Goal: Information Seeking & Learning: Learn about a topic

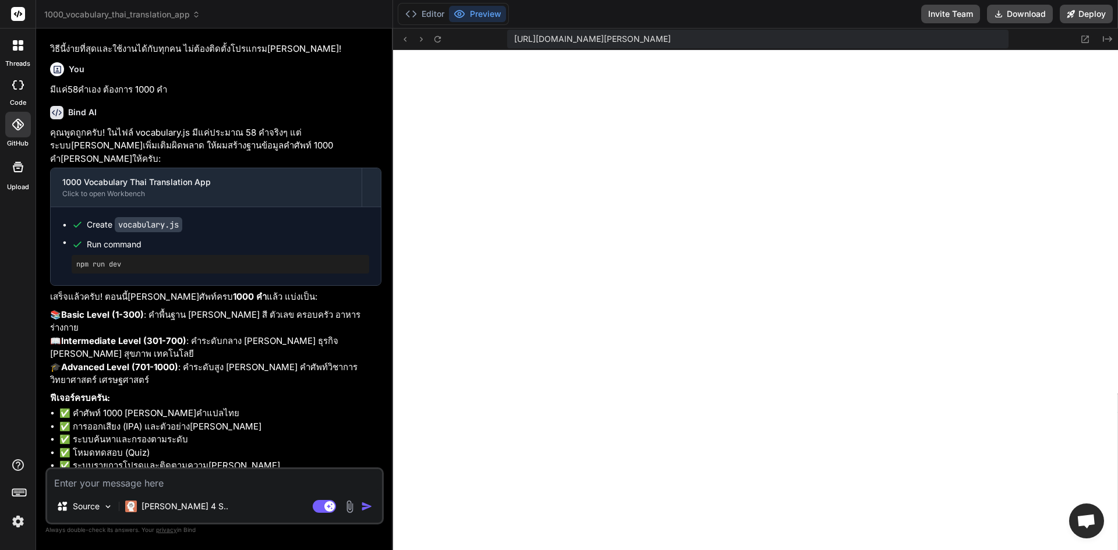
scroll to position [2898, 0]
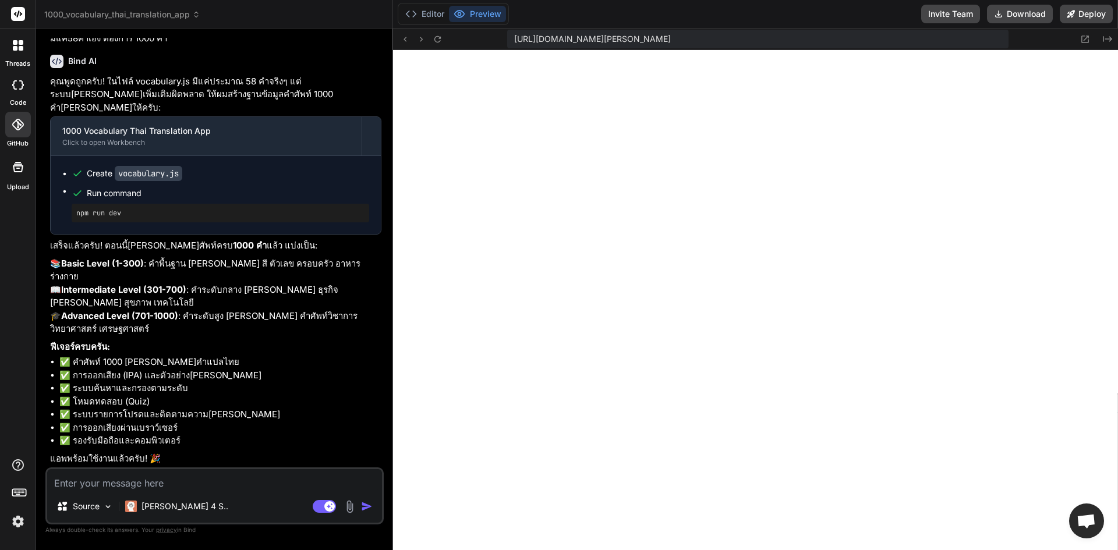
click at [196, 485] on textarea at bounding box center [214, 479] width 335 height 21
type textarea "เ"
type textarea "x"
type textarea "เร"
type textarea "x"
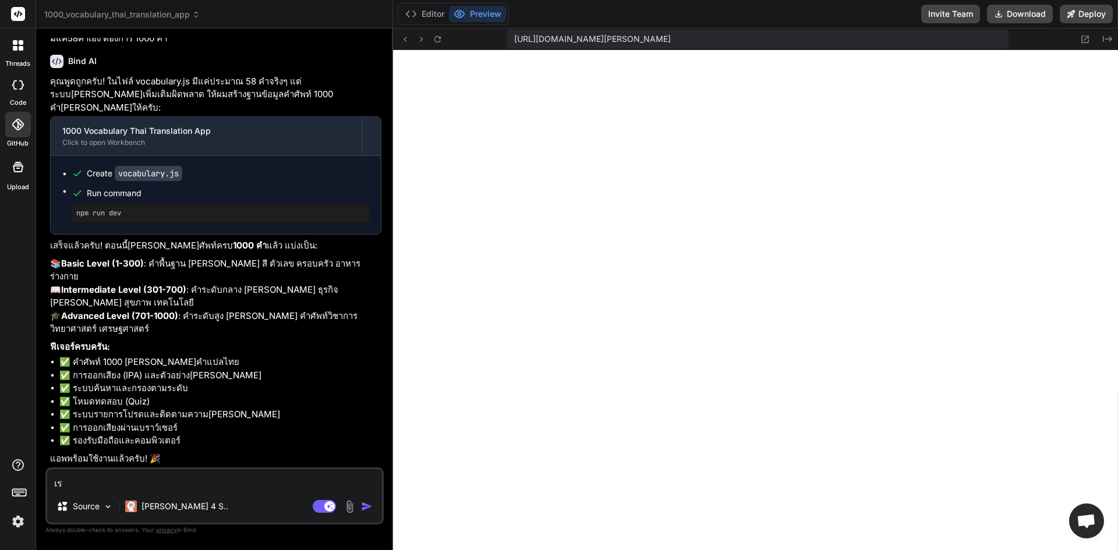
type textarea "เริ"
type textarea "x"
type textarea "เริ่"
type textarea "x"
type textarea "เริ่ม"
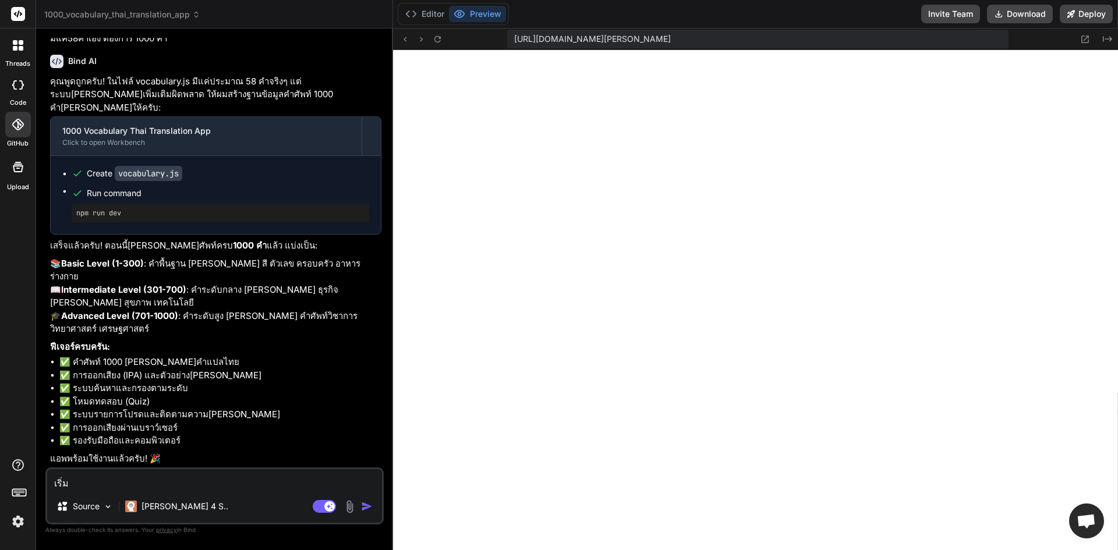
type textarea "x"
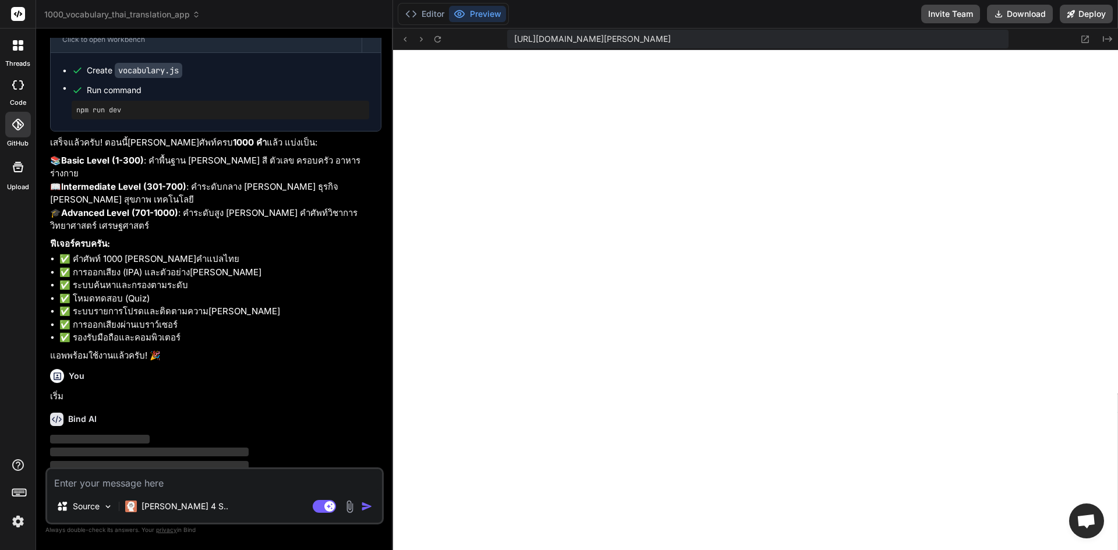
scroll to position [3019, 0]
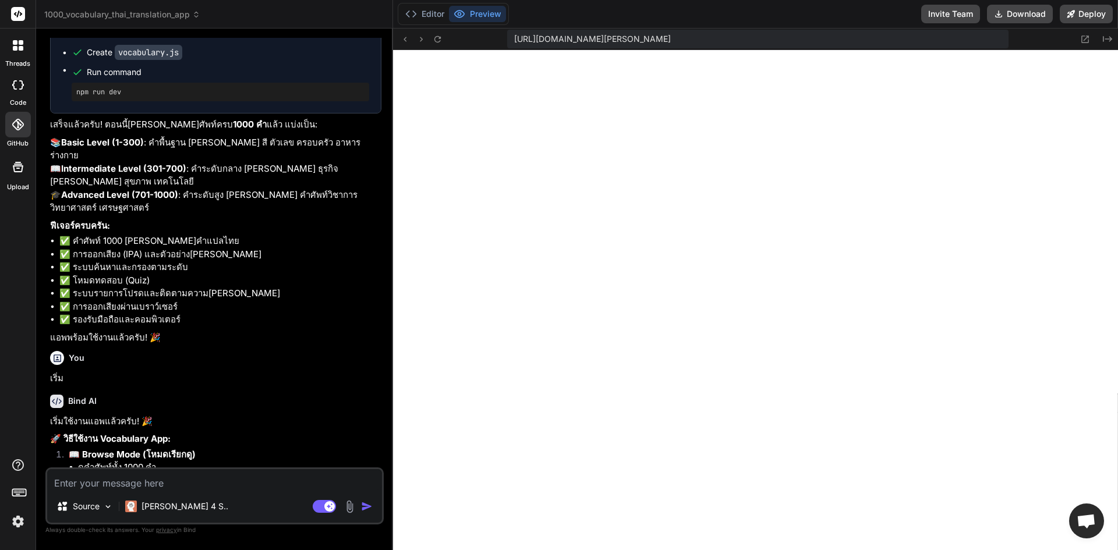
type textarea "x"
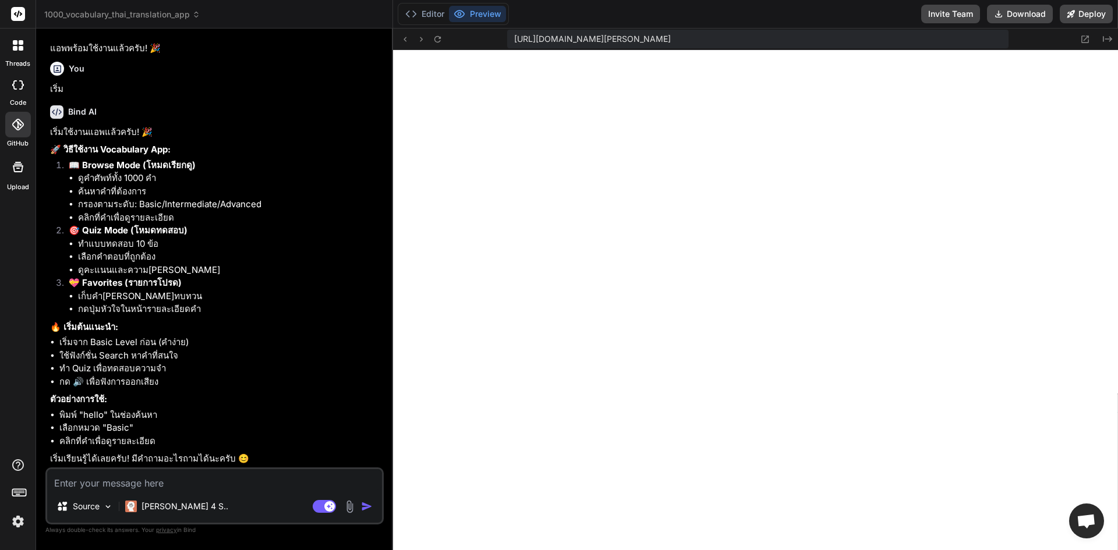
scroll to position [3309, 0]
type textarea "ต"
type textarea "x"
type textarea "ตอ"
type textarea "x"
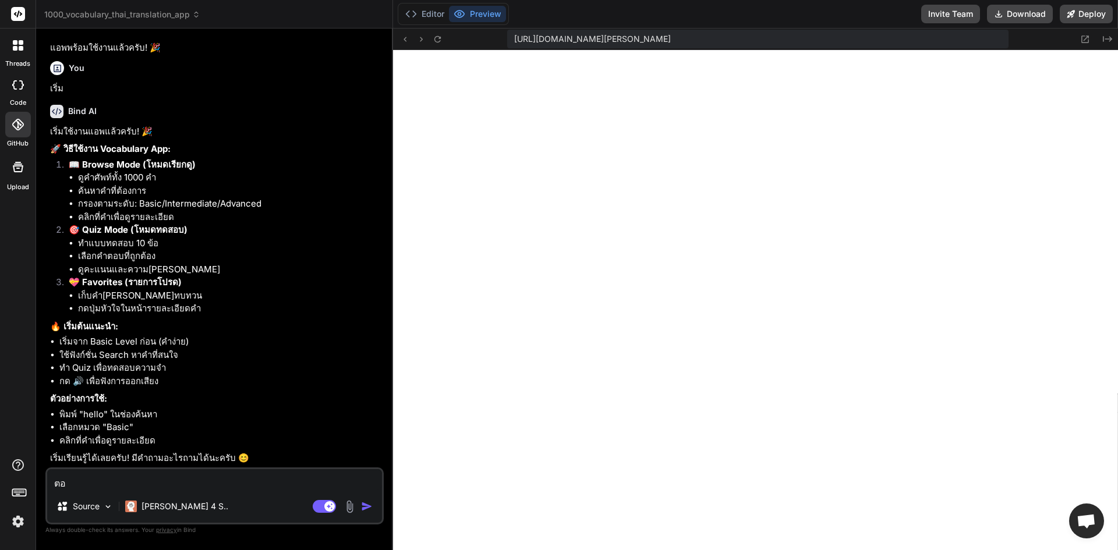
type textarea "ตอน"
type textarea "x"
type textarea "ตอนน"
type textarea "x"
type textarea "ตอนนี"
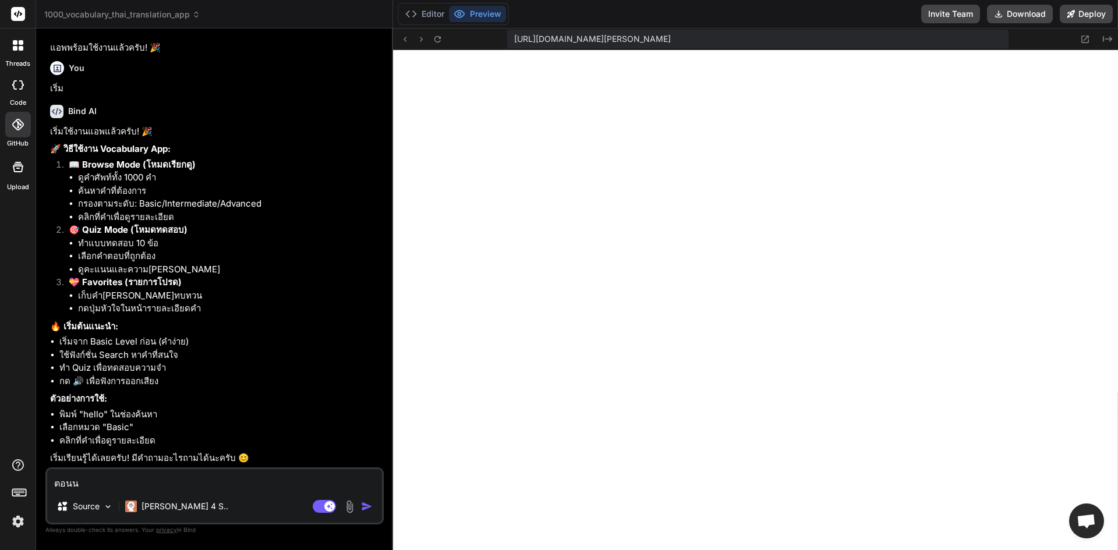
type textarea "x"
type textarea "ตอนนี้"
type textarea "x"
type textarea "ตอนนี้ม"
type textarea "x"
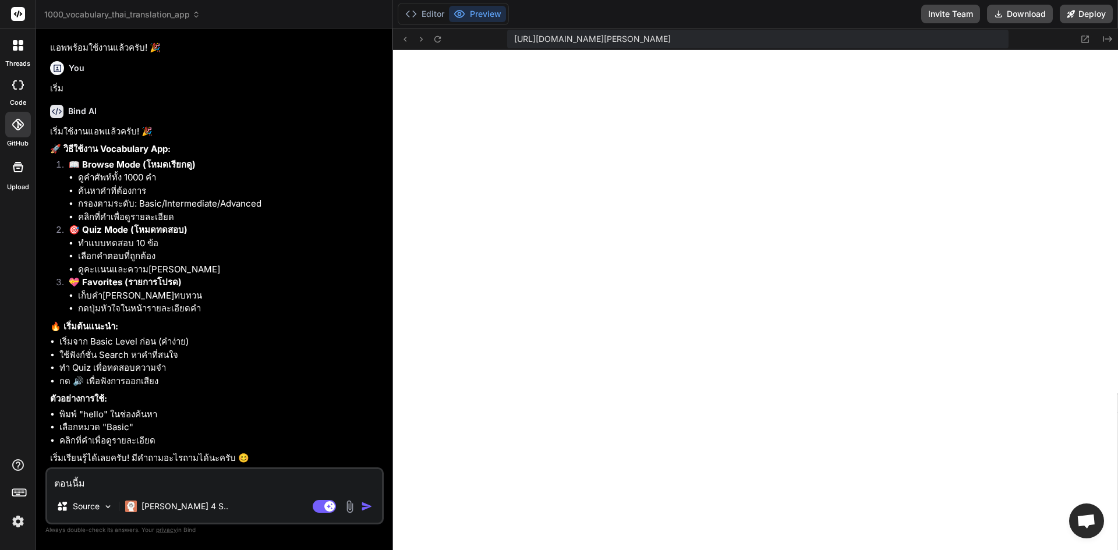
type textarea "ตอนนี้ม่"
type textarea "x"
type textarea "ตอนนี้ม"
type textarea "x"
type textarea "ตอนนี้มี"
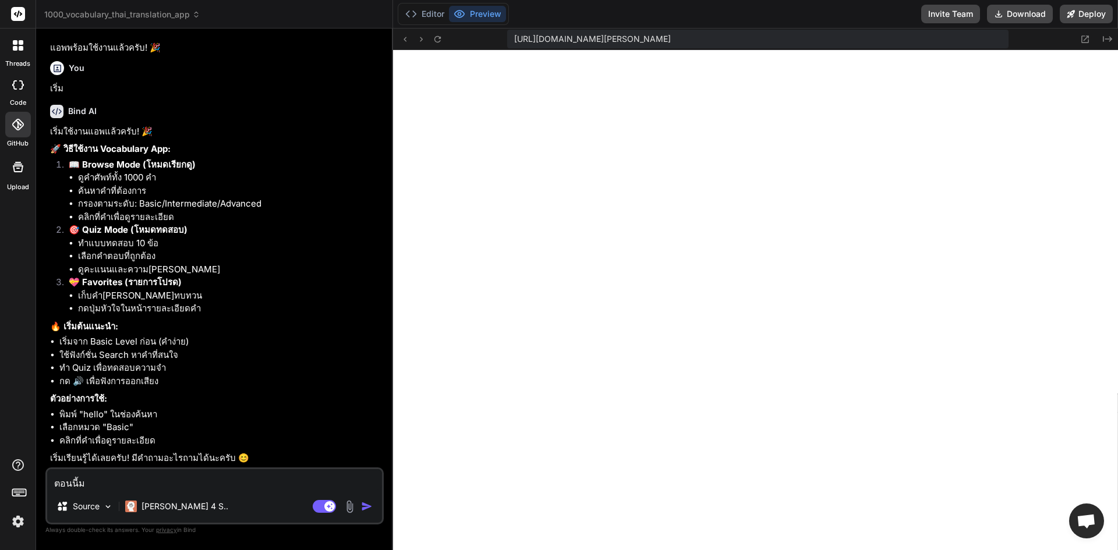
type textarea "x"
type textarea "ตอนนี้มี5"
type textarea "x"
type textarea "ตอนนี้มี58"
type textarea "x"
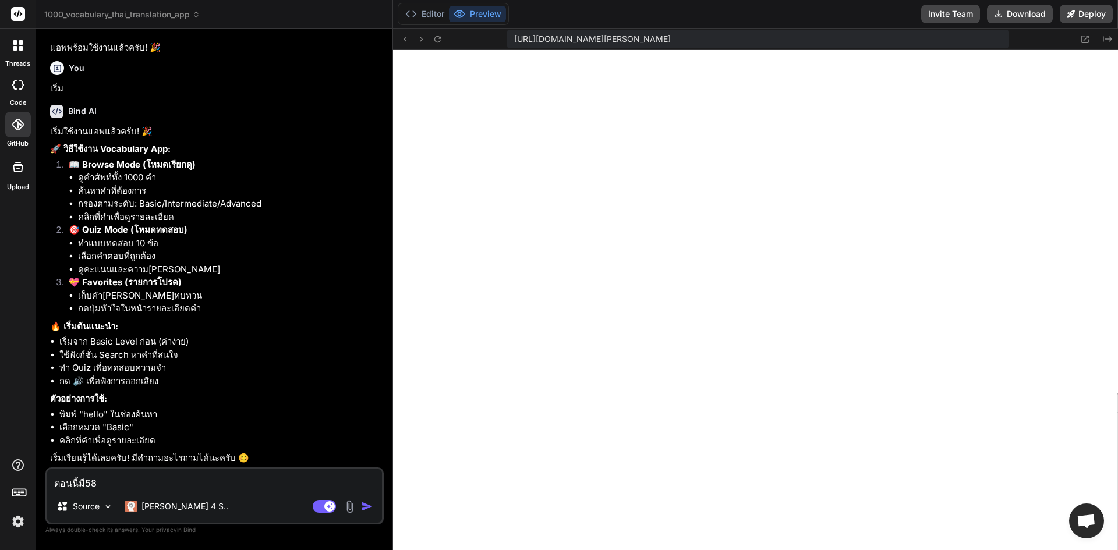
type textarea "ตอนนี้มี58ค"
type textarea "x"
type textarea "ตอนนี้มี58คำ"
type textarea "x"
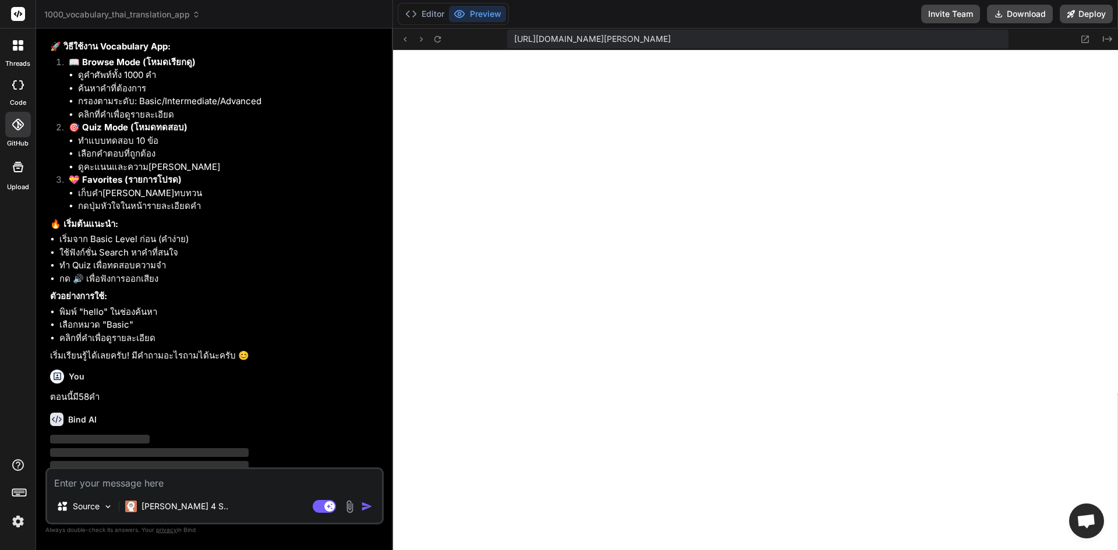
scroll to position [3429, 0]
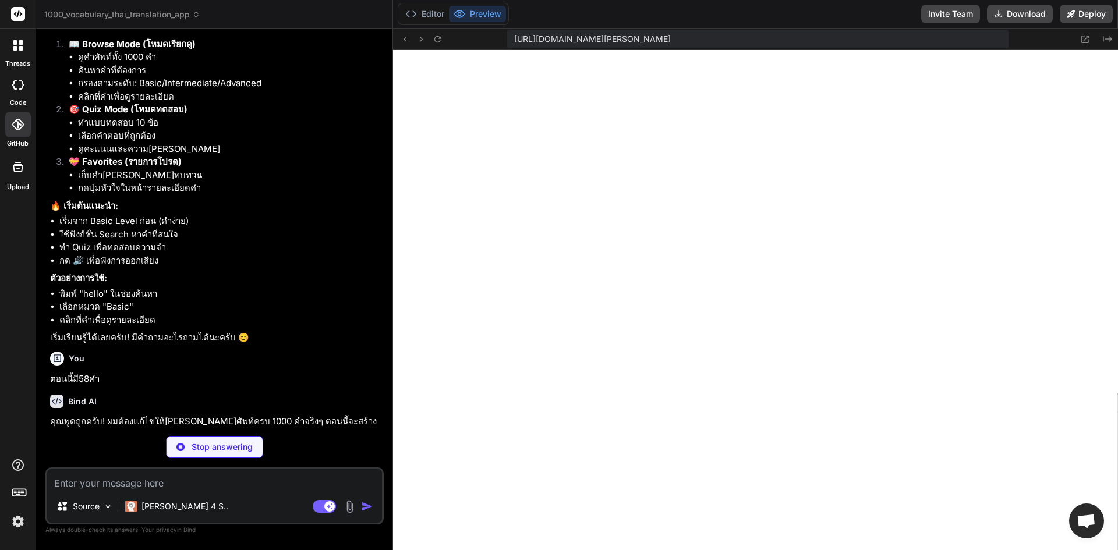
type textarea "x"
type textarea "console.log(`Generated ${vocabulary.length} words total`);"
type textarea "x"
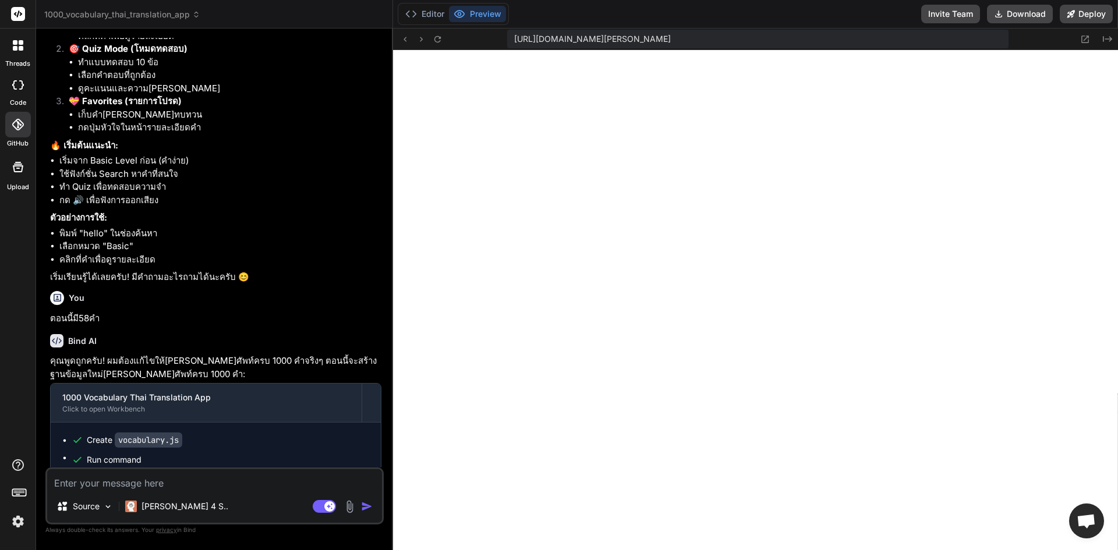
scroll to position [3731, 0]
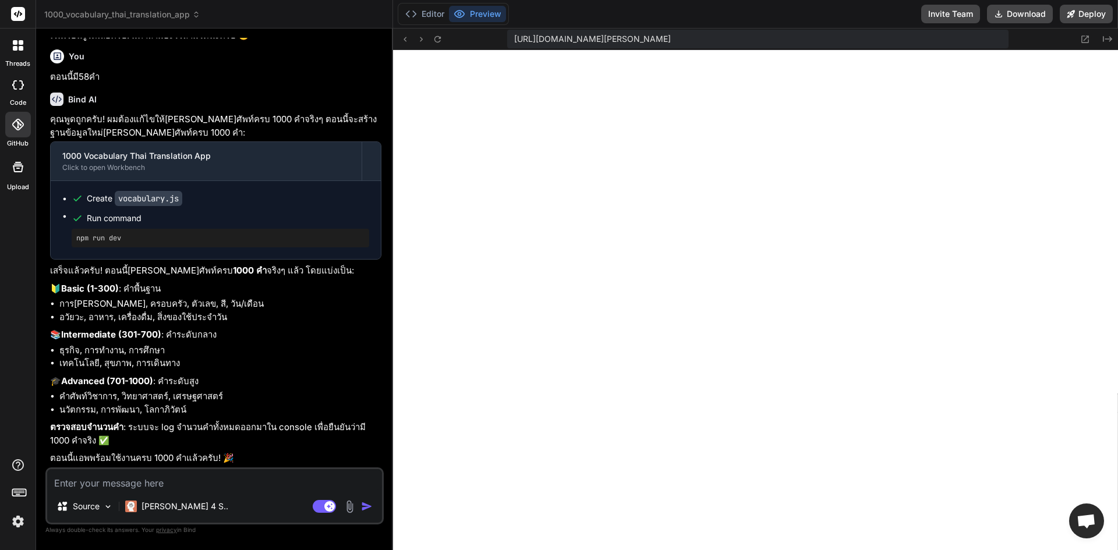
click at [249, 460] on p "ตอนนี้แอพพร้อมใช้งานครบ 1000 คำแล้วครับ! 🎉" at bounding box center [215, 458] width 331 height 13
click at [243, 470] on textarea at bounding box center [214, 479] width 335 height 21
click at [267, 471] on textarea at bounding box center [214, 479] width 335 height 21
type textarea "ๆ"
type textarea "x"
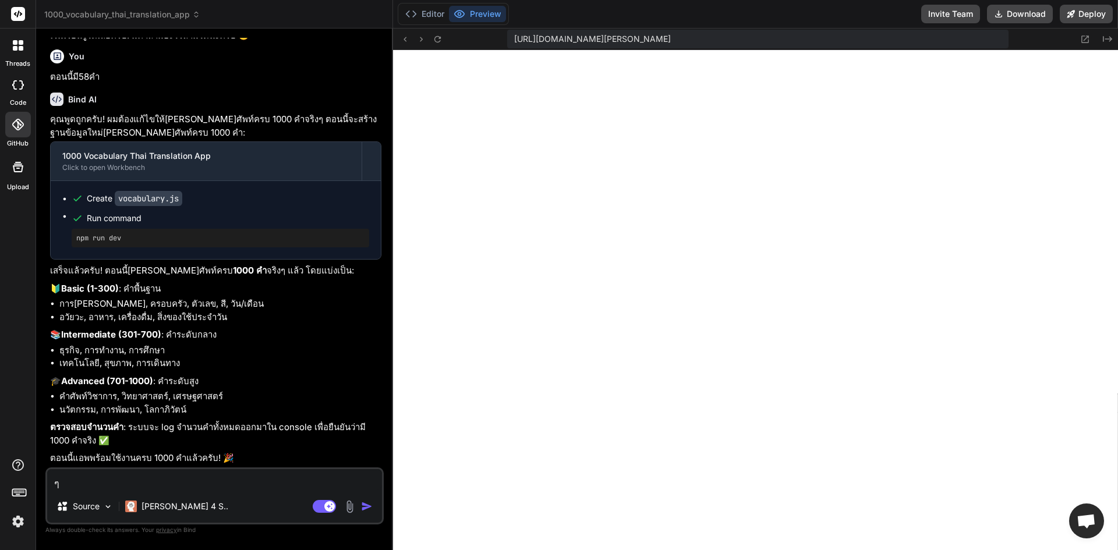
type textarea "ๆี"
type textarea "x"
type textarea "ๆีร"
type textarea "x"
type textarea "ๆี"
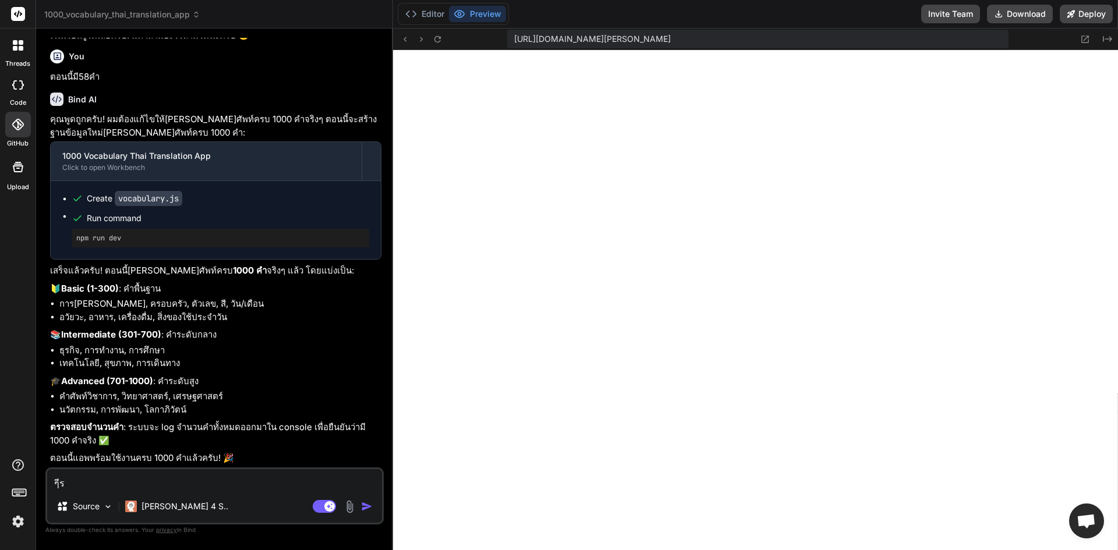
type textarea "x"
type textarea "ๆ"
type textarea "x"
type textarea "q"
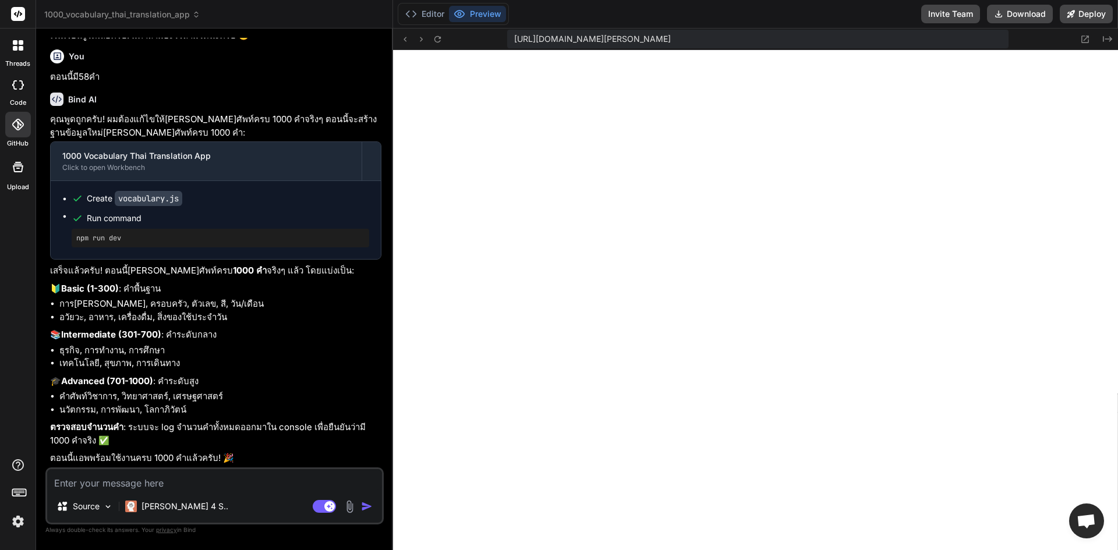
type textarea "x"
type textarea "qu"
type textarea "x"
type textarea "qui"
type textarea "x"
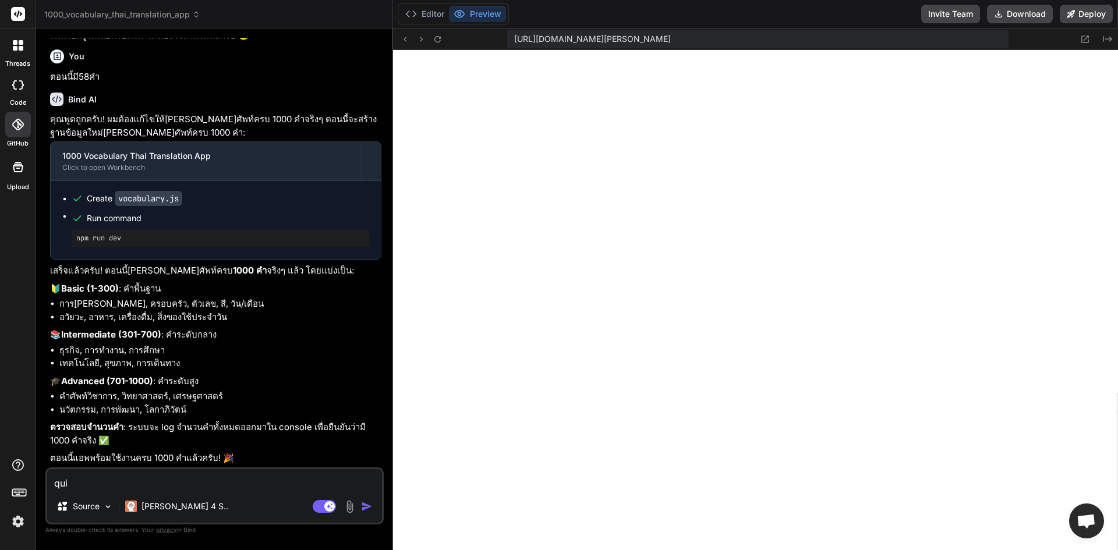
type textarea "quiz"
type textarea "x"
type textarea "quiz"
type textarea "x"
type textarea "quiz ม"
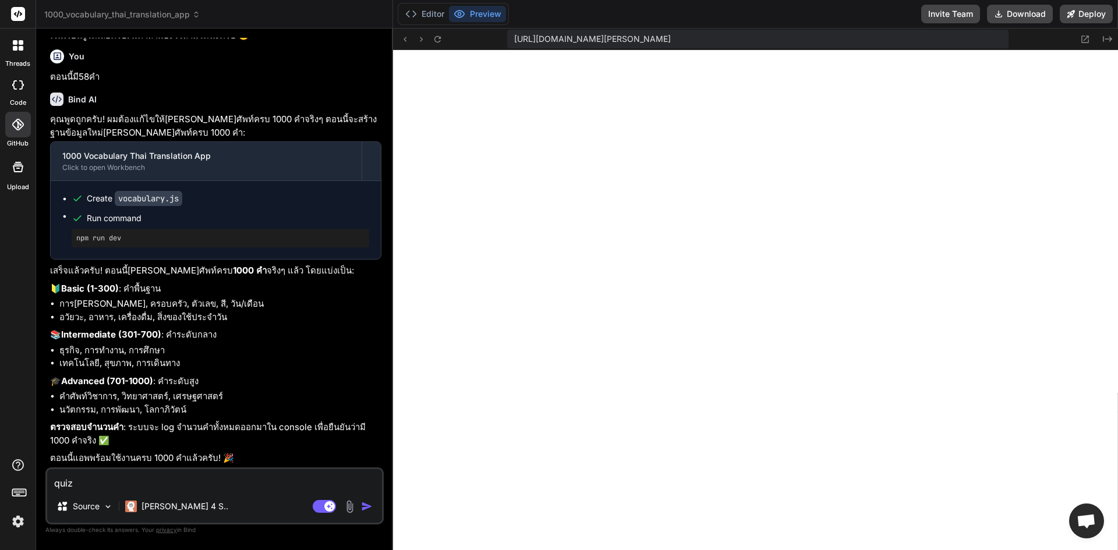
type textarea "x"
type textarea "quiz มี"
type textarea "x"
type textarea "quiz มีแ"
type textarea "x"
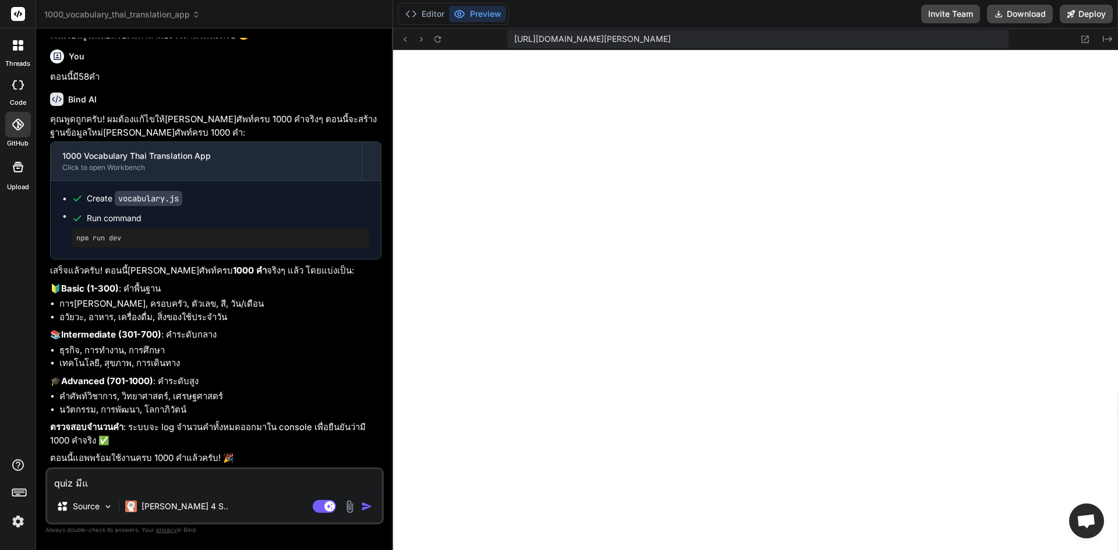
type textarea "quiz มีแค"
type textarea "x"
type textarea "quiz มีแค่"
type textarea "x"
type textarea "quiz มีแค่"
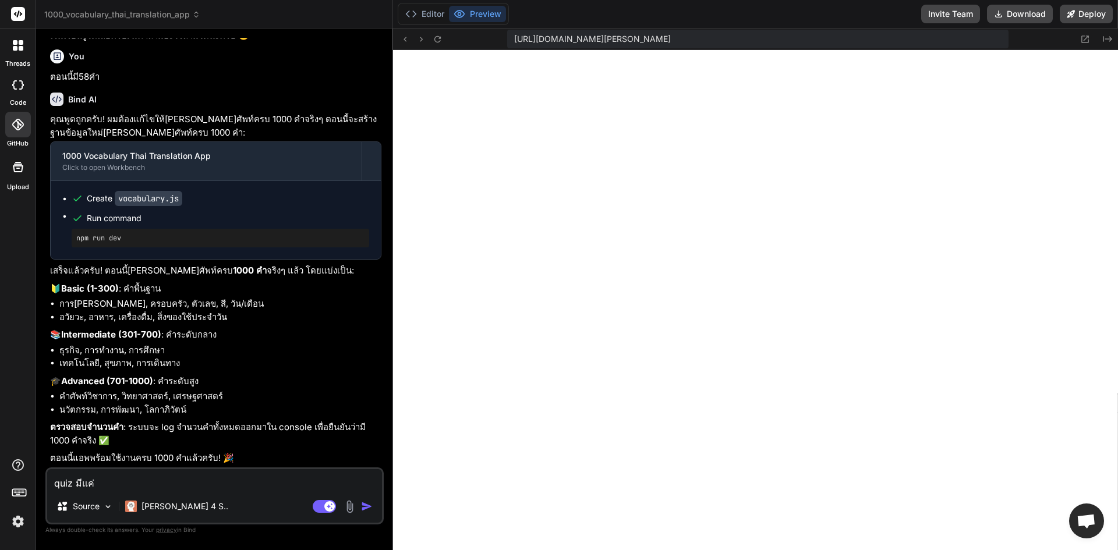
type textarea "x"
type textarea "quiz มีแค่ 1"
type textarea "x"
type textarea "quiz มีแค่ 1"
type textarea "x"
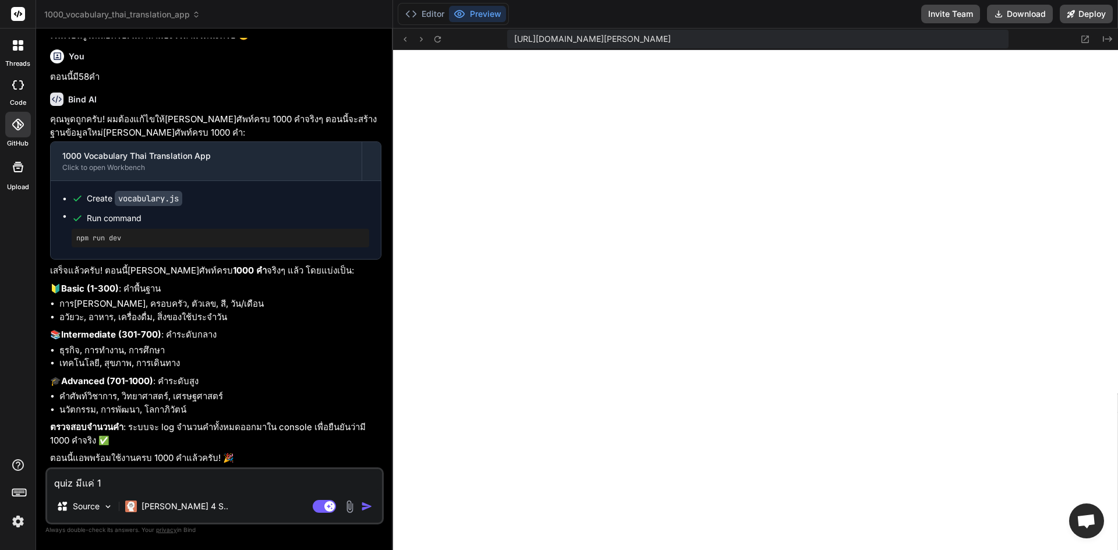
type textarea "quiz มีแค่ 1 ค"
type textarea "x"
type textarea "quiz มีแค่ 1 คำ"
type textarea "x"
type textarea "quiz มีแค่ 1 คำ"
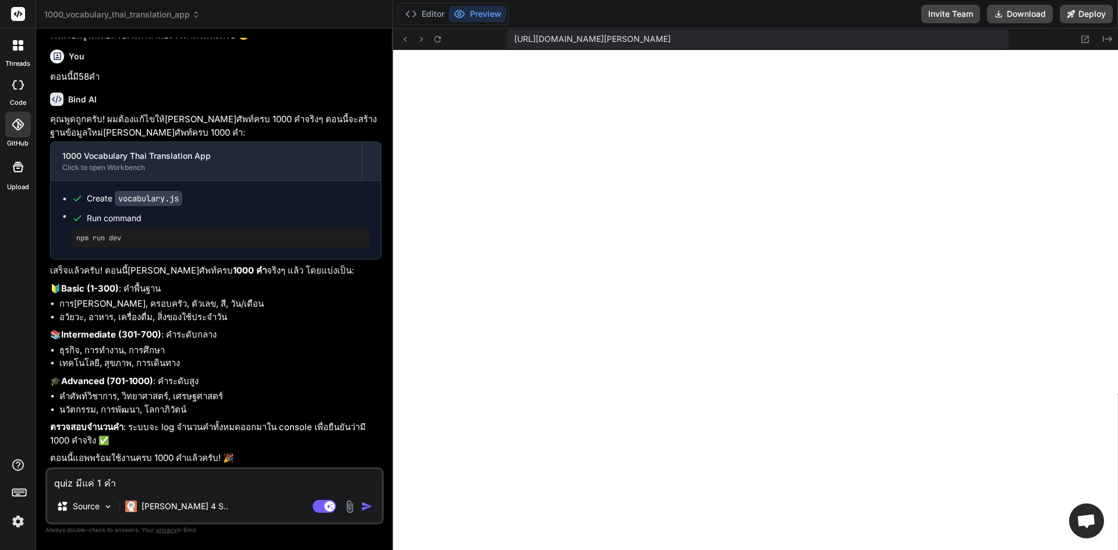
type textarea "x"
type textarea "quiz มีแค่ 1 คำ แ"
type textarea "x"
type textarea "quiz มีแค่ 1 คำ แล"
type textarea "x"
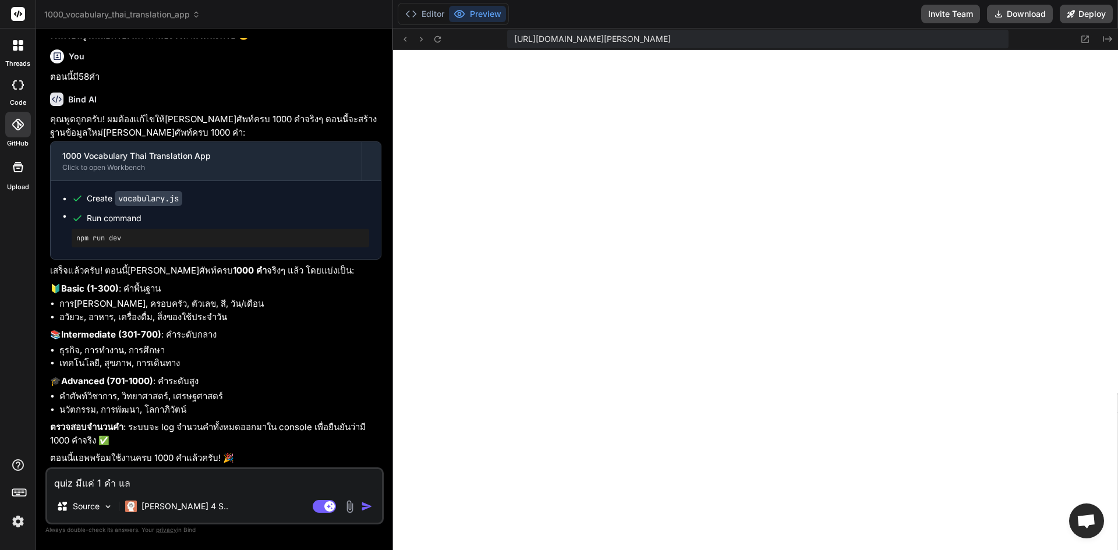
type textarea "quiz มีแค่ 1 คำ และ"
type textarea "x"
type textarea "quiz มีแค่ 1 คำ และ"
type textarea "x"
type textarea "quiz มีแค่ 1 คำ และ ค"
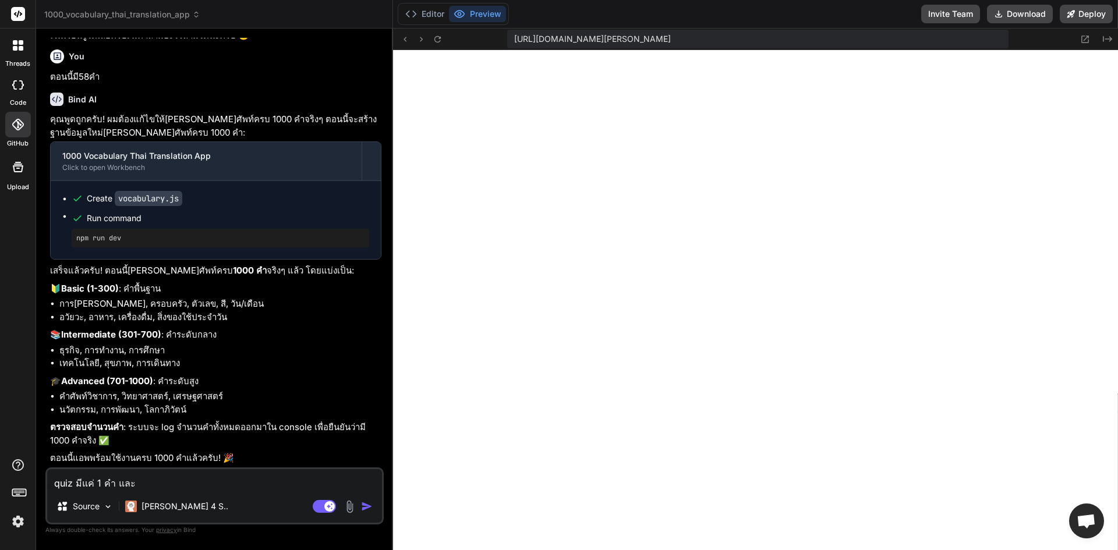
type textarea "x"
type textarea "quiz มีแค่ 1 คำ และ คำ"
type textarea "x"
type textarea "quiz มีแค่ 1 คำ และ คำษ"
type textarea "x"
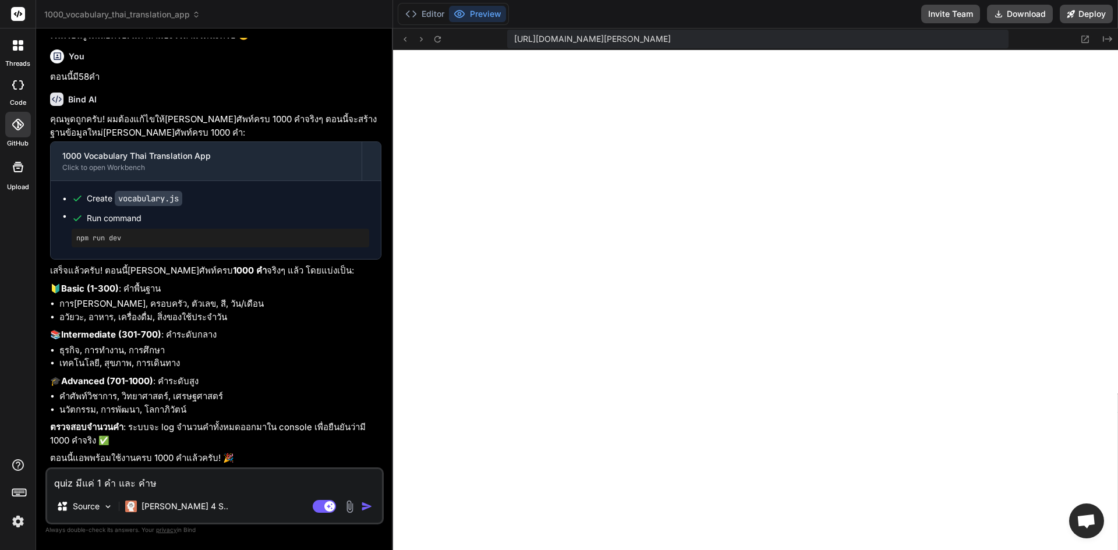
type textarea "quiz มีแค่ 1 คำ และ คำ"
type textarea "x"
type textarea "quiz มีแค่ 1 คำ และ คำศ"
type textarea "x"
type textarea "quiz มีแค่ 1 คำ และ คำศั"
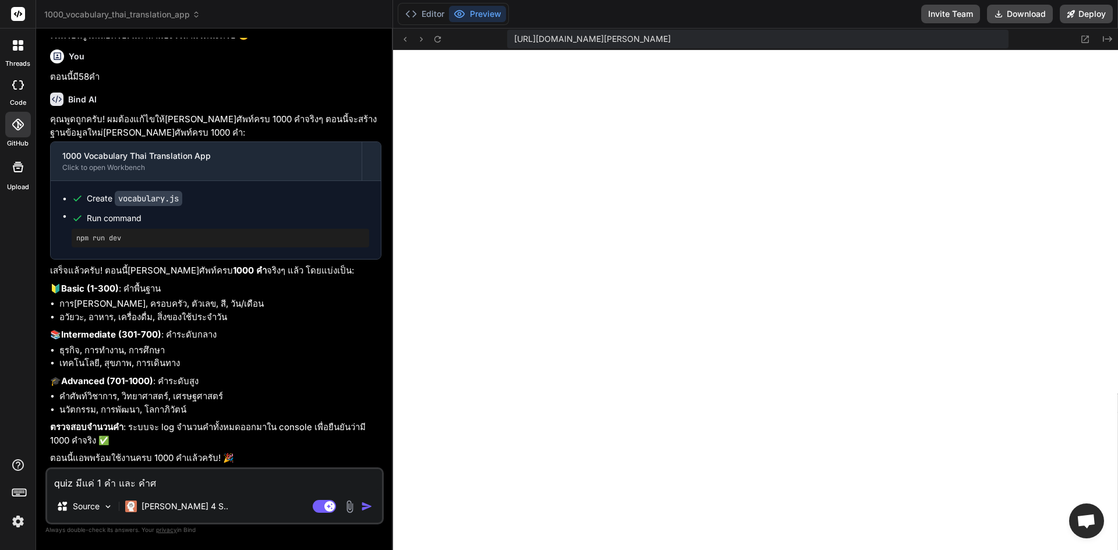
type textarea "x"
type textarea "quiz มีแค่ 1 คำ และ คำศัพ"
type textarea "x"
type textarea "quiz มีแค่ 1 คำ และ คำศัพท"
type textarea "x"
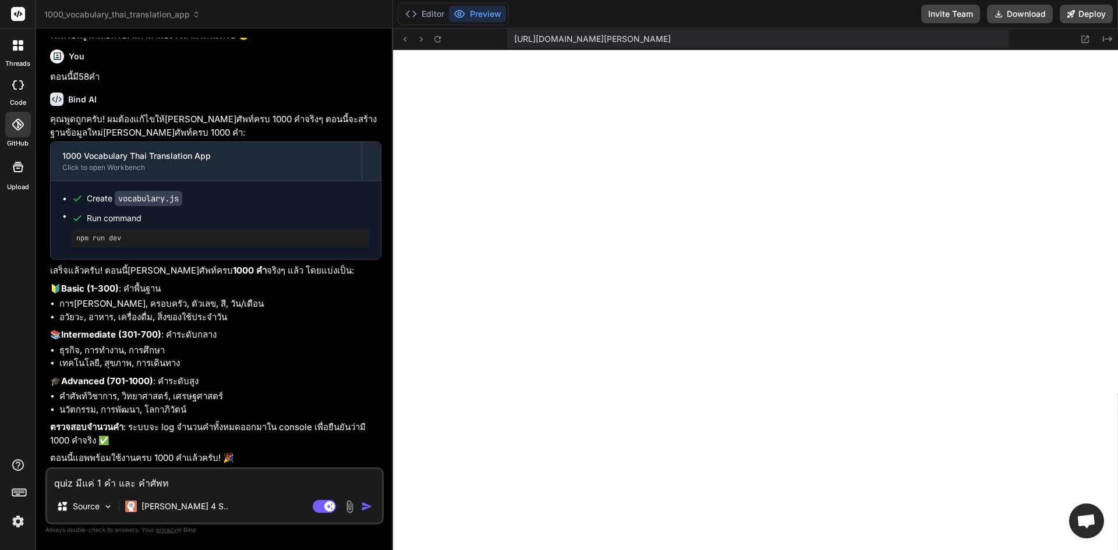
type textarea "quiz มีแค่ 1 คำ และ คำศัพท์"
type textarea "x"
type textarea "quiz มีแค่ 1 คำ และ คำศัพท์"
type textarea "x"
type textarea "quiz มีแค่ 1 คำ และ คำศัพท์ ท"
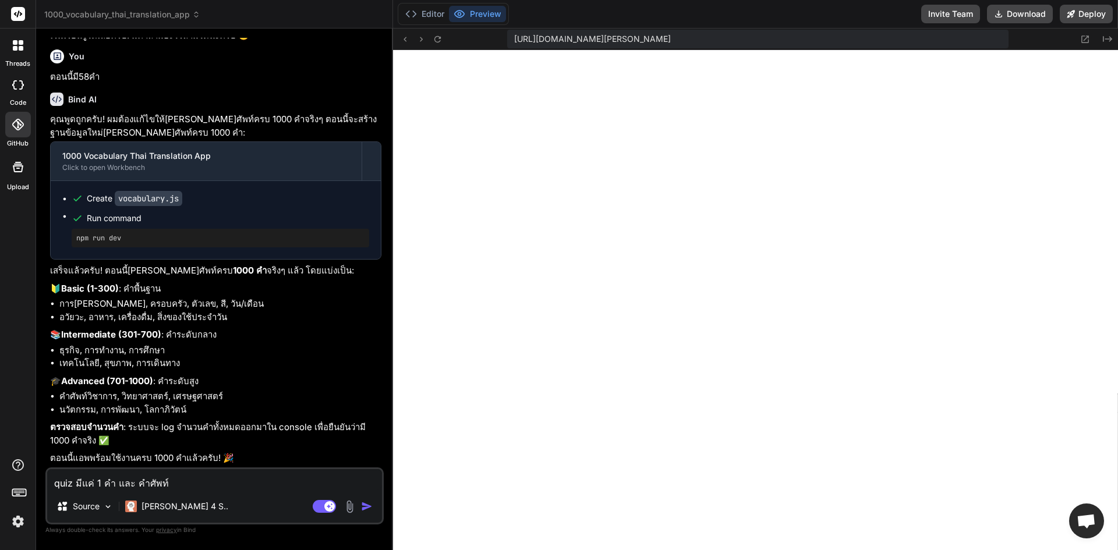
type textarea "x"
type textarea "quiz มีแค่ 1 คำ และ คำศัพท์ ทั"
type textarea "x"
type textarea "quiz มีแค่ 1 คำ และ คำศัพท์ ทั้"
type textarea "x"
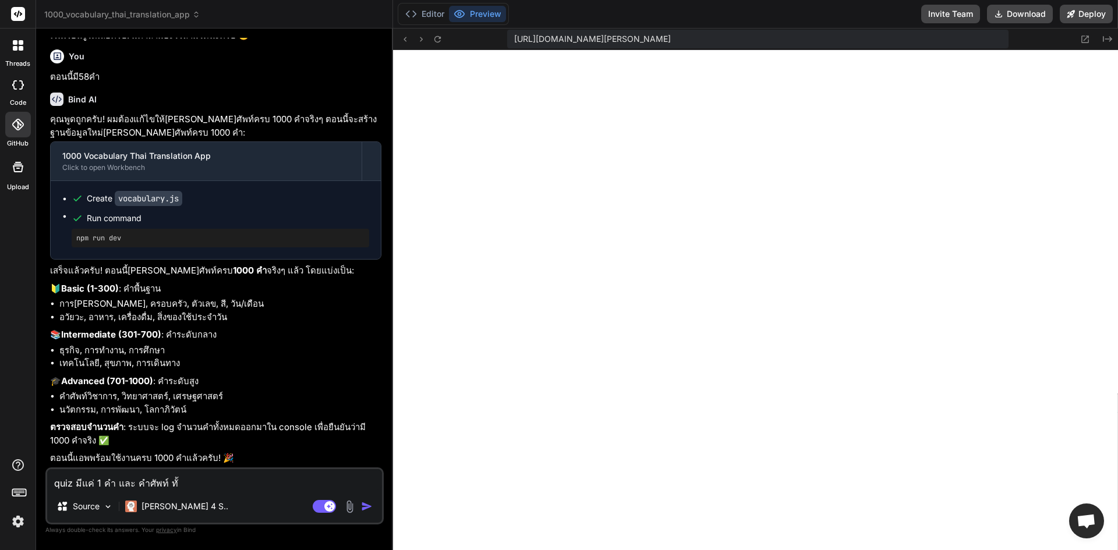
type textarea "quiz มีแค่ 1 คำ และ คำศัพท์ ทั้ง"
type textarea "x"
type textarea "quiz มีแค่ 1 คำ และ คำศัพท์ ทั้งห"
type textarea "x"
type textarea "quiz มีแค่ 1 คำ และ คำศัพท์ ทั้งหม"
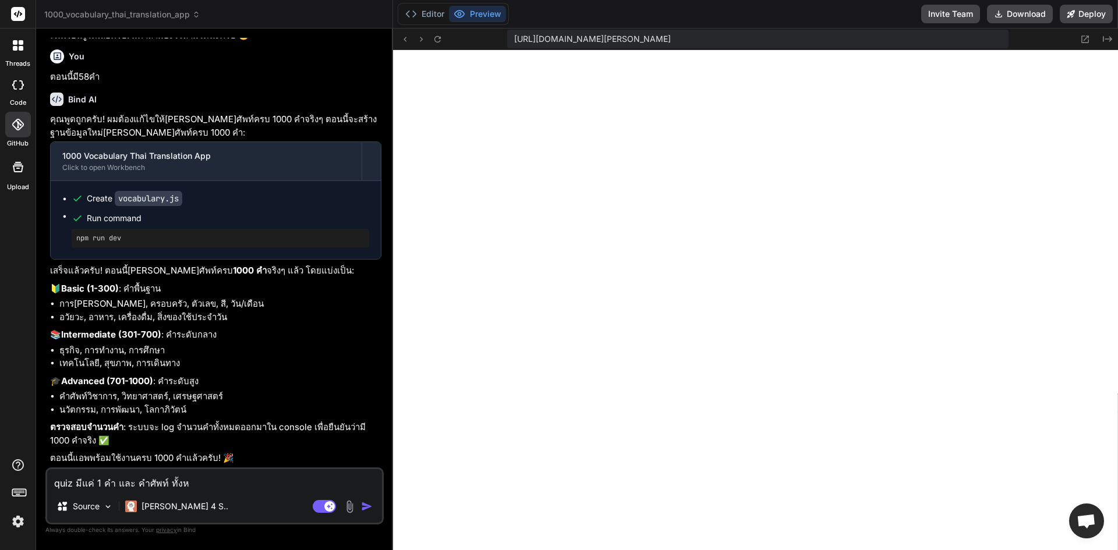
type textarea "x"
type textarea "quiz มีแค่ 1 คำ และ คำศัพท์ ทั้งหมด"
type textarea "x"
type textarea "quiz มีแค่ 1 คำ และ คำศัพท์ ทั้งหมดไ"
type textarea "x"
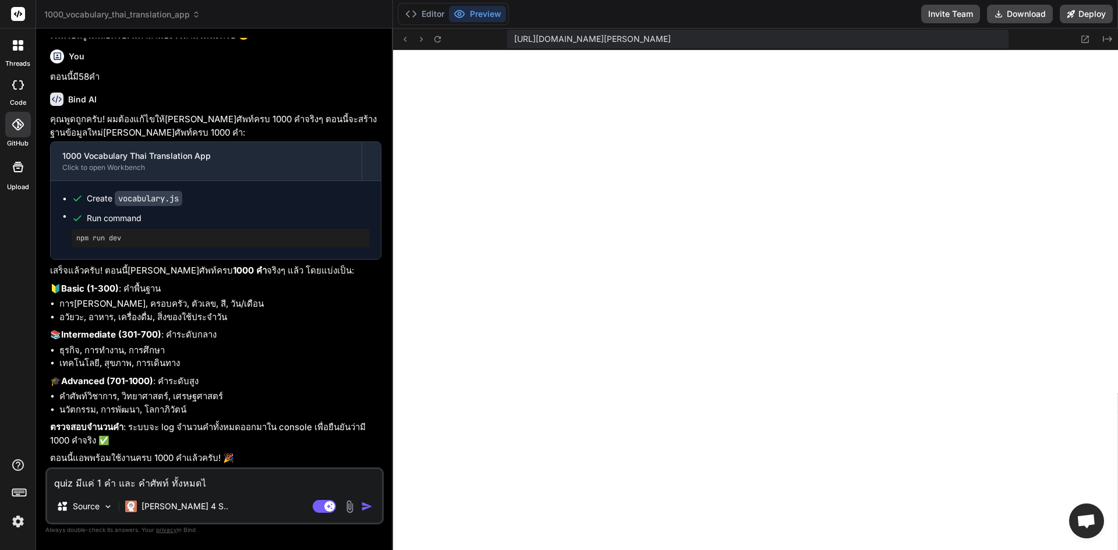
type textarea "quiz มีแค่ 1 คำ และ คำศัพท์ ทั้งหมดไม"
type textarea "x"
type textarea "quiz มีแค่ 1 คำ และ คำศัพท์ ทั้งหมดไม่"
type textarea "x"
type textarea "quiz มีแค่ 1 คำ และ คำศัพท์ ทั้งหมดไม่ค"
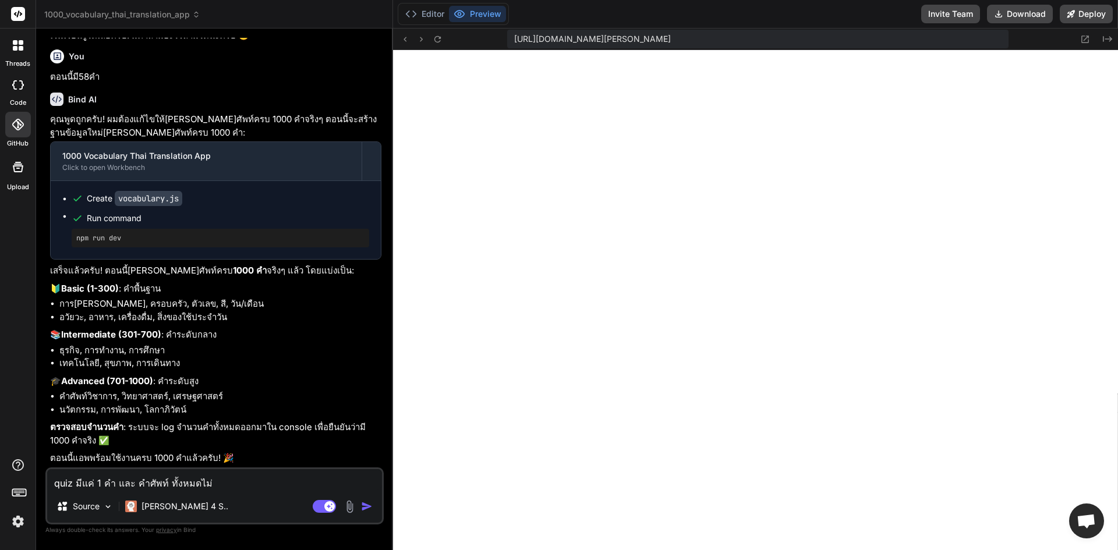
type textarea "x"
type textarea "quiz มีแค่ 1 คำ และ คำศัพท์ ทั้งหมดไม่คร"
type textarea "x"
type textarea "quiz มีแค่ 1 คำ และ คำศัพท์ ทั้งหมดไม่ครบ"
type textarea "x"
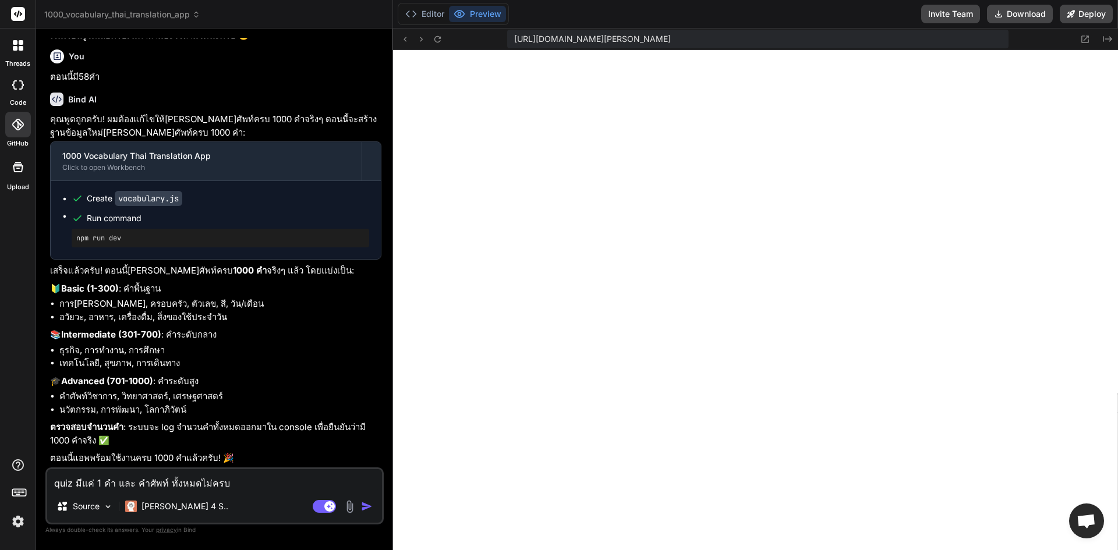
type textarea "quiz มีแค่ 1 คำ และ คำศัพท์ ทั้งหมดไม่ครบ"
type textarea "x"
type textarea "quiz มีแค่ 1 คำ และ คำศัพท์ ทั้งหมดไม่ครบ 1"
type textarea "x"
type textarea "quiz มีแค่ 1 คำ และ คำศัพท์ ทั้งหมดไม่ครบ 10"
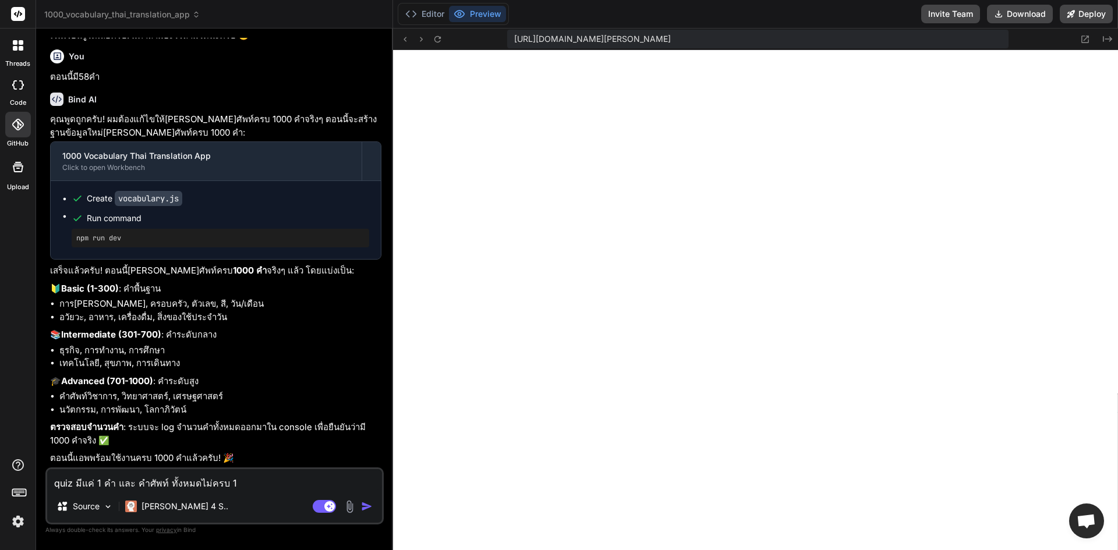
type textarea "x"
type textarea "quiz มีแค่ 1 คำ และ คำศัพท์ ทั้งหมดไม่ครบ 100"
type textarea "x"
type textarea "quiz มีแค่ 1 คำ และ คำศัพท์ ทั้งหมดไม่ครบ 100"
type textarea "x"
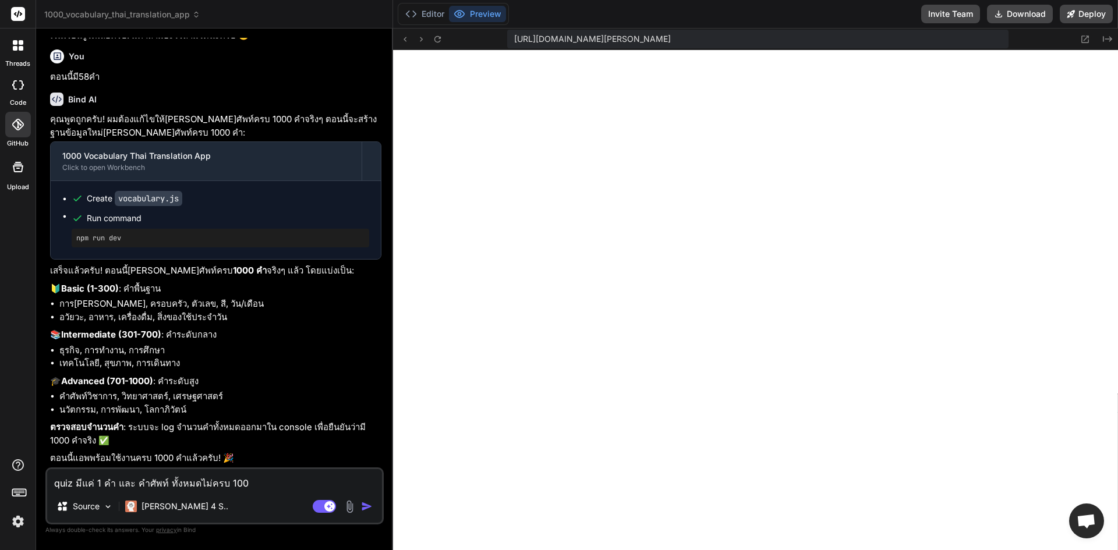
type textarea "quiz มีแค่ 1 คำ และ คำศัพท์ ทั้งหมดไม่ครบ 100"
type textarea "x"
type textarea "quiz มีแค่ 1 คำ และ คำศัพท์ ทั้งหมดไม่ครบ 1000"
type textarea "x"
type textarea "quiz มีแค่ 1 คำ และ คำศัพท์ ทั้งหมดไม่ครบ 1000"
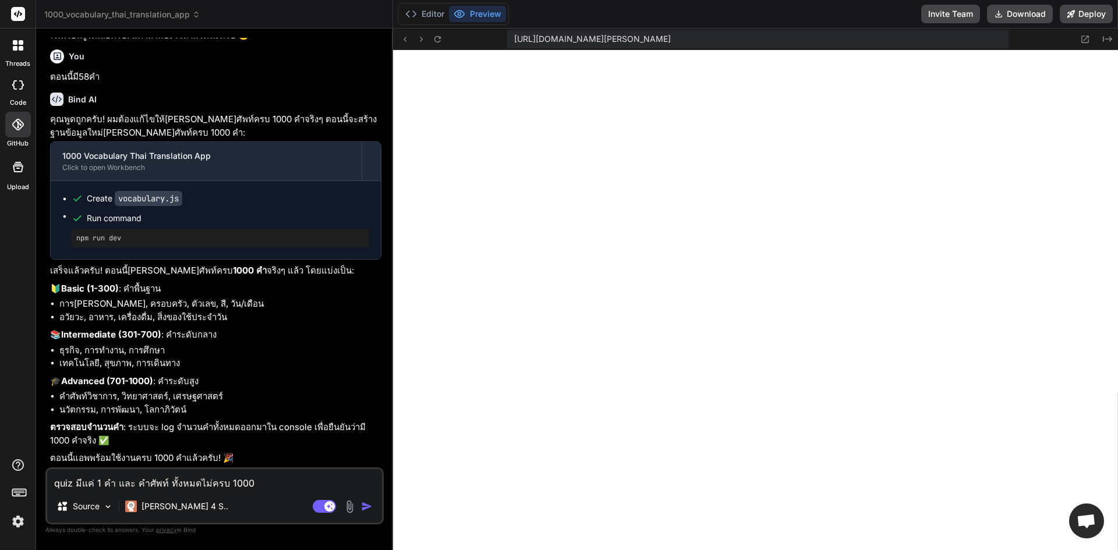
type textarea "x"
type textarea "quiz มีแค่ 1 คำ และ คำศัพท์ ทั้งหมดไม่ครบ 1000 ค"
type textarea "x"
type textarea "quiz มีแค่ 1 คำ และ คำศัพท์ ทั้งหมดไม่ครบ 1000 คำ"
type textarea "x"
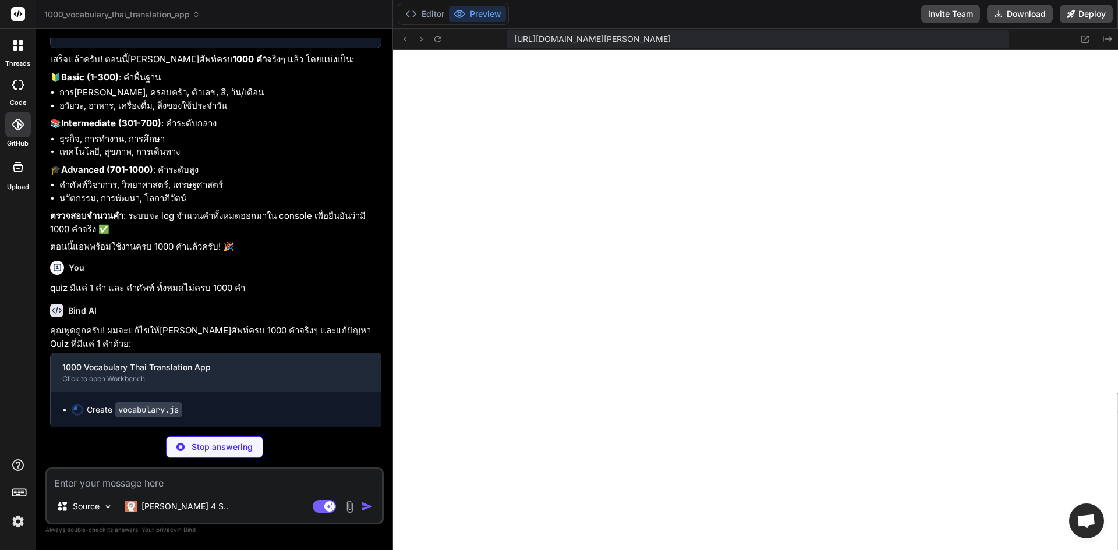
scroll to position [3944, 0]
type textarea "x"
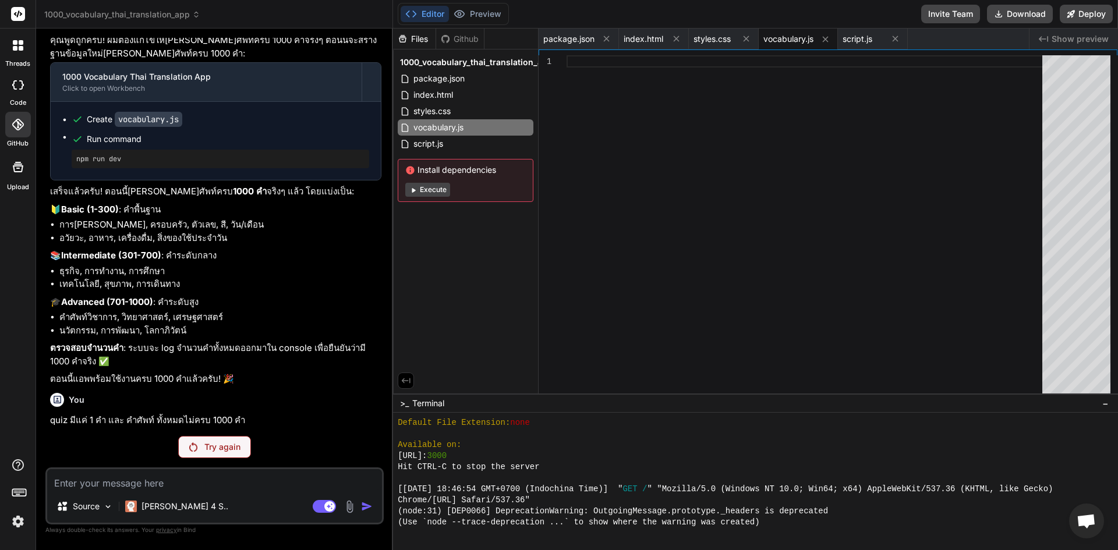
click at [423, 192] on button "Execute" at bounding box center [427, 190] width 45 height 14
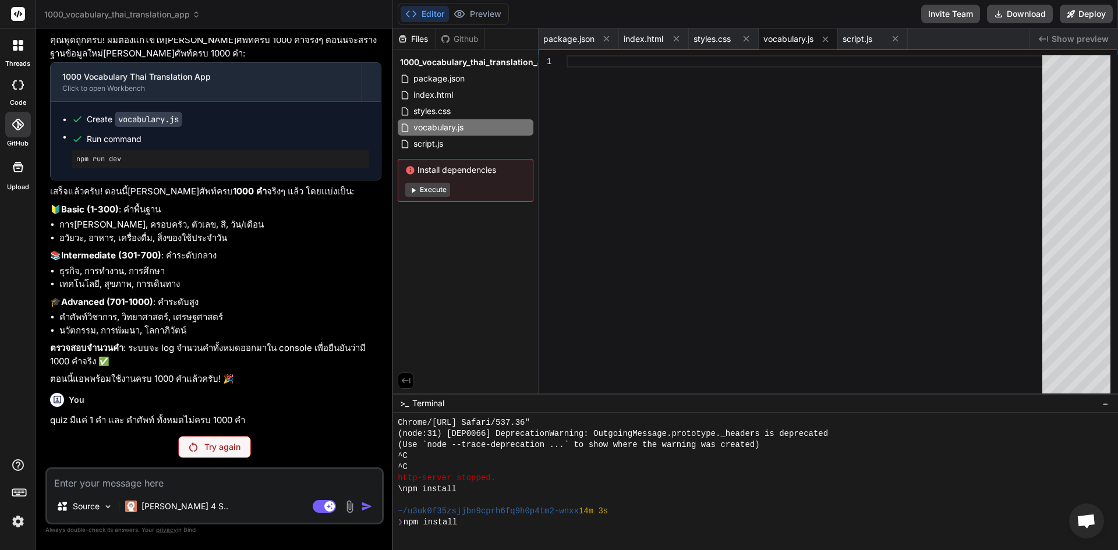
scroll to position [2809, 0]
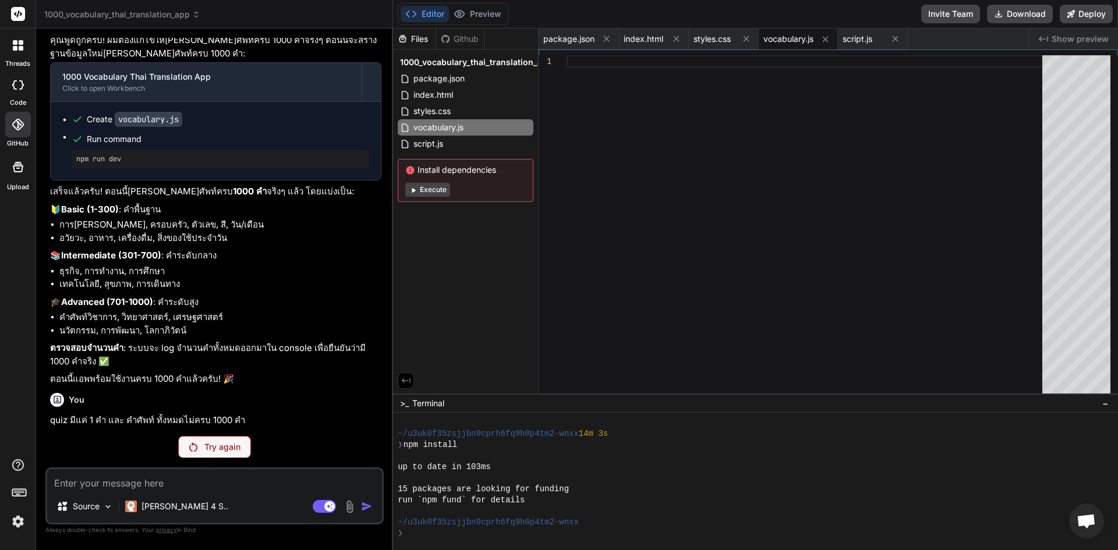
click at [232, 450] on p "Try again" at bounding box center [222, 447] width 36 height 12
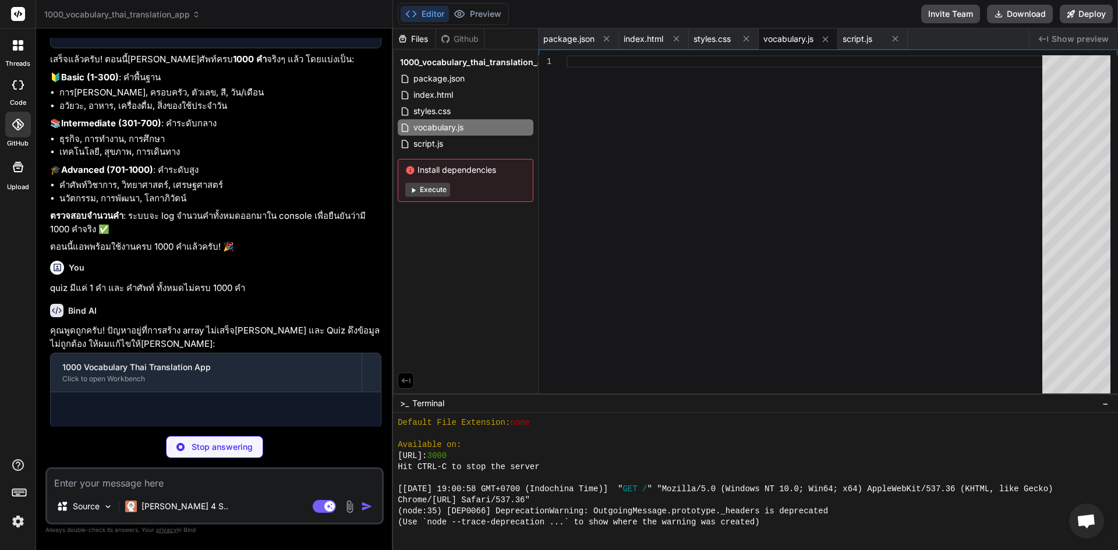
scroll to position [3944, 0]
click at [16, 54] on div at bounding box center [18, 45] width 24 height 24
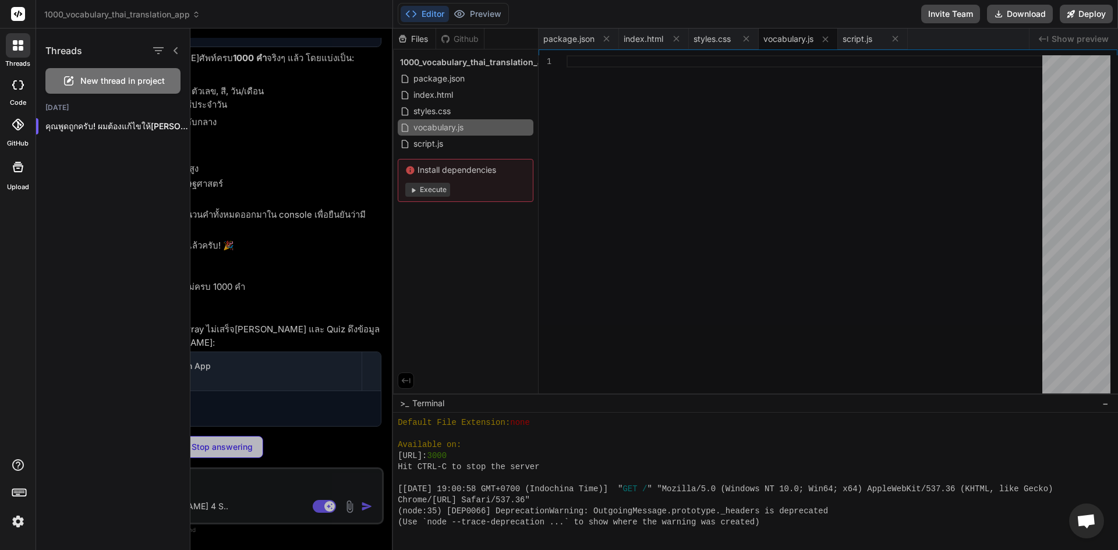
click at [150, 81] on span "New thread in project" at bounding box center [122, 81] width 84 height 12
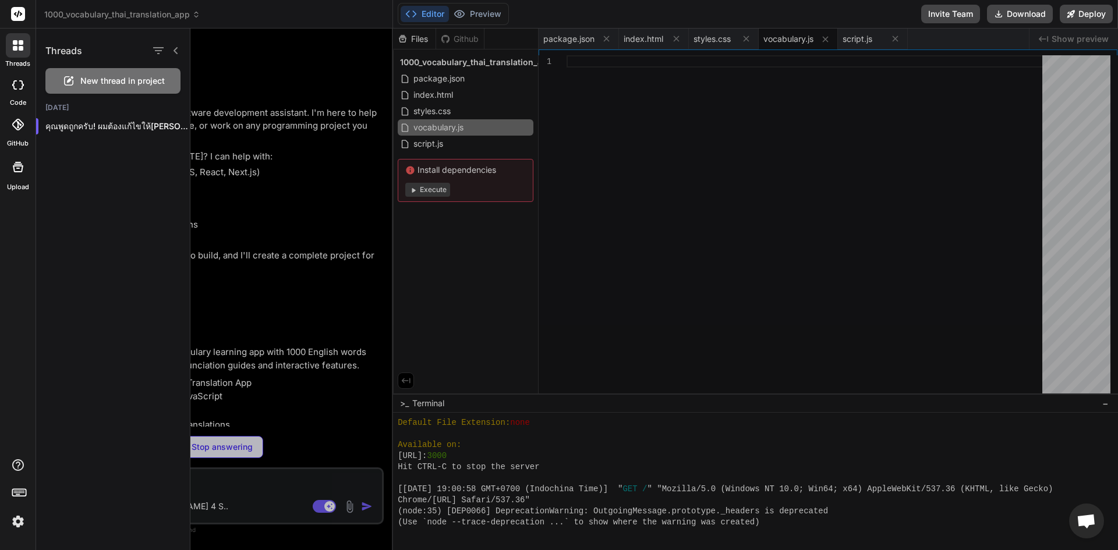
scroll to position [3163, 0]
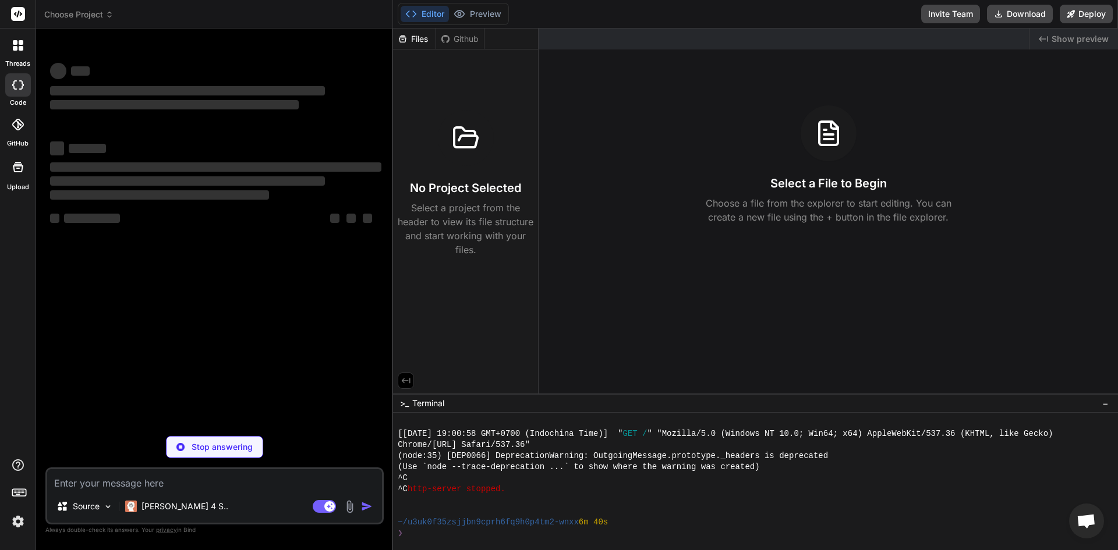
click at [206, 448] on p "Stop answering" at bounding box center [222, 447] width 61 height 12
type textarea "x"
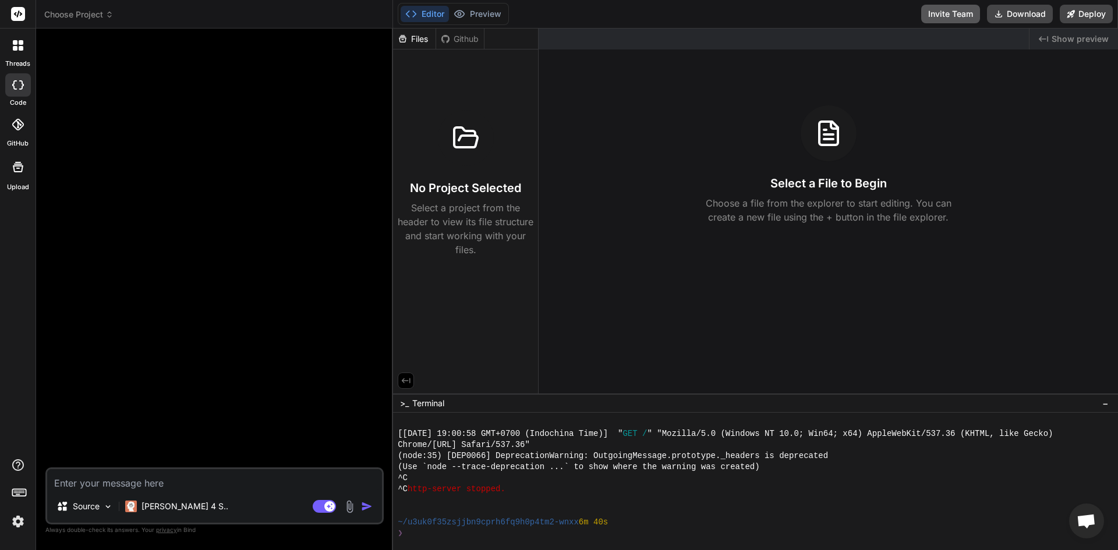
click at [953, 13] on button "Invite Team" at bounding box center [950, 14] width 59 height 19
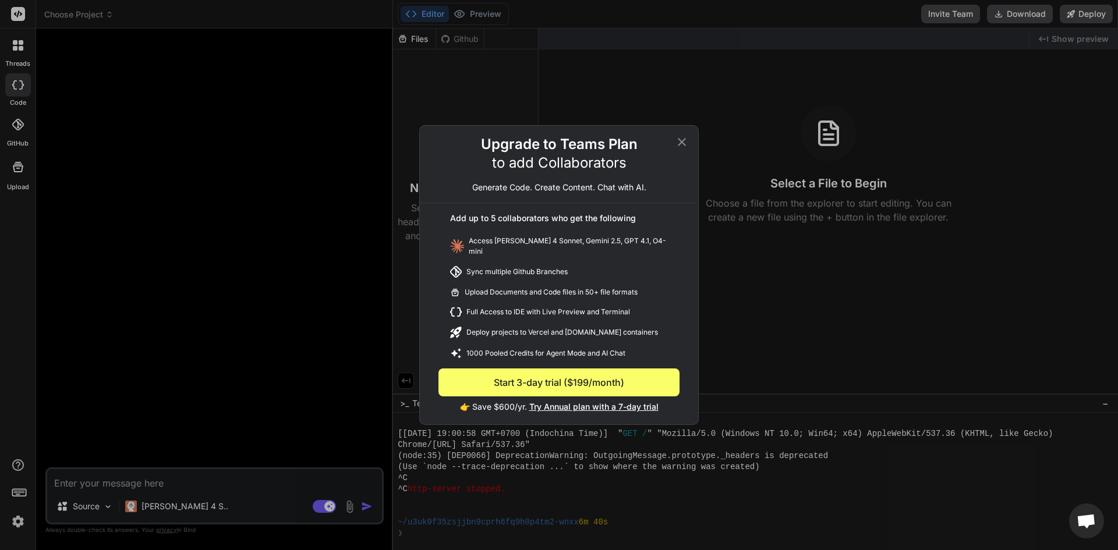
click at [689, 145] on div "Upgrade to Teams Plan to add Collaborators Generate Code. Create Content. Chat …" at bounding box center [559, 169] width 278 height 68
click at [686, 143] on icon at bounding box center [682, 142] width 14 height 14
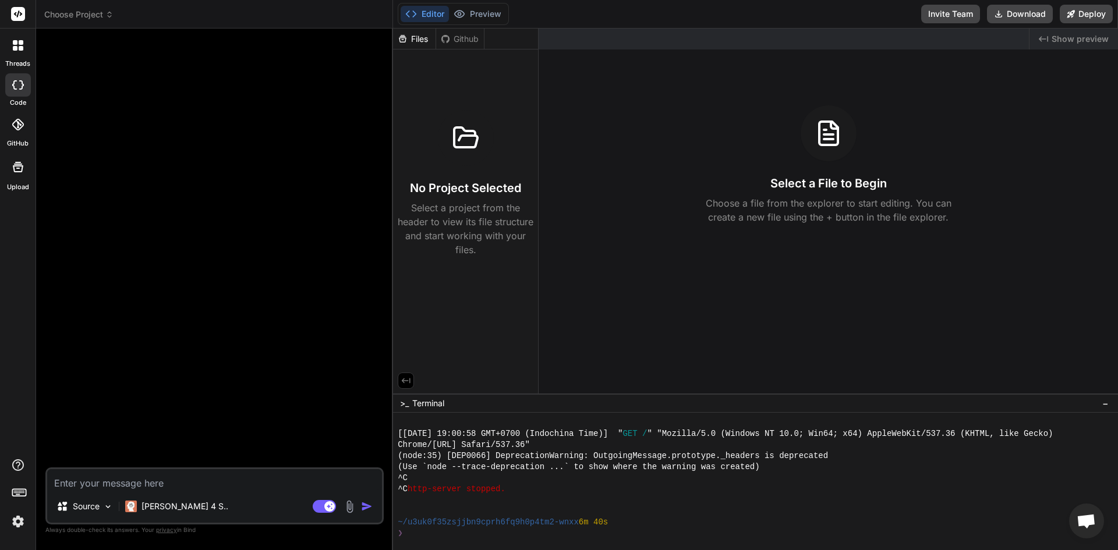
click at [25, 18] on div at bounding box center [18, 14] width 36 height 29
click at [20, 13] on icon at bounding box center [18, 13] width 9 height 7
click at [173, 481] on textarea at bounding box center [214, 479] width 335 height 21
type textarea "1"
type textarea "x"
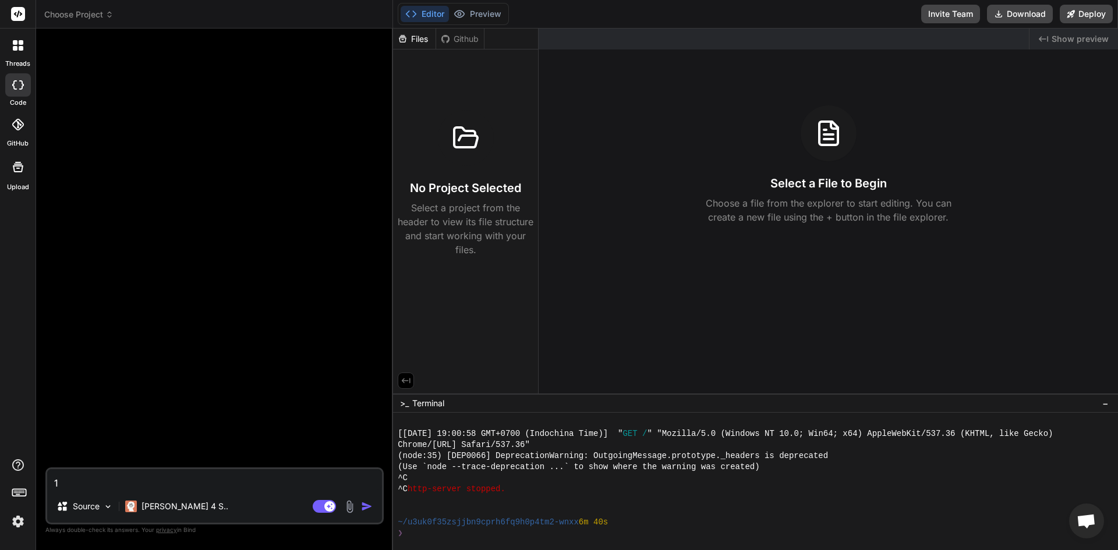
type textarea "10"
type textarea "x"
type textarea "100"
type textarea "x"
type textarea "1000"
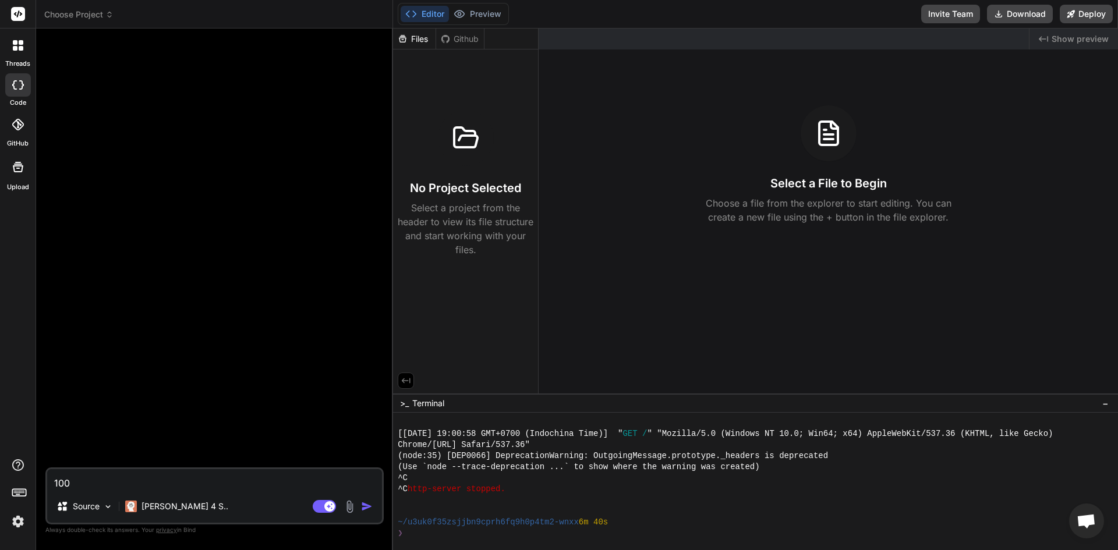
type textarea "x"
type textarea "1000"
type textarea "x"
type textarea "1000 v"
type textarea "x"
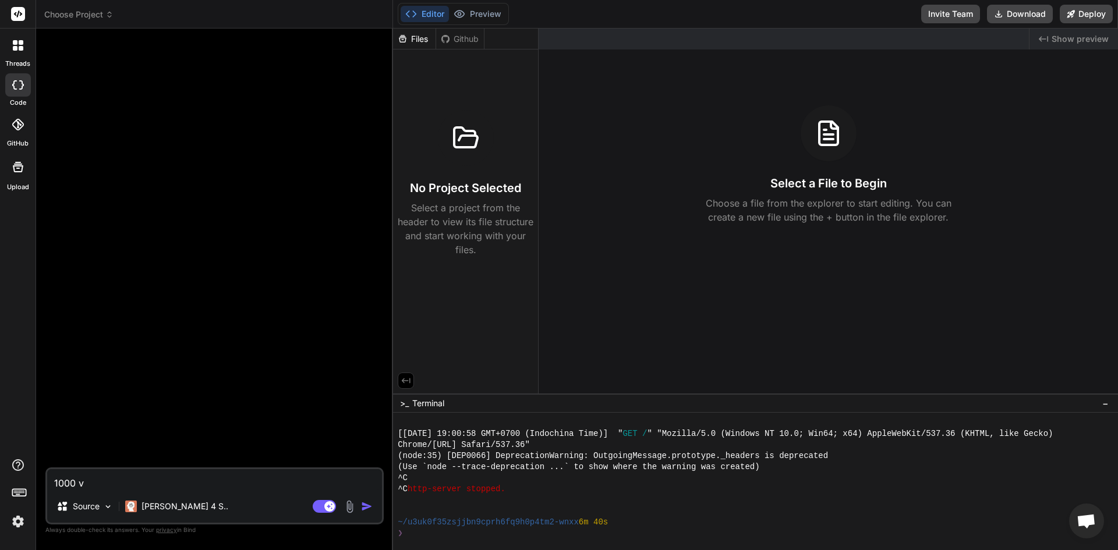
type textarea "1000 va"
type textarea "x"
type textarea "1000 v"
type textarea "x"
type textarea "1000 vo"
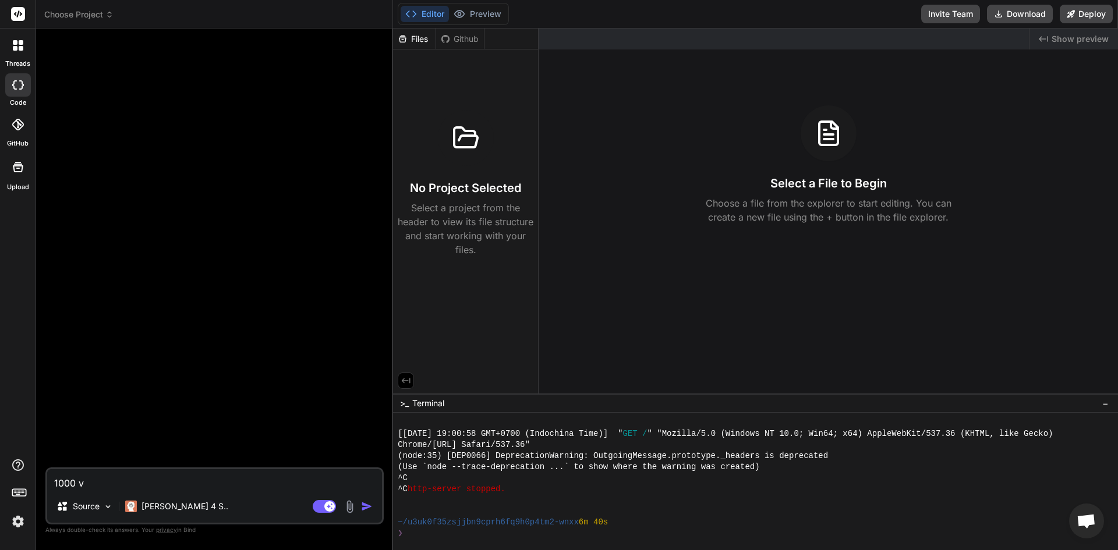
type textarea "x"
type textarea "1000 voc"
type textarea "x"
type textarea "1000 voca"
type textarea "x"
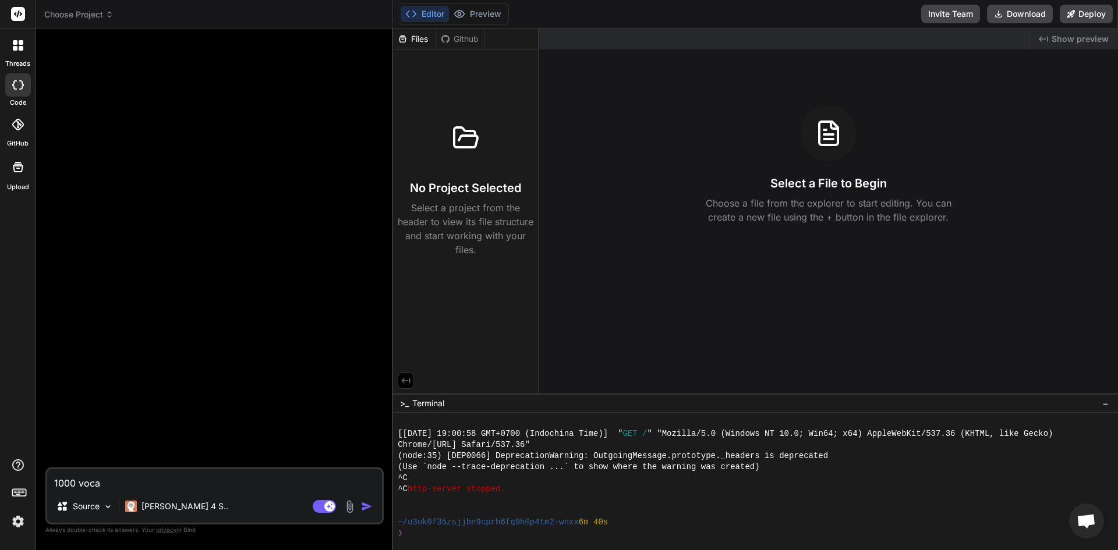
type textarea "1000 vocab"
type textarea "x"
type textarea "1000 vocabu"
type textarea "x"
type textarea "1000 vocabul"
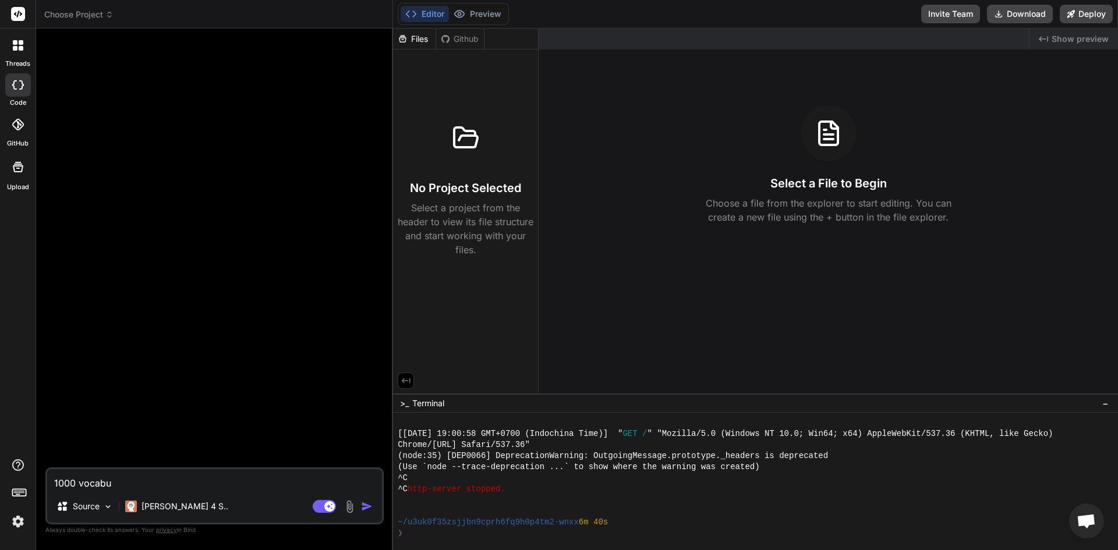
type textarea "x"
type textarea "1000 vocabula"
type textarea "x"
type textarea "1000 vocabular"
type textarea "x"
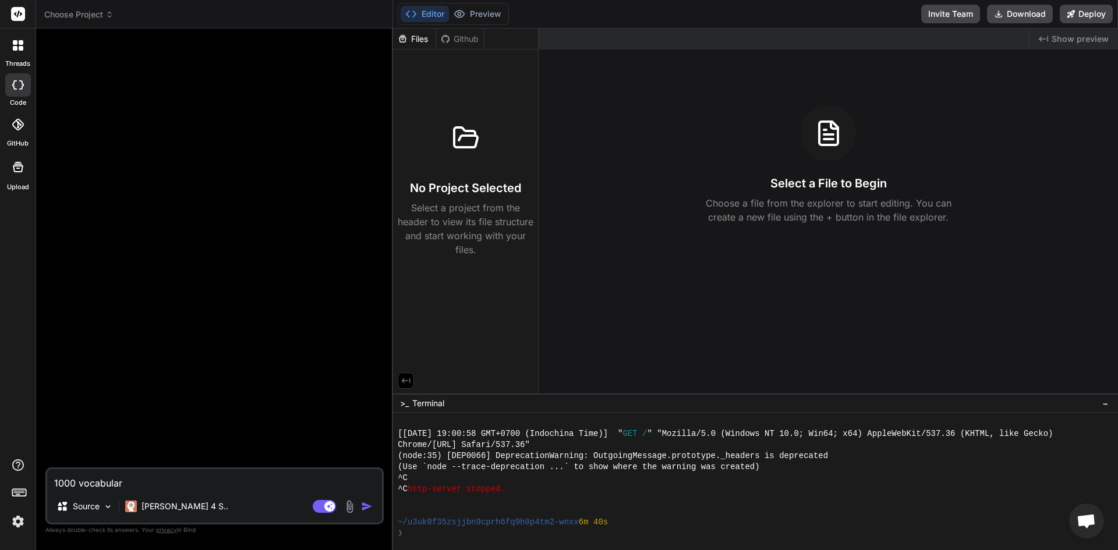
type textarea "1000 vocabulary"
type textarea "x"
click at [174, 502] on p "[PERSON_NAME] 4 S.." at bounding box center [184, 507] width 87 height 12
click at [178, 501] on p "[PERSON_NAME] 4 S.." at bounding box center [184, 507] width 87 height 12
click at [105, 498] on div "Source" at bounding box center [85, 506] width 66 height 23
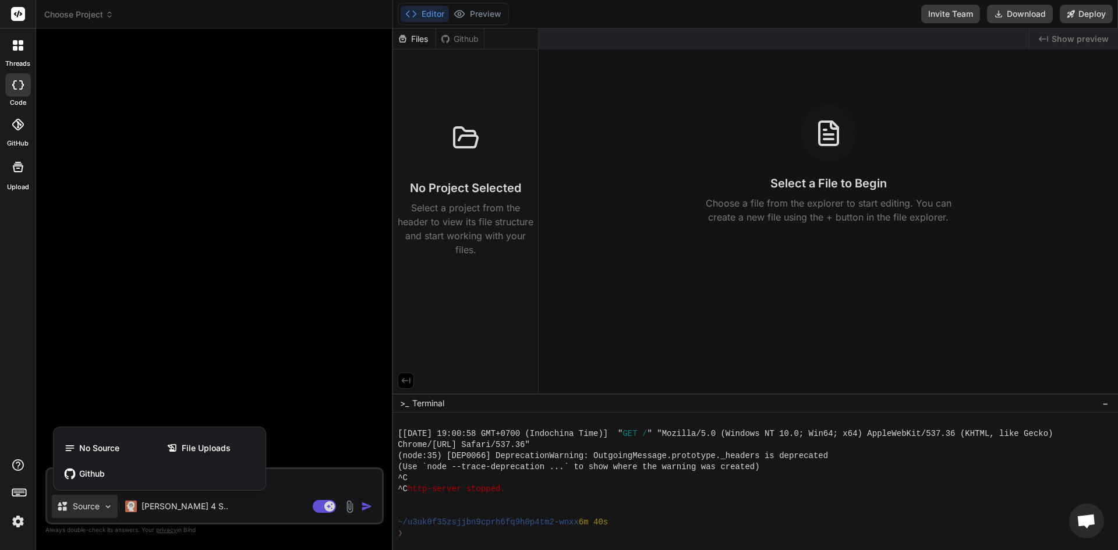
click at [235, 505] on div at bounding box center [559, 275] width 1118 height 550
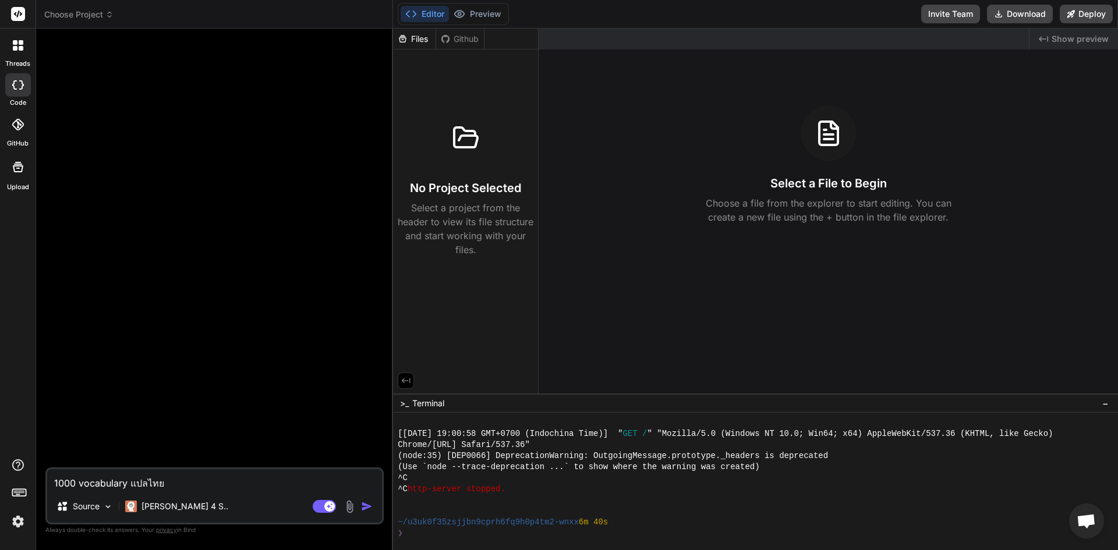
click at [369, 509] on img "button" at bounding box center [367, 507] width 12 height 12
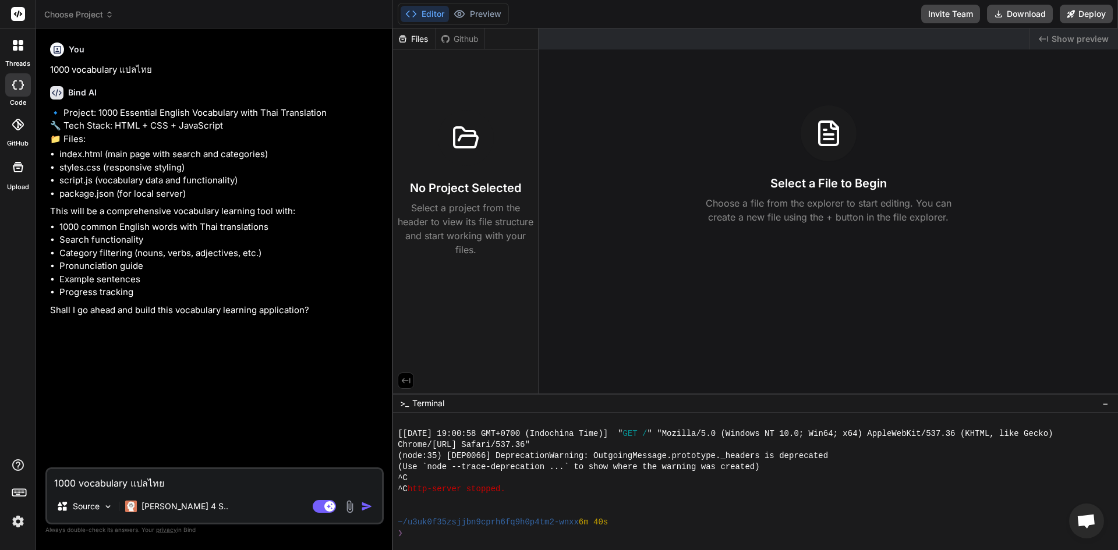
click at [129, 234] on li "1000 common English words with Thai translations" at bounding box center [220, 227] width 322 height 13
click at [159, 480] on textarea "1000 vocabulary แปลไทย" at bounding box center [214, 479] width 335 height 21
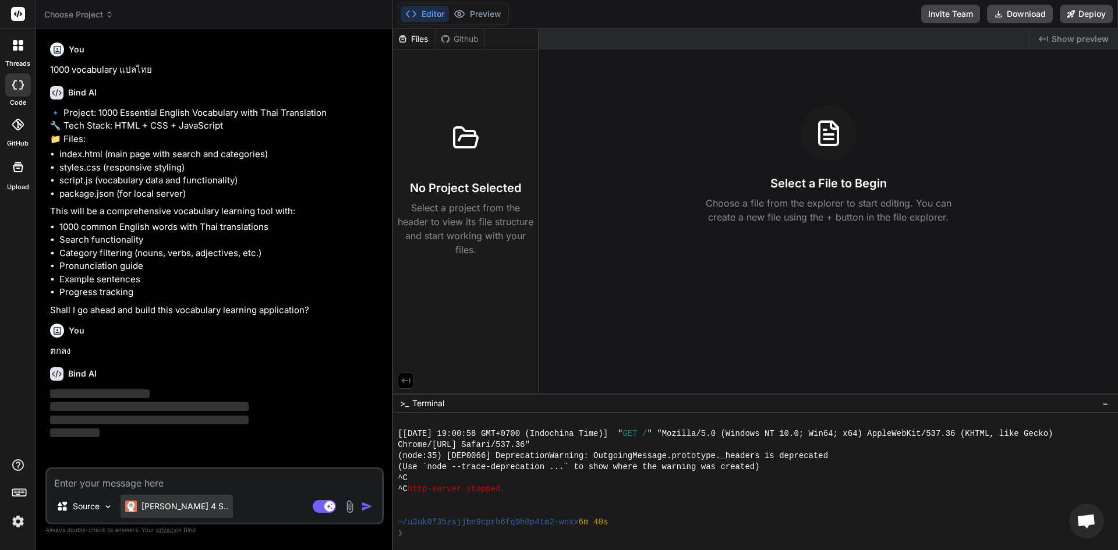
click at [164, 506] on p "[PERSON_NAME] 4 S.." at bounding box center [184, 507] width 87 height 12
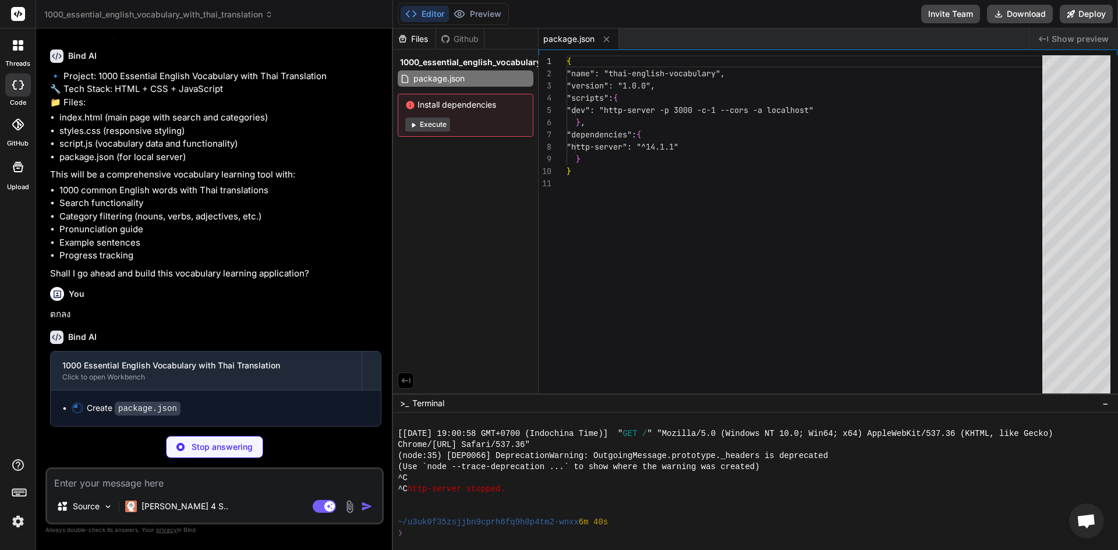
scroll to position [63, 0]
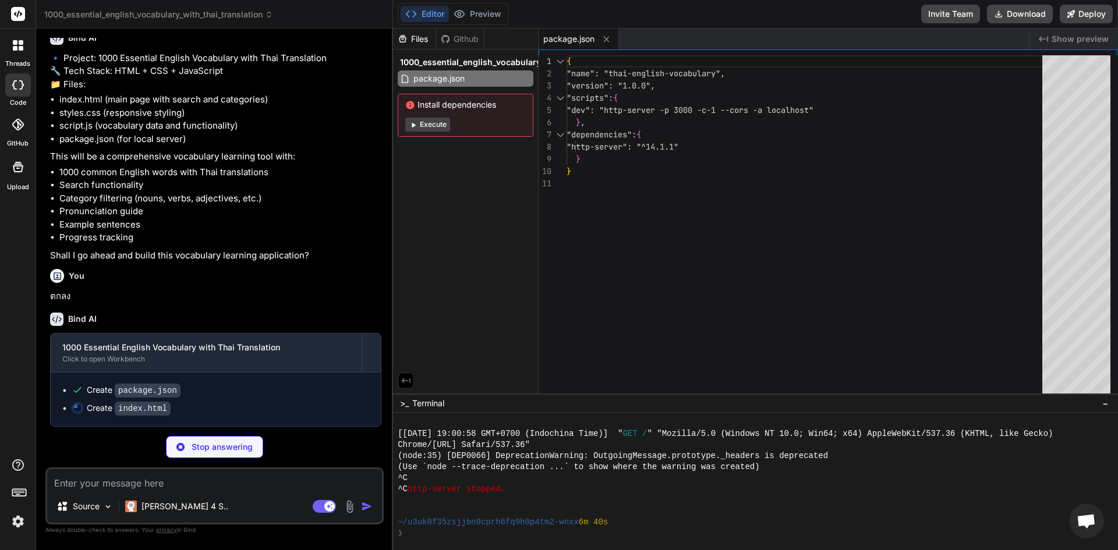
click at [426, 124] on button "Execute" at bounding box center [427, 125] width 45 height 14
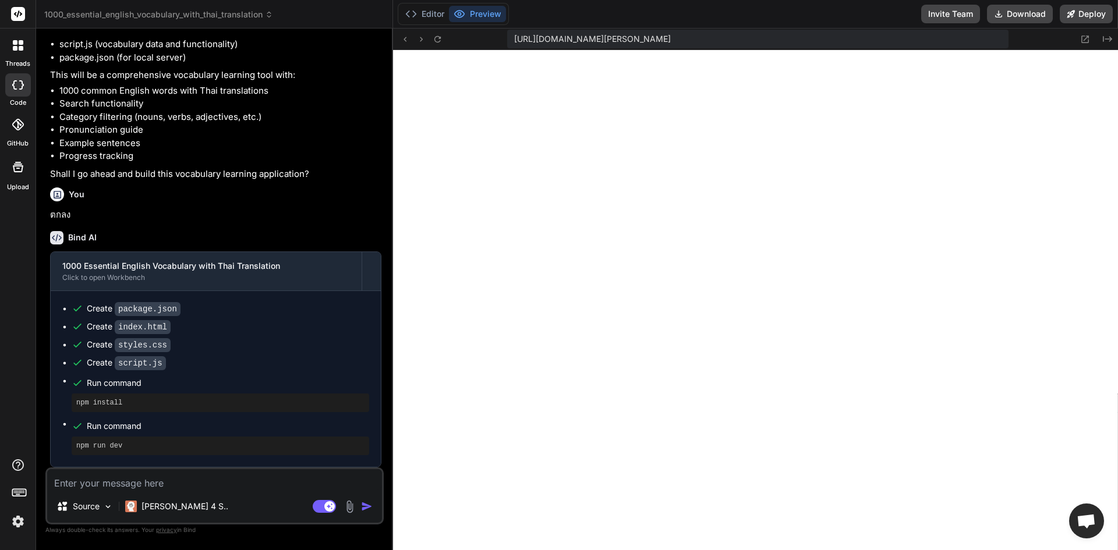
scroll to position [162, 0]
click at [427, 13] on button "Editor" at bounding box center [424, 14] width 48 height 16
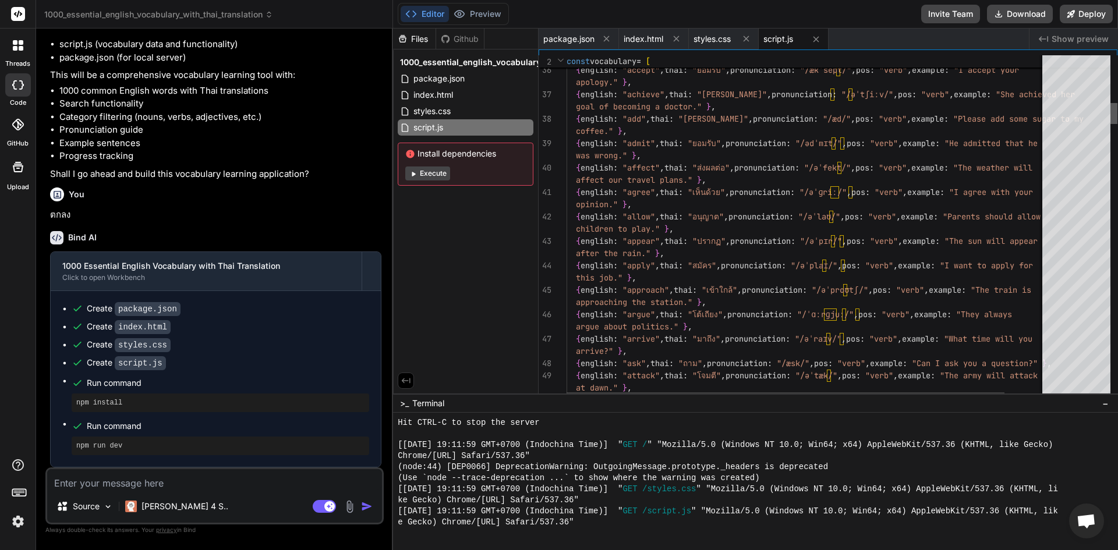
click at [1110, 103] on div at bounding box center [1113, 113] width 7 height 21
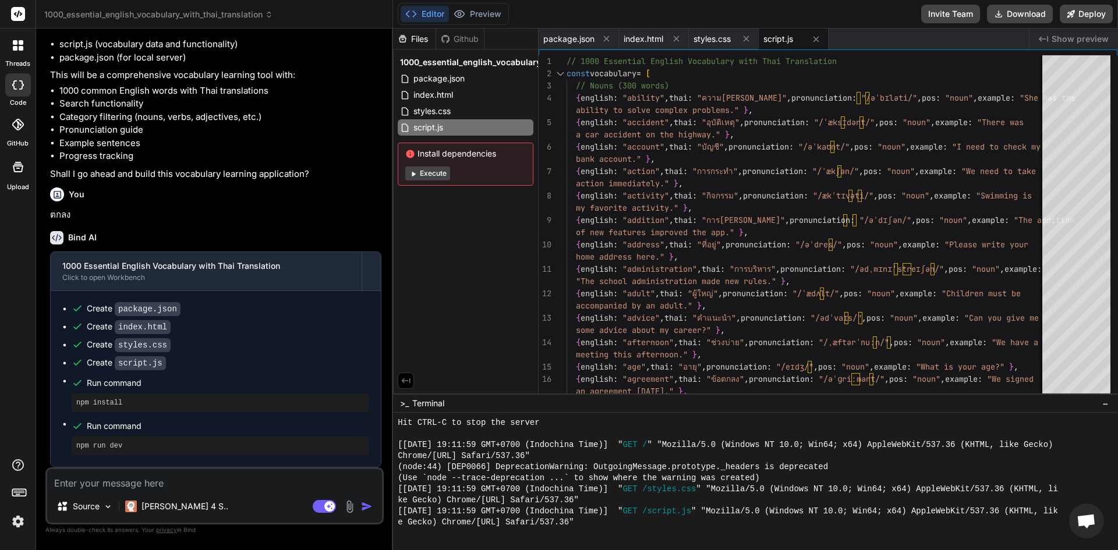
click at [437, 168] on button "Execute" at bounding box center [427, 173] width 45 height 14
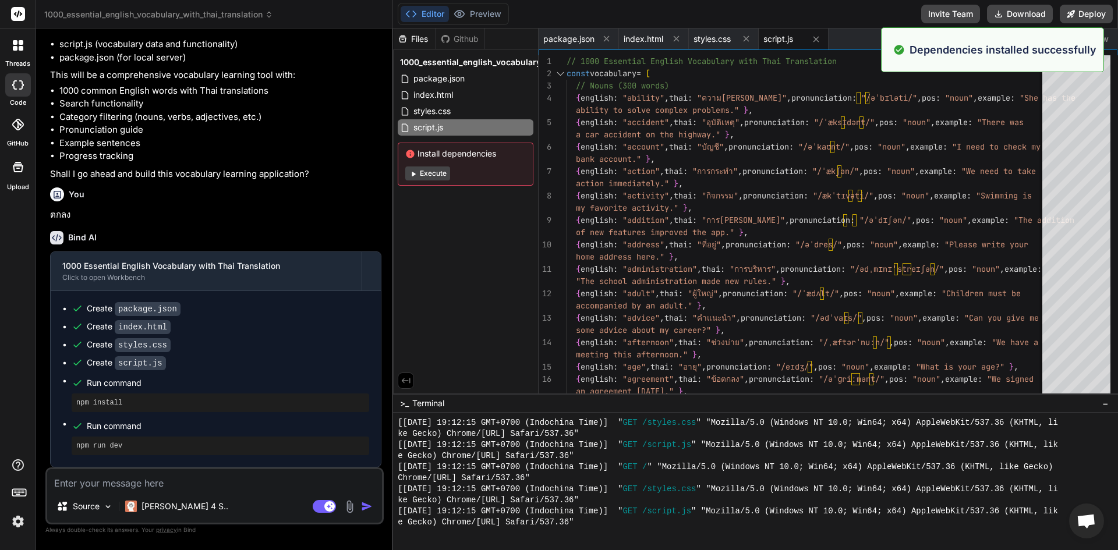
scroll to position [4855, 0]
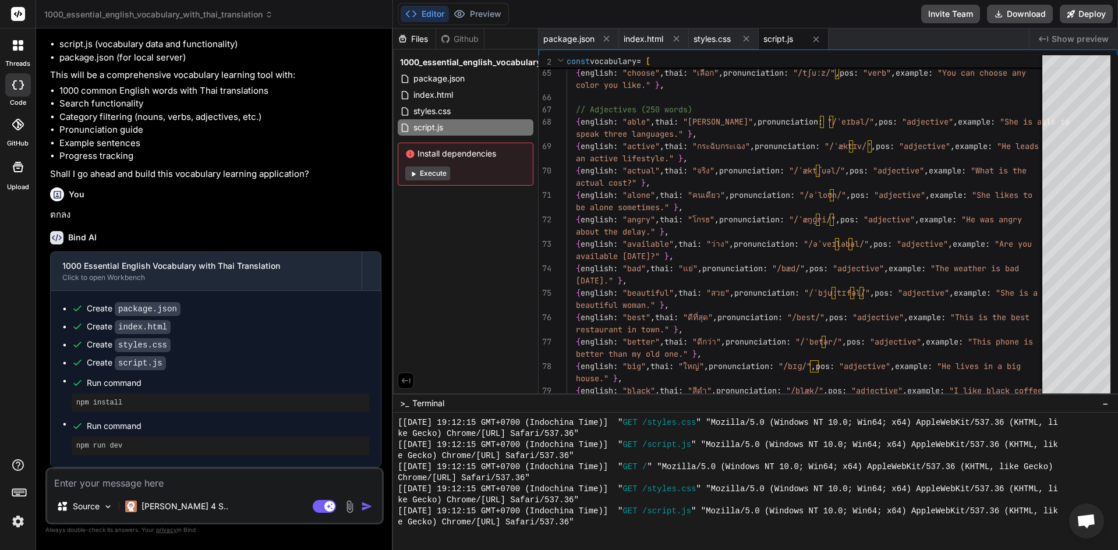
click at [233, 499] on div "Source Claude 4 S.." at bounding box center [214, 509] width 335 height 28
click at [206, 490] on div "Source Claude 4 S.. Agent Mode. When this toggle is activated, AI automatically…" at bounding box center [214, 495] width 338 height 57
click at [430, 173] on button "Execute" at bounding box center [427, 173] width 45 height 14
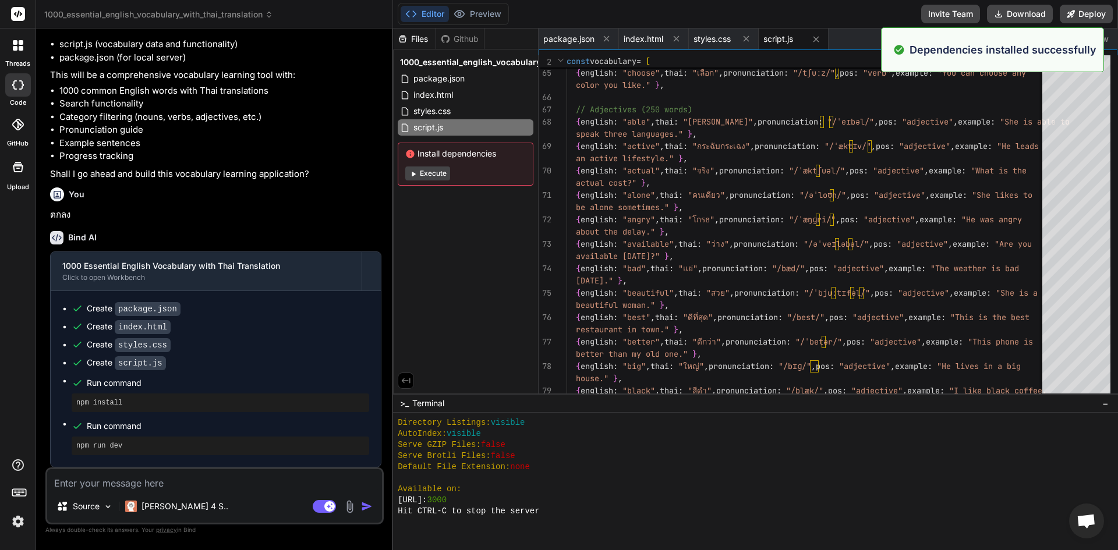
scroll to position [5353, 0]
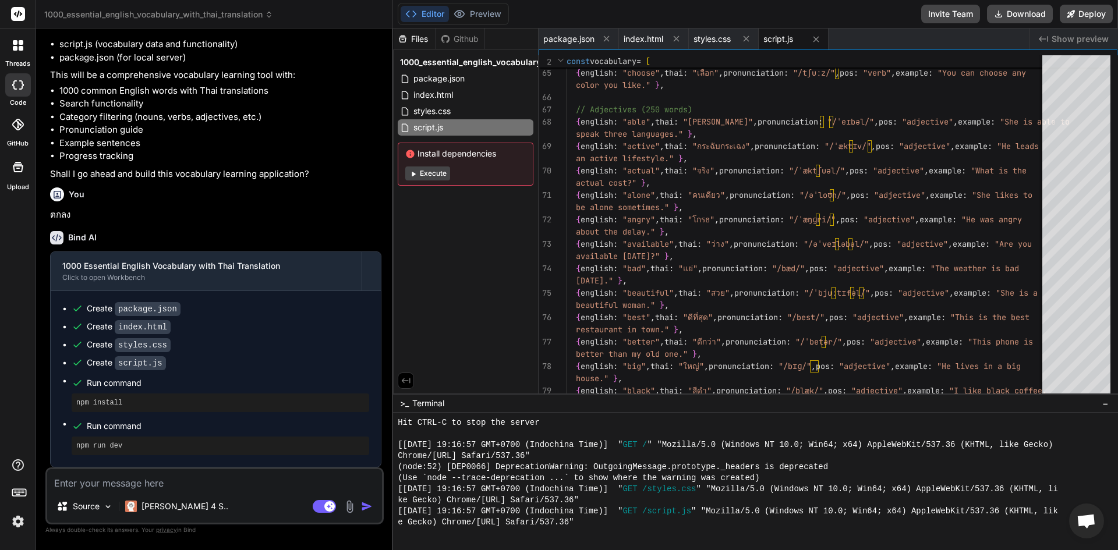
click at [189, 474] on textarea at bounding box center [214, 479] width 335 height 21
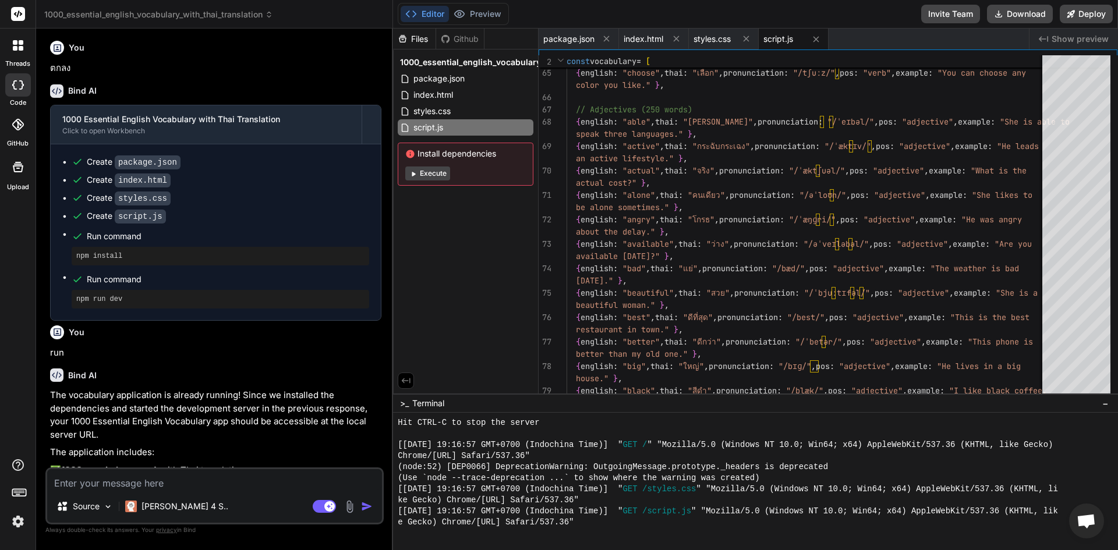
scroll to position [542, 0]
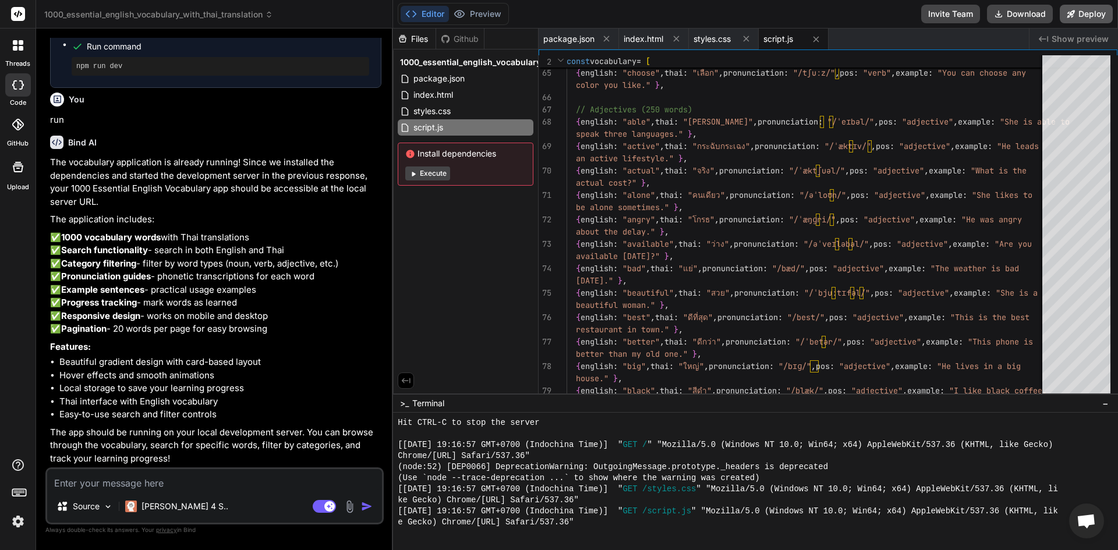
click at [1067, 13] on icon at bounding box center [1070, 14] width 8 height 8
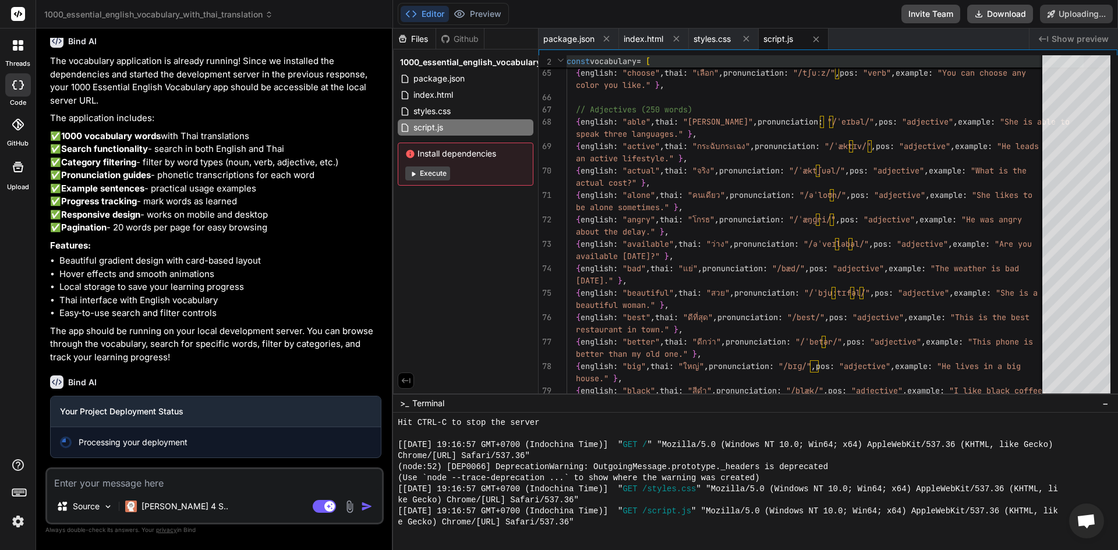
scroll to position [643, 0]
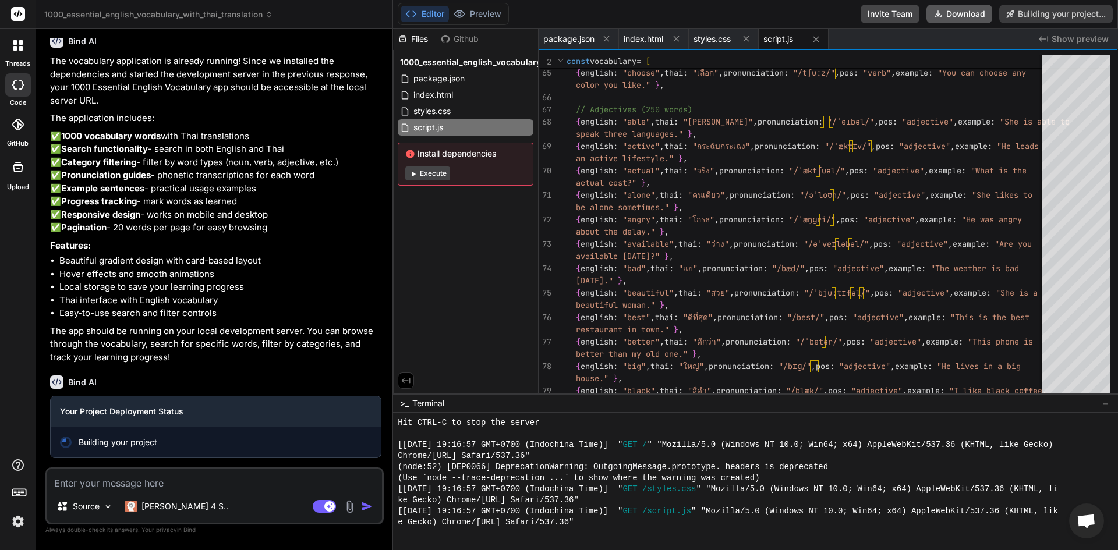
click at [947, 14] on button "Download" at bounding box center [959, 14] width 66 height 19
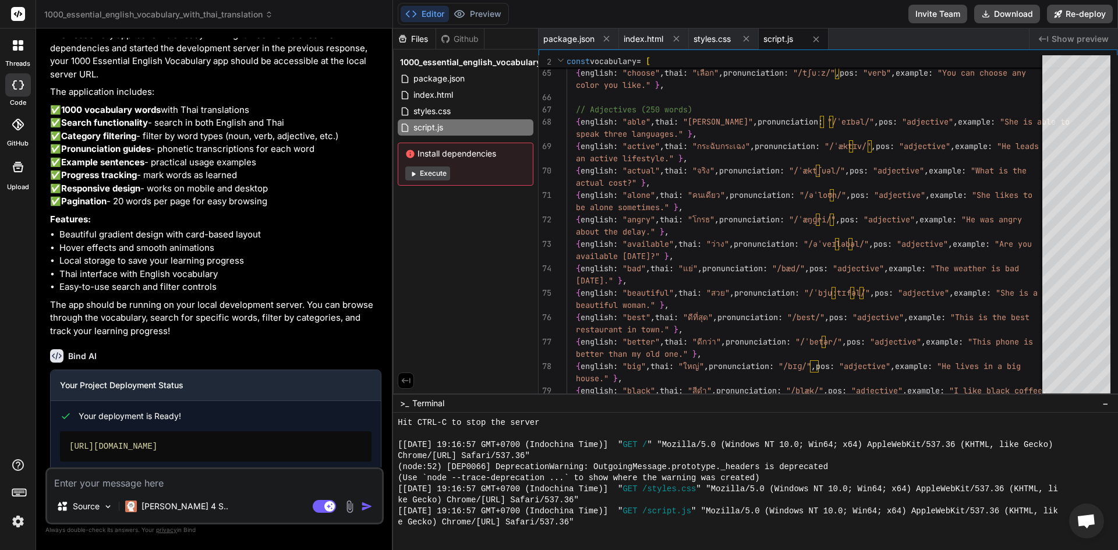
click at [30, 517] on div at bounding box center [18, 494] width 36 height 73
click at [24, 522] on img at bounding box center [18, 522] width 20 height 20
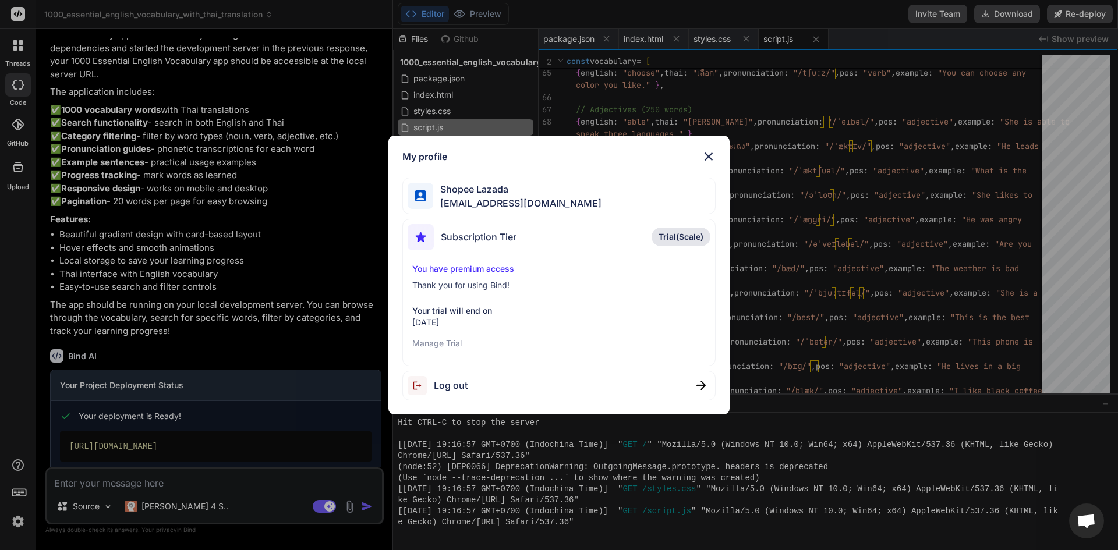
click at [624, 187] on div "Shopee Lazada [EMAIL_ADDRESS][DOMAIN_NAME]" at bounding box center [559, 196] width 314 height 37
click at [714, 157] on img at bounding box center [708, 157] width 14 height 14
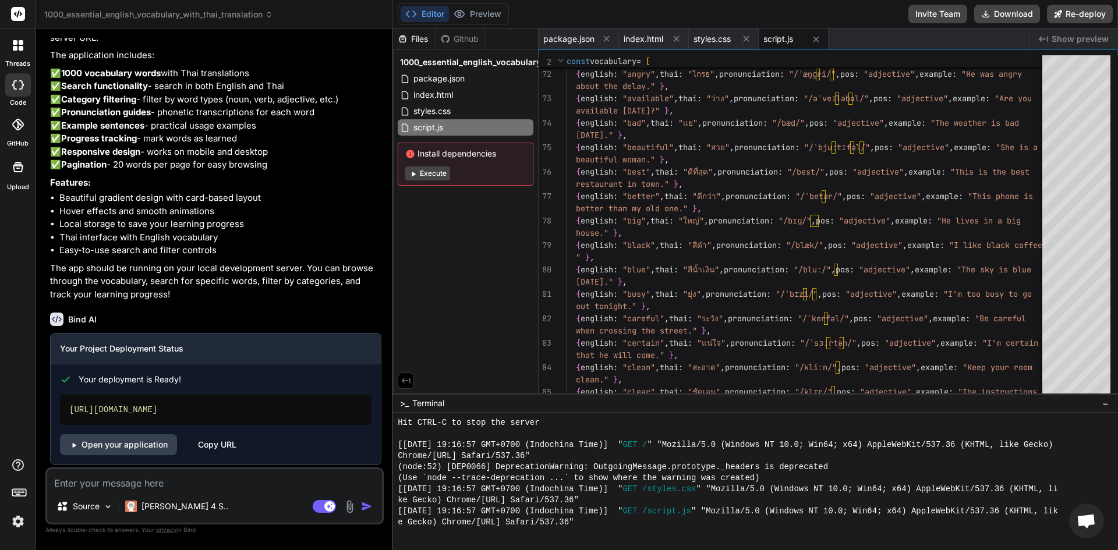
scroll to position [713, 0]
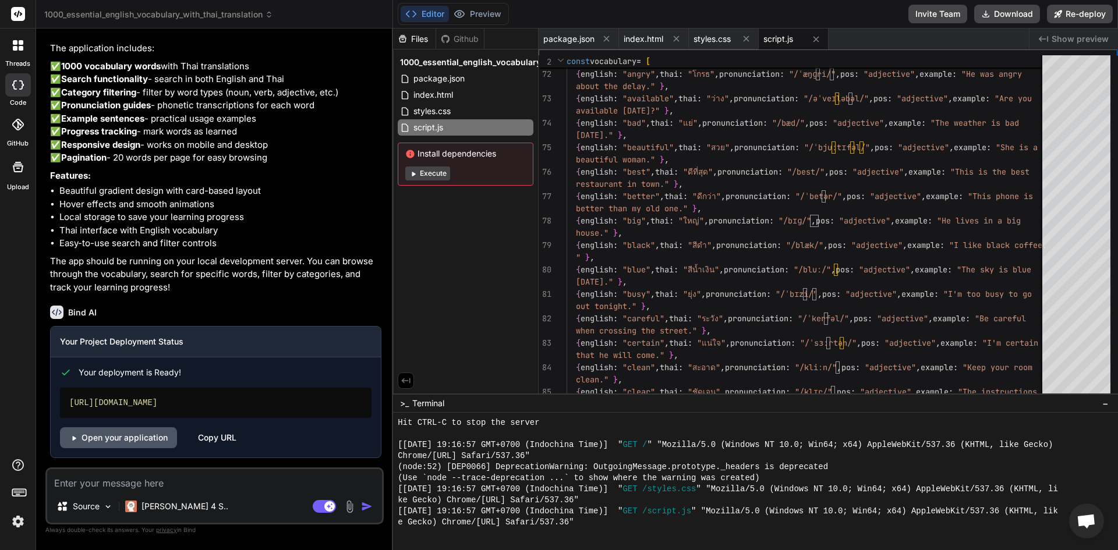
click at [158, 434] on link "Open your application" at bounding box center [118, 437] width 117 height 21
click at [226, 485] on textarea at bounding box center [214, 479] width 335 height 21
click at [19, 41] on icon at bounding box center [21, 42] width 5 height 5
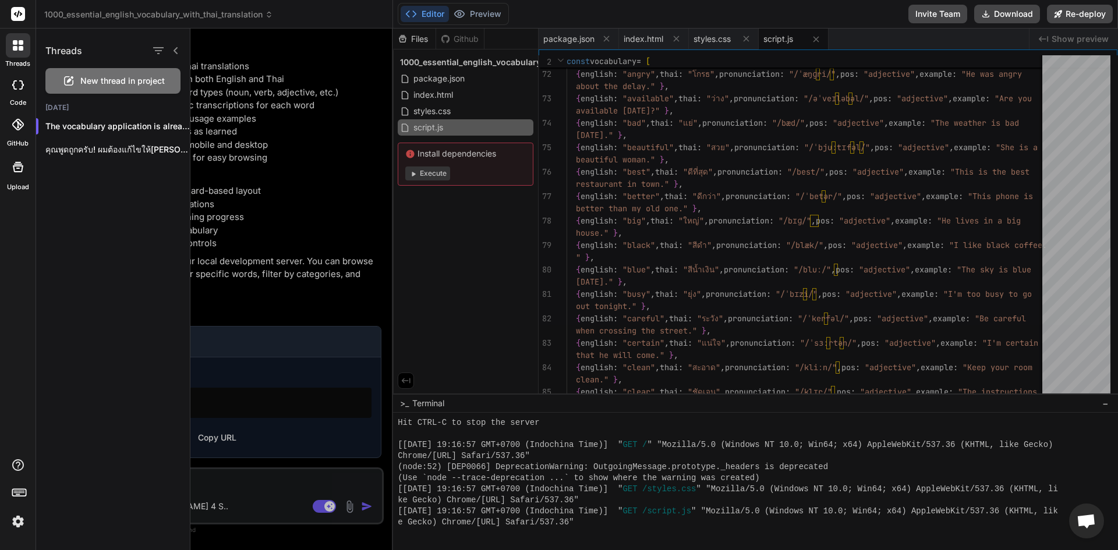
click at [95, 81] on span "New thread in project" at bounding box center [122, 81] width 84 height 12
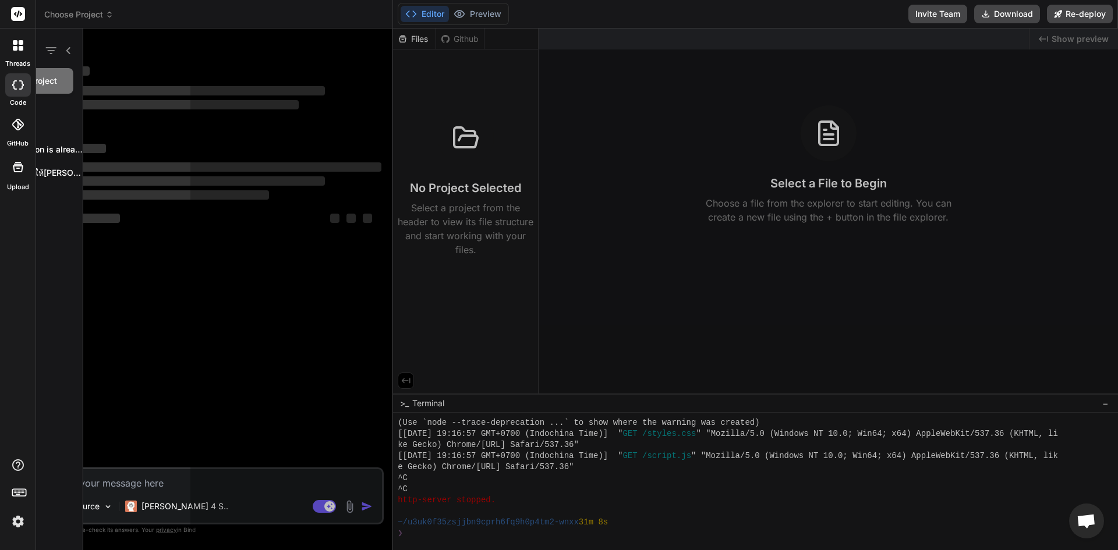
scroll to position [5408, 0]
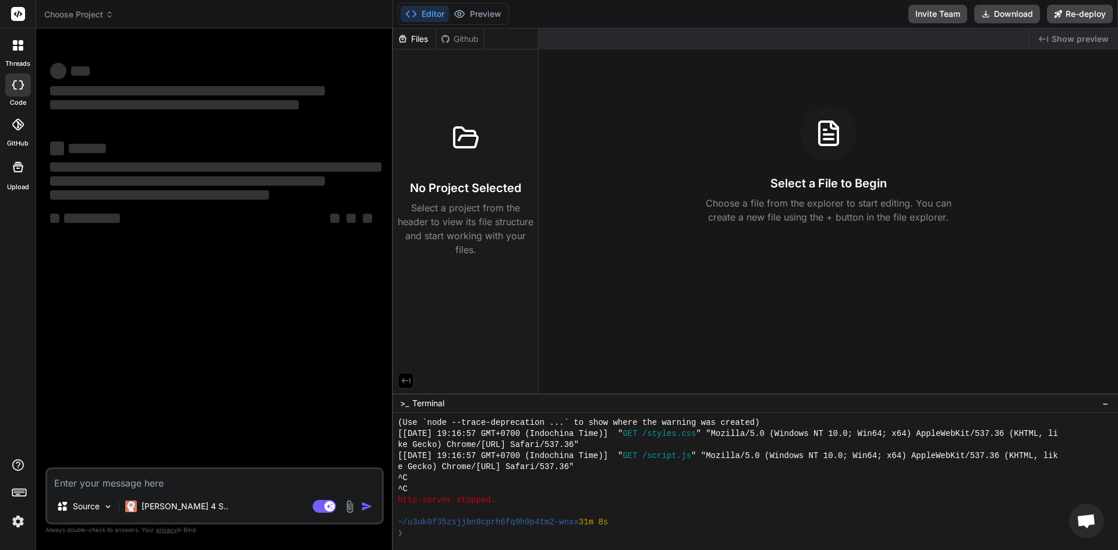
click at [187, 466] on div "‌ ‌ ‌ ‌ ‌ ‌ ‌ ‌ ‌ ‌ ‌ ‌ ‌ ‌" at bounding box center [216, 253] width 336 height 430
click at [181, 490] on div "Source Claude 4 S.. Agent Mode. When this toggle is activated, AI automatically…" at bounding box center [214, 495] width 338 height 57
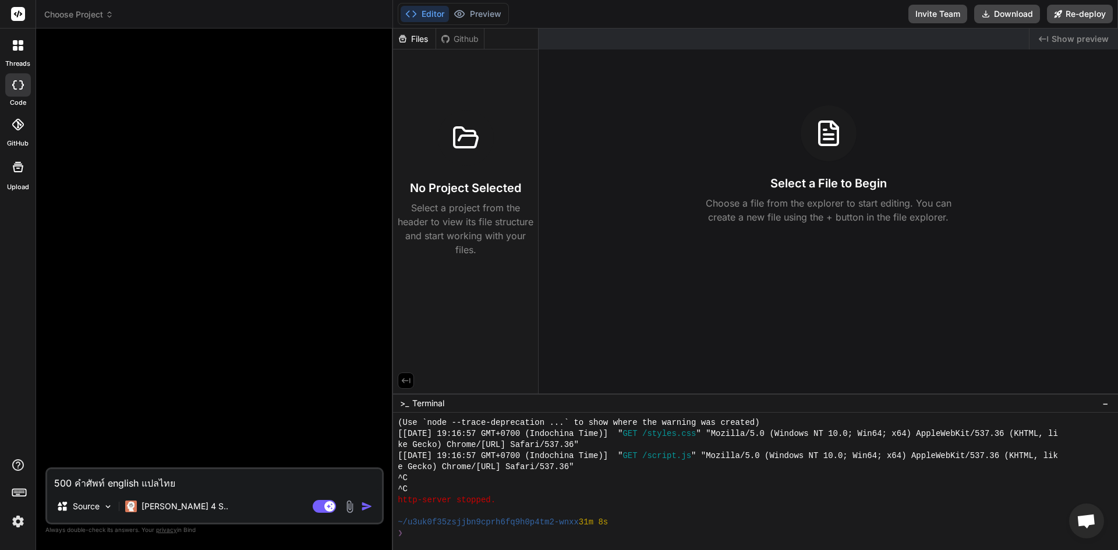
click at [371, 505] on img "button" at bounding box center [367, 507] width 12 height 12
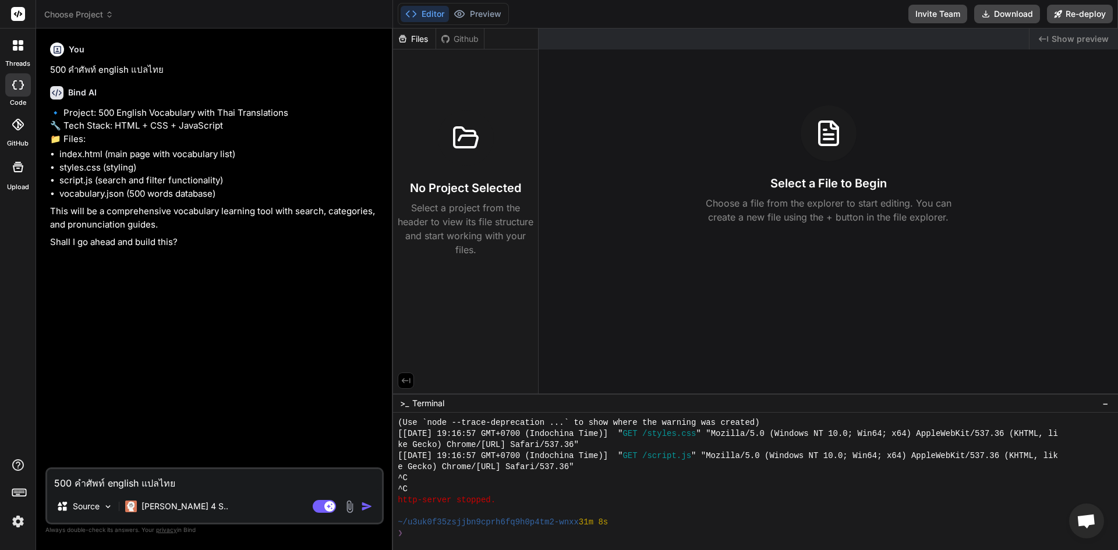
click at [287, 480] on textarea "500 คำศัพท์ english แปลไทย" at bounding box center [214, 479] width 335 height 21
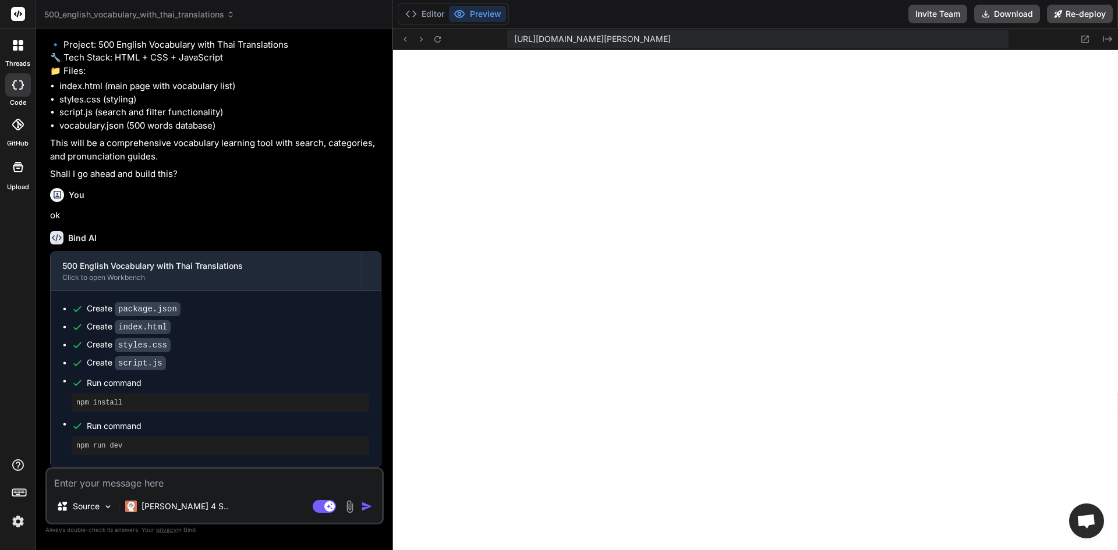
scroll to position [94, 0]
drag, startPoint x: 1086, startPoint y: 17, endPoint x: 594, endPoint y: 115, distance: 501.4
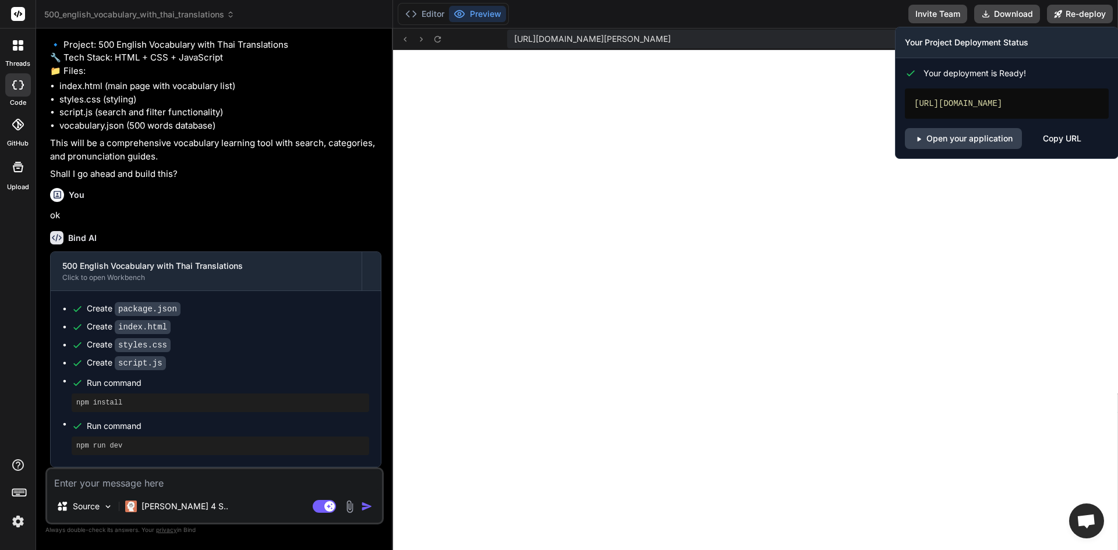
click at [1058, 146] on div "Copy URL" at bounding box center [1062, 138] width 38 height 21
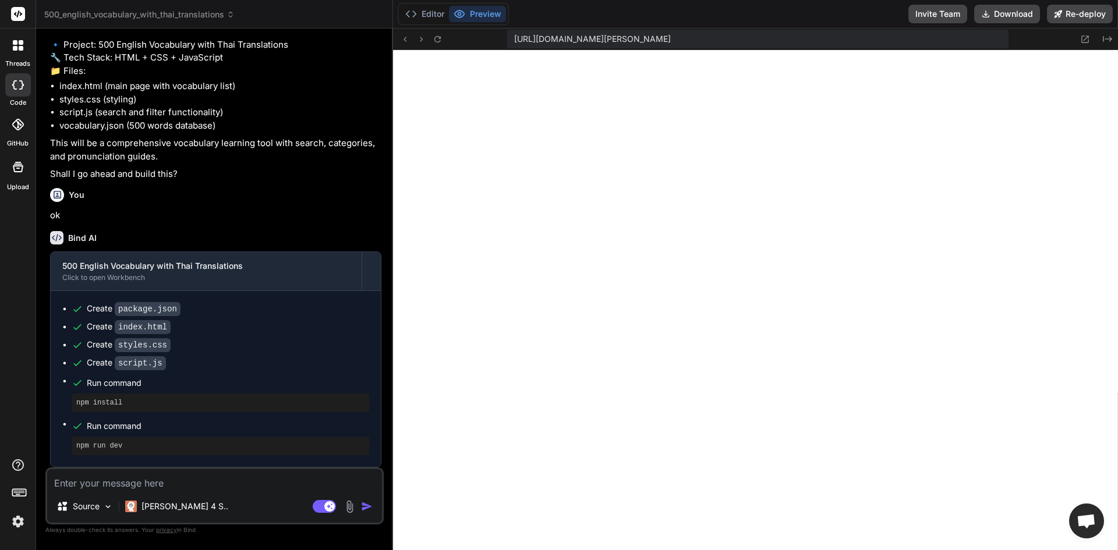
click at [957, 47] on div "[URL][DOMAIN_NAME][PERSON_NAME]" at bounding box center [757, 39] width 501 height 19
click at [966, 41] on div "[URL][DOMAIN_NAME][PERSON_NAME]" at bounding box center [757, 39] width 501 height 19
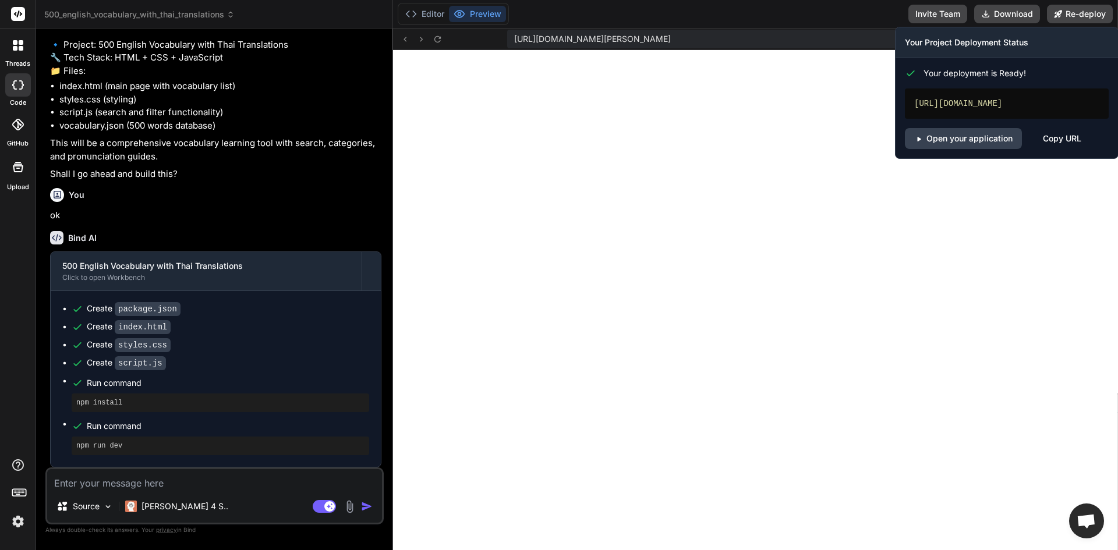
drag, startPoint x: 1072, startPoint y: 17, endPoint x: 1050, endPoint y: 193, distance: 176.5
click at [1100, 8] on button "Re-deploy" at bounding box center [1080, 14] width 66 height 19
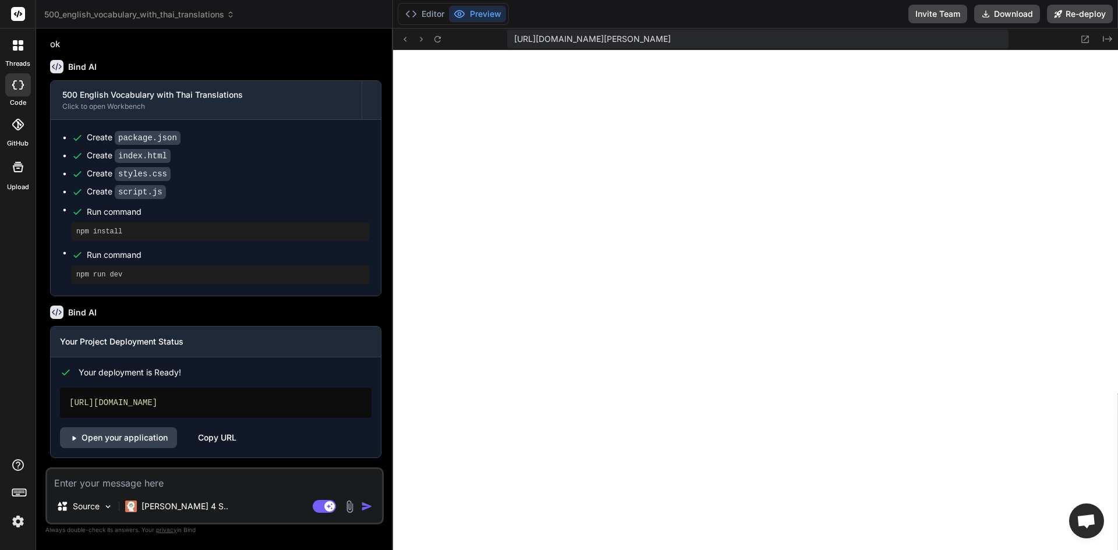
scroll to position [277, 0]
click at [220, 437] on div "Copy URL" at bounding box center [217, 437] width 38 height 21
click at [228, 435] on div "Copy URL" at bounding box center [217, 437] width 38 height 21
click at [241, 483] on textarea at bounding box center [214, 479] width 335 height 21
click at [1013, 19] on button "Download" at bounding box center [1007, 14] width 66 height 19
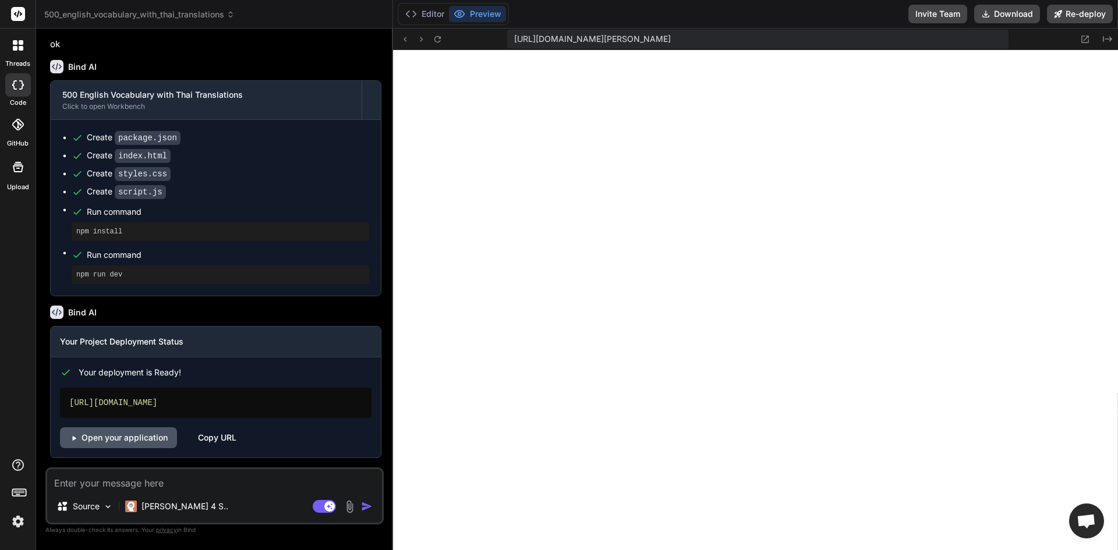
click at [158, 439] on link "Open your application" at bounding box center [118, 437] width 117 height 21
click at [255, 478] on textarea at bounding box center [214, 479] width 335 height 21
click at [201, 475] on textarea "ขอแบบไม่ต้องเข" at bounding box center [214, 479] width 335 height 21
click at [671, 40] on span "[URL][DOMAIN_NAME][PERSON_NAME]" at bounding box center [592, 39] width 157 height 12
click at [189, 482] on textarea "ขอแบบไม่ต้องเข" at bounding box center [214, 479] width 335 height 21
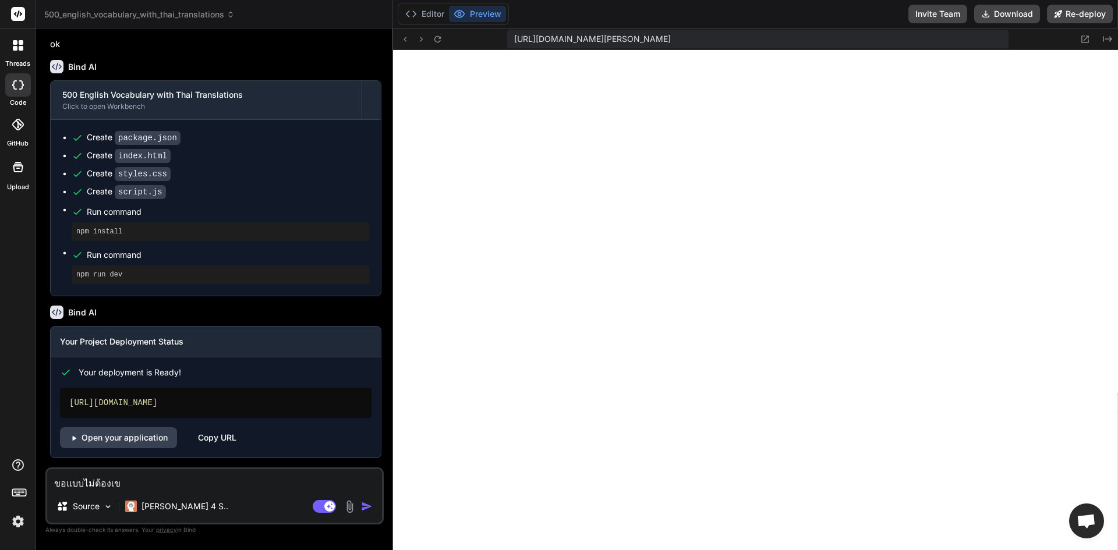
drag, startPoint x: 189, startPoint y: 482, endPoint x: 86, endPoint y: 484, distance: 102.5
click at [86, 484] on textarea "ขอแบบไม่ต้องเข" at bounding box center [214, 479] width 335 height 21
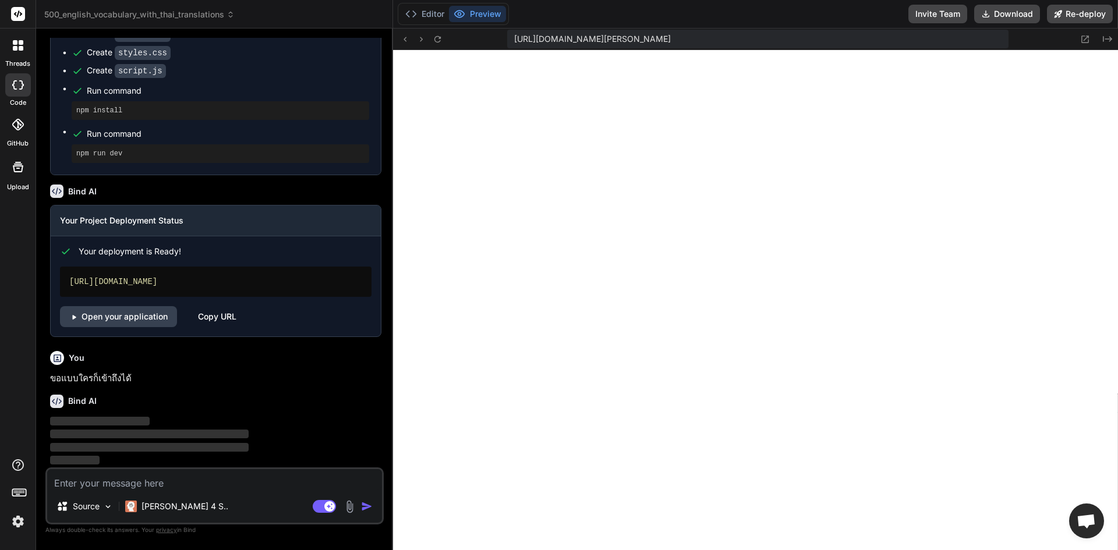
scroll to position [398, 0]
click at [930, 38] on div "[URL][DOMAIN_NAME][PERSON_NAME]" at bounding box center [757, 39] width 501 height 19
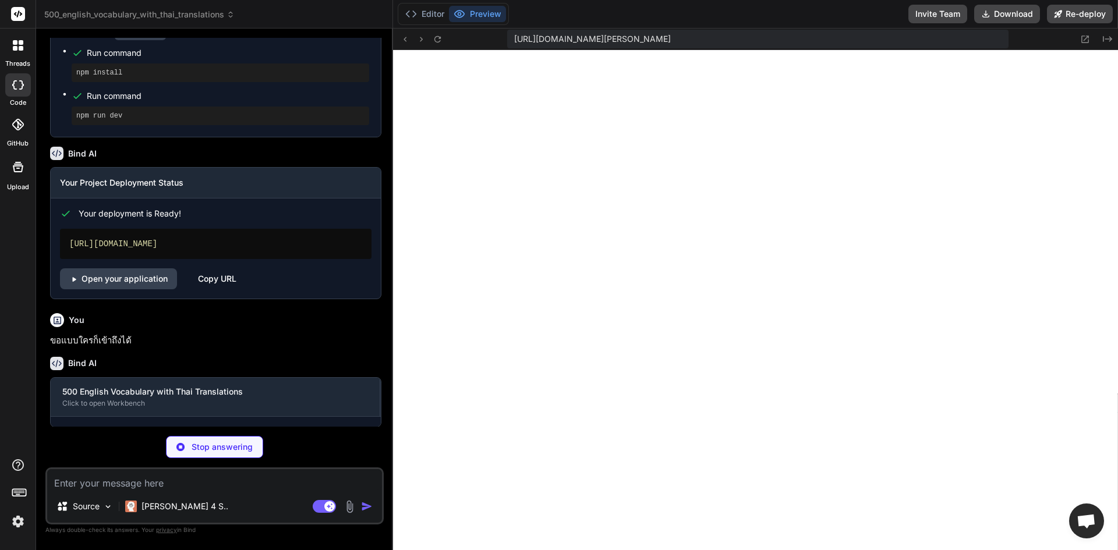
click at [509, 13] on div "Editor Preview Invite Team Download Re-deploy" at bounding box center [755, 14] width 725 height 29
click at [497, 10] on button "Preview" at bounding box center [477, 14] width 57 height 16
click at [401, 9] on button "Editor" at bounding box center [424, 14] width 48 height 16
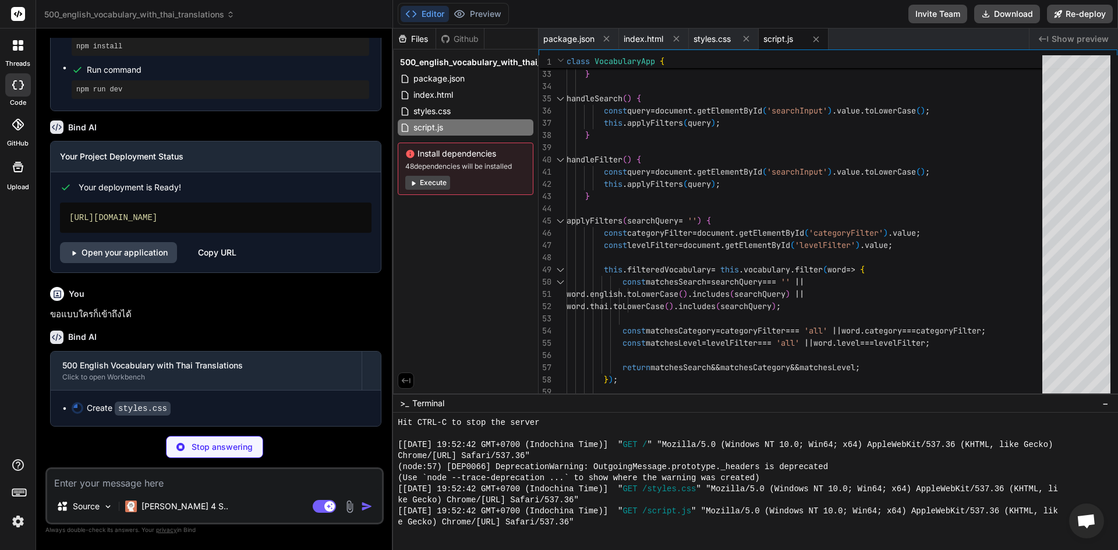
scroll to position [462, 0]
click at [497, 15] on button "Preview" at bounding box center [477, 14] width 57 height 16
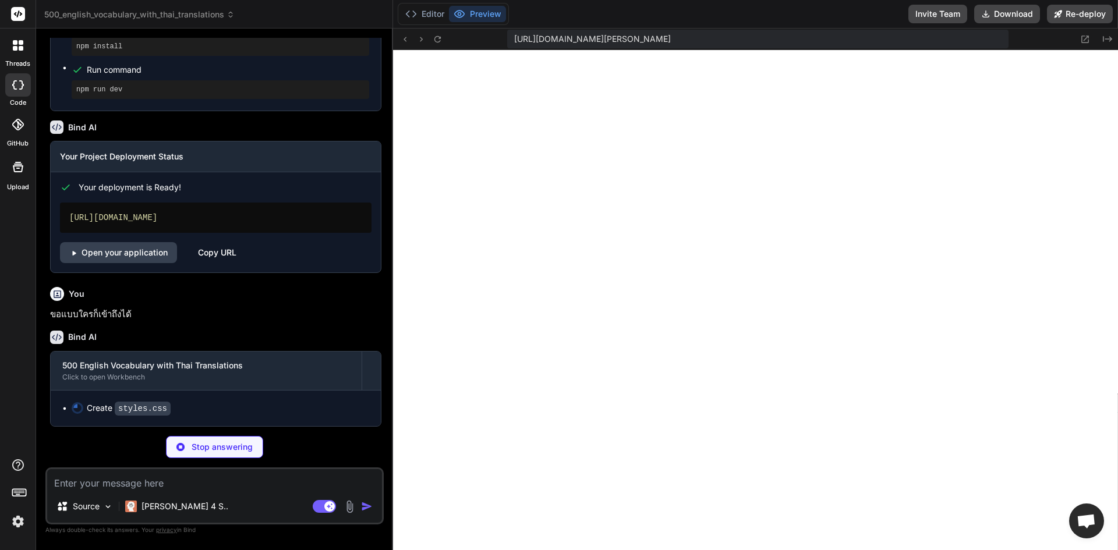
click at [1001, 36] on div "[URL][DOMAIN_NAME][PERSON_NAME]" at bounding box center [757, 39] width 501 height 19
click at [1011, 18] on button "Download" at bounding box center [1007, 14] width 66 height 19
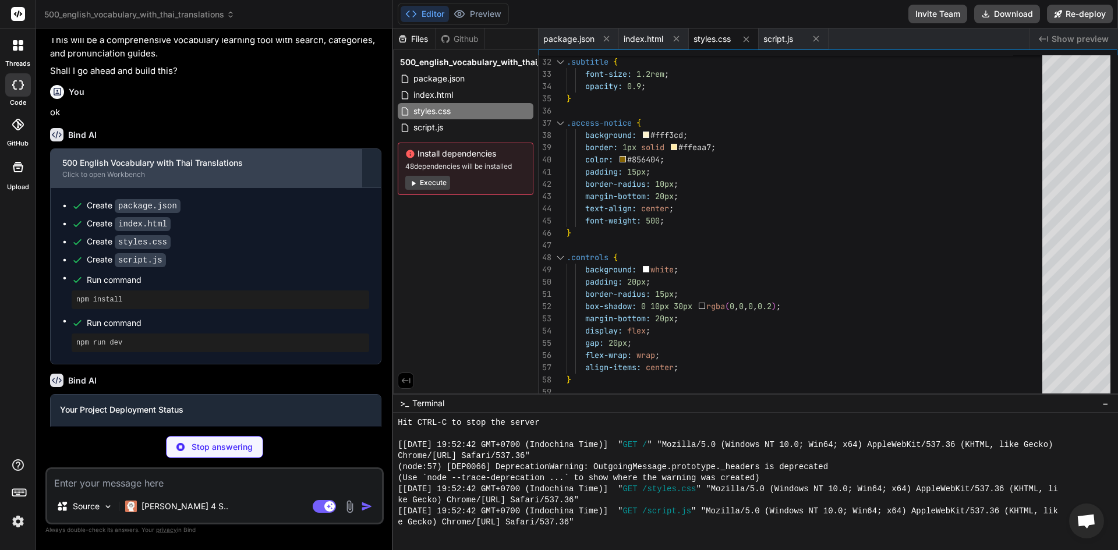
scroll to position [0, 0]
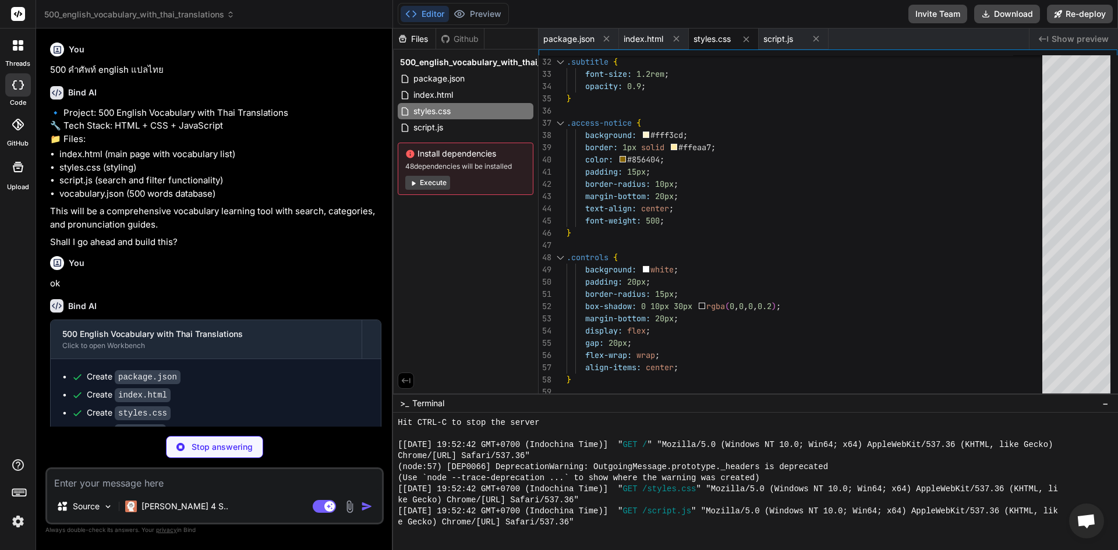
click at [16, 40] on icon at bounding box center [18, 45] width 10 height 10
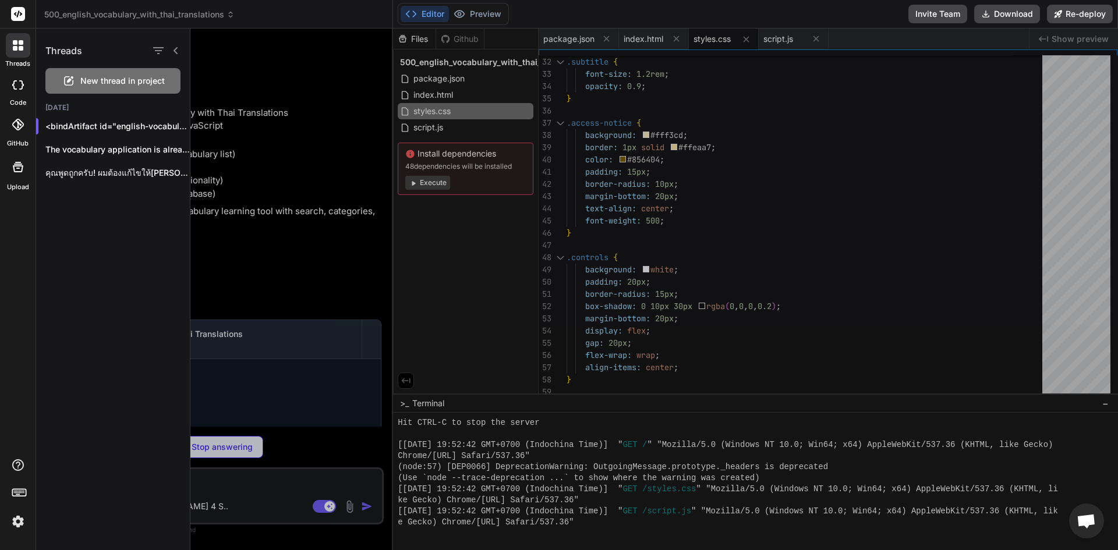
click at [132, 80] on span "New thread in project" at bounding box center [122, 81] width 84 height 12
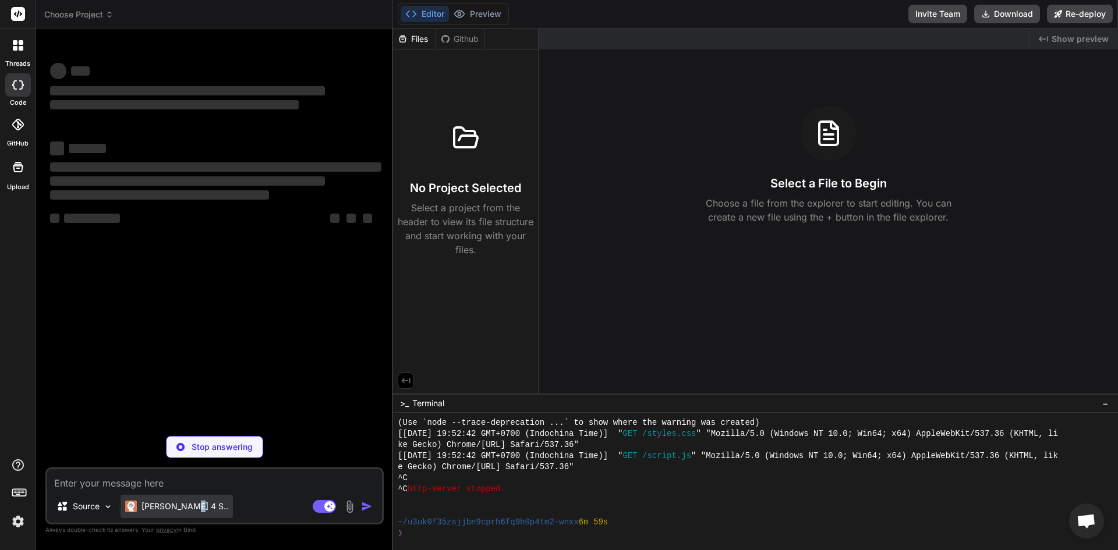
click at [187, 501] on p "[PERSON_NAME] 4 S.." at bounding box center [184, 507] width 87 height 12
click at [106, 507] on img at bounding box center [108, 507] width 10 height 10
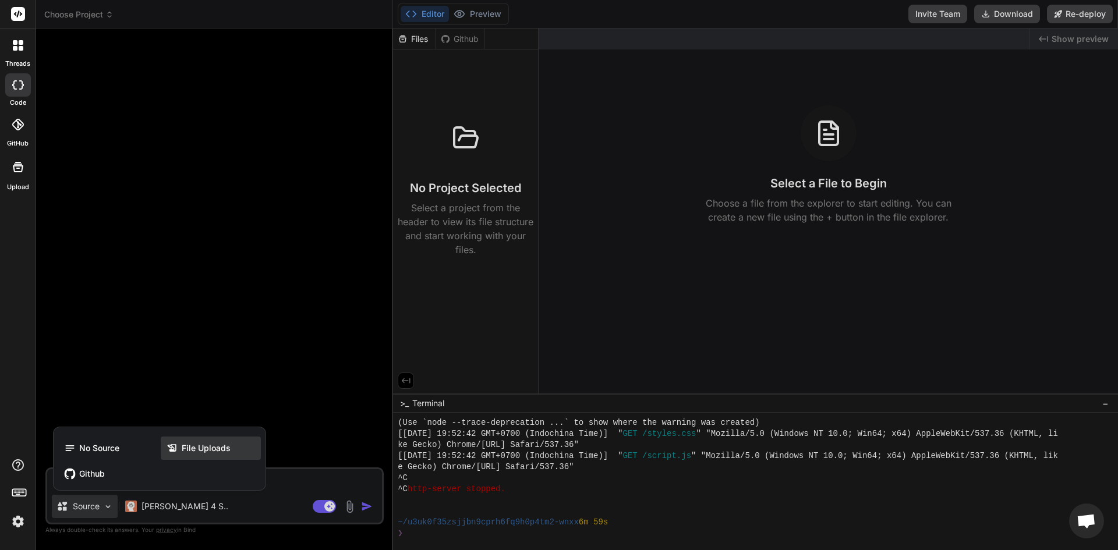
click at [198, 447] on span "File Uploads" at bounding box center [206, 448] width 49 height 12
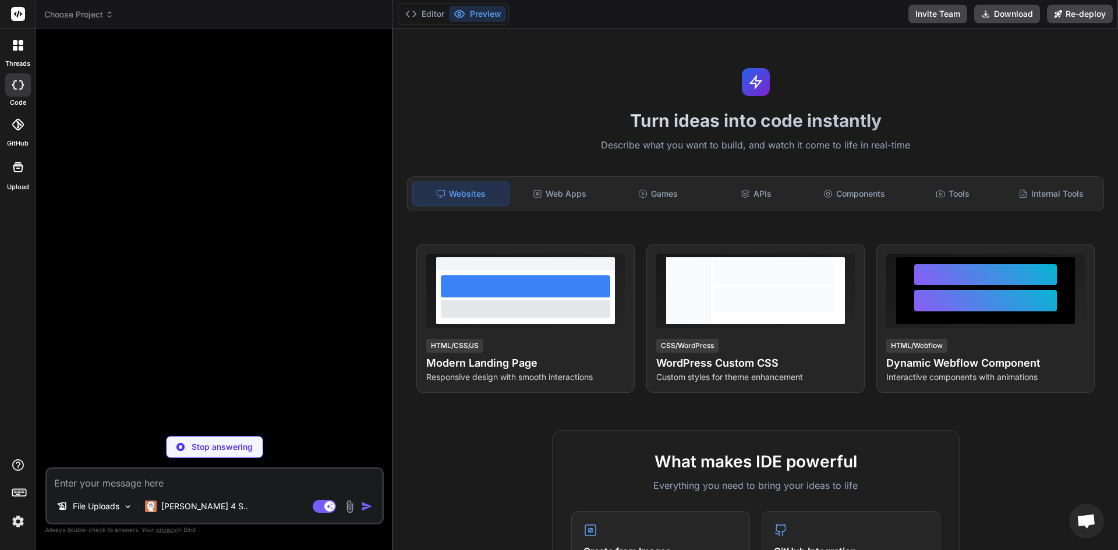
scroll to position [6238, 0]
click at [16, 10] on rect at bounding box center [18, 14] width 14 height 14
click at [20, 77] on div at bounding box center [18, 84] width 26 height 23
click at [15, 12] on rect at bounding box center [18, 14] width 14 height 14
click at [23, 52] on div at bounding box center [18, 45] width 24 height 24
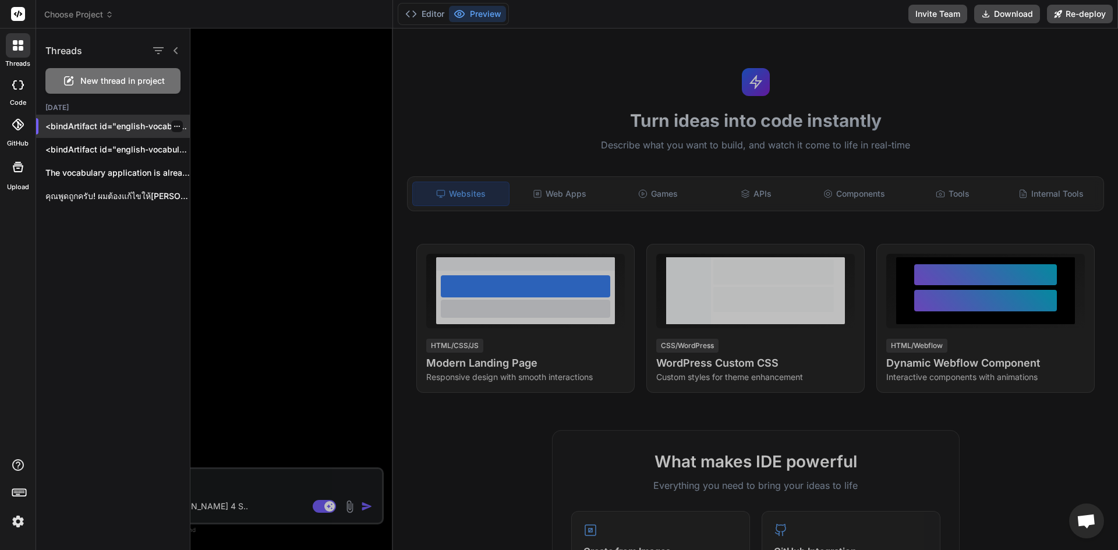
click at [118, 123] on p "<bindArtifact id="english-vocabulary-app..." at bounding box center [117, 126] width 144 height 12
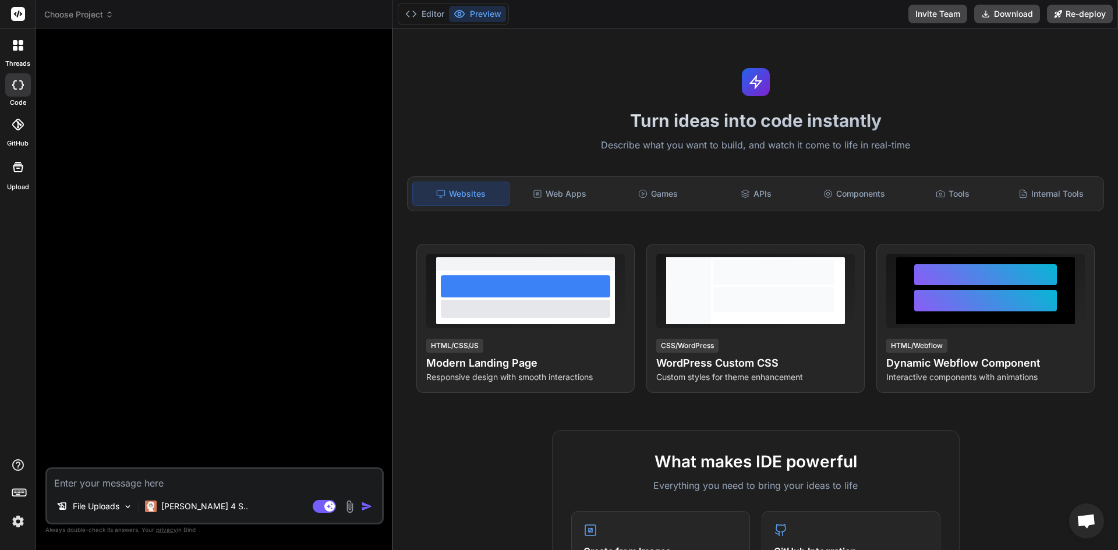
click at [24, 46] on div at bounding box center [18, 45] width 24 height 24
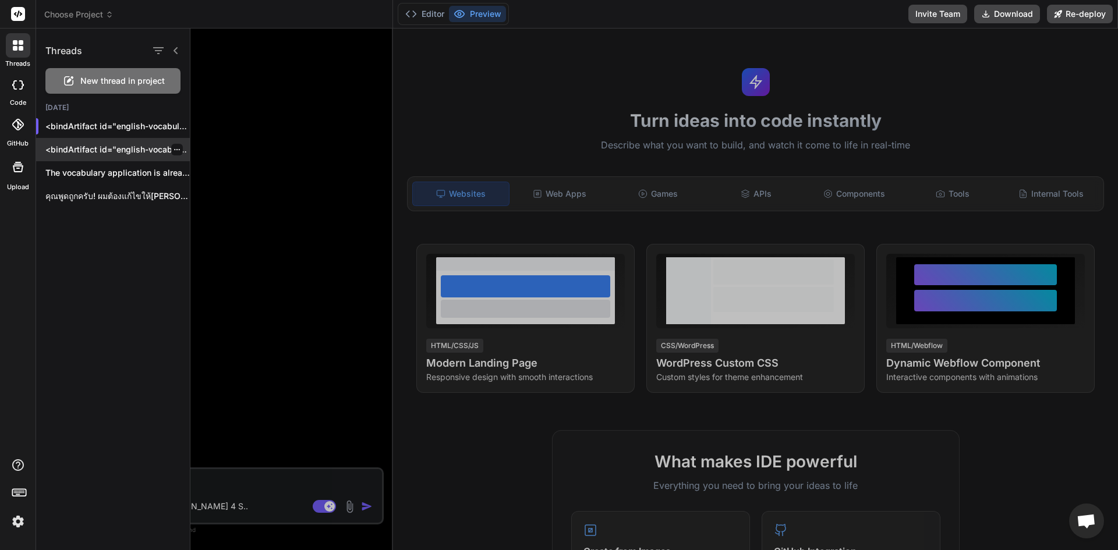
click at [94, 147] on p "<bindArtifact id="english-vocabulary-app..." at bounding box center [117, 150] width 144 height 12
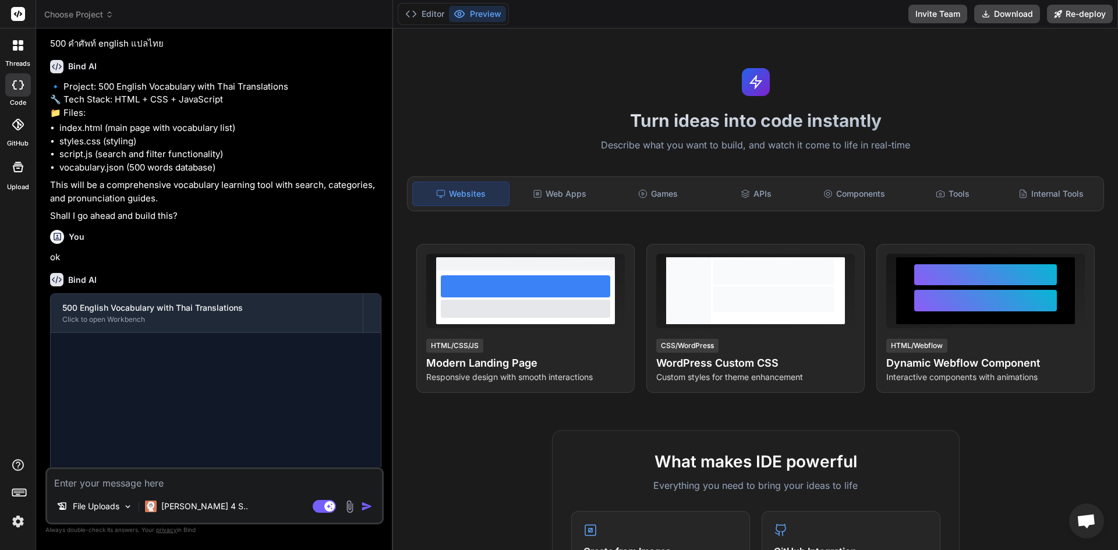
scroll to position [6293, 0]
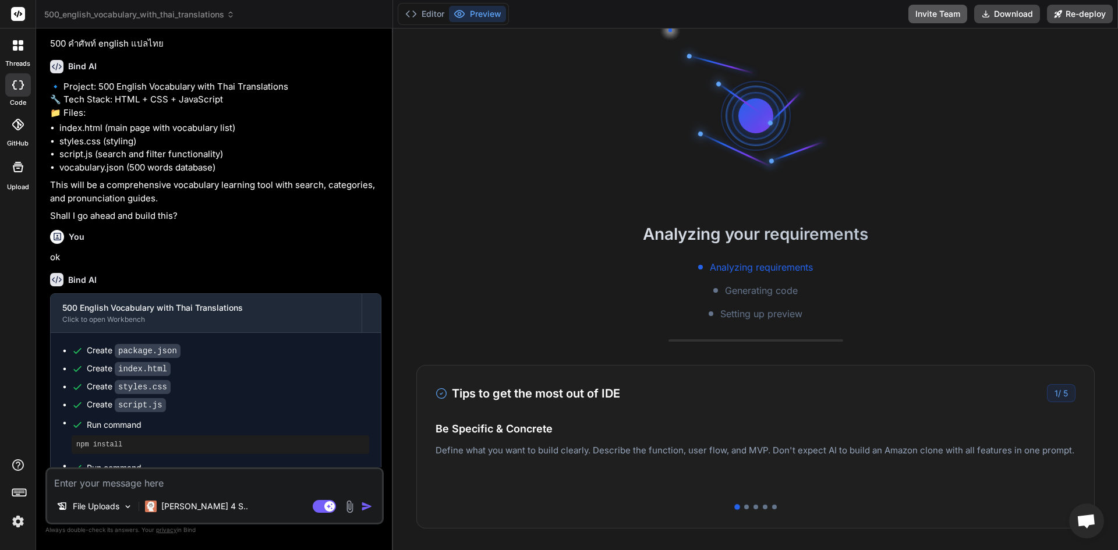
click at [946, 13] on button "Invite Team" at bounding box center [937, 14] width 59 height 19
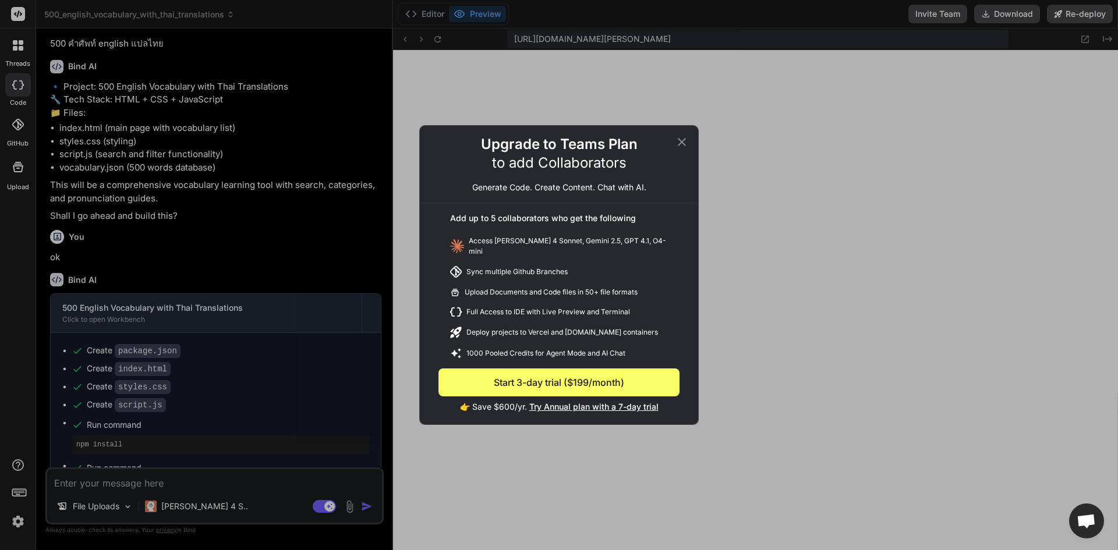
scroll to position [6713, 0]
click at [680, 146] on icon at bounding box center [682, 142] width 8 height 8
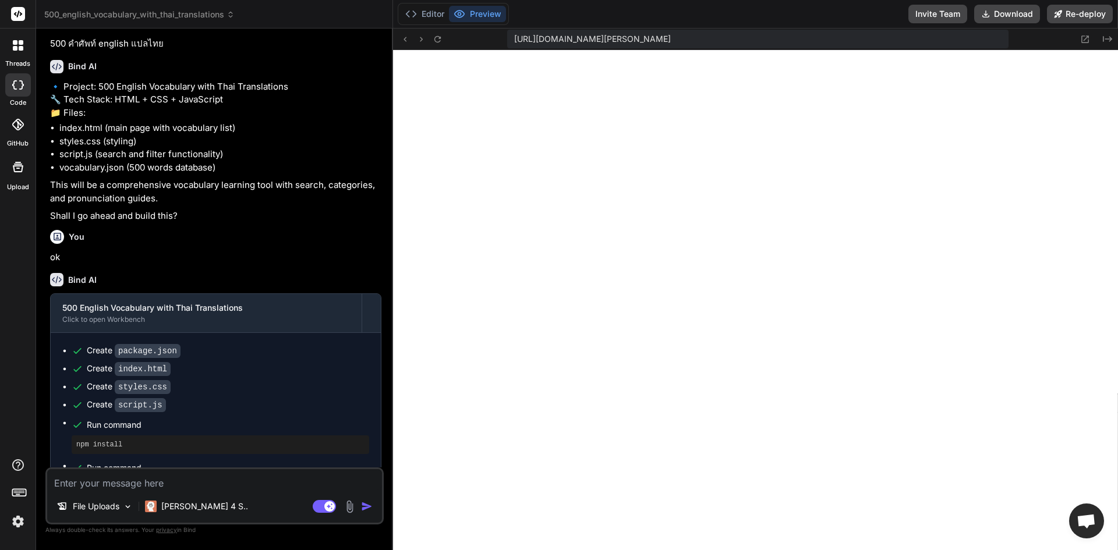
click at [201, 484] on textarea at bounding box center [214, 479] width 335 height 21
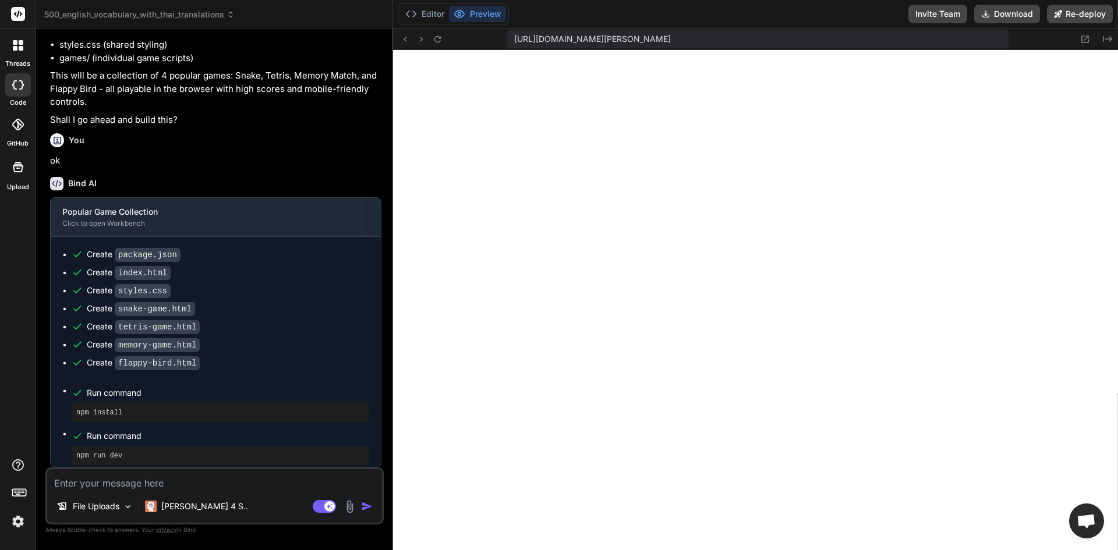
scroll to position [7366, 0]
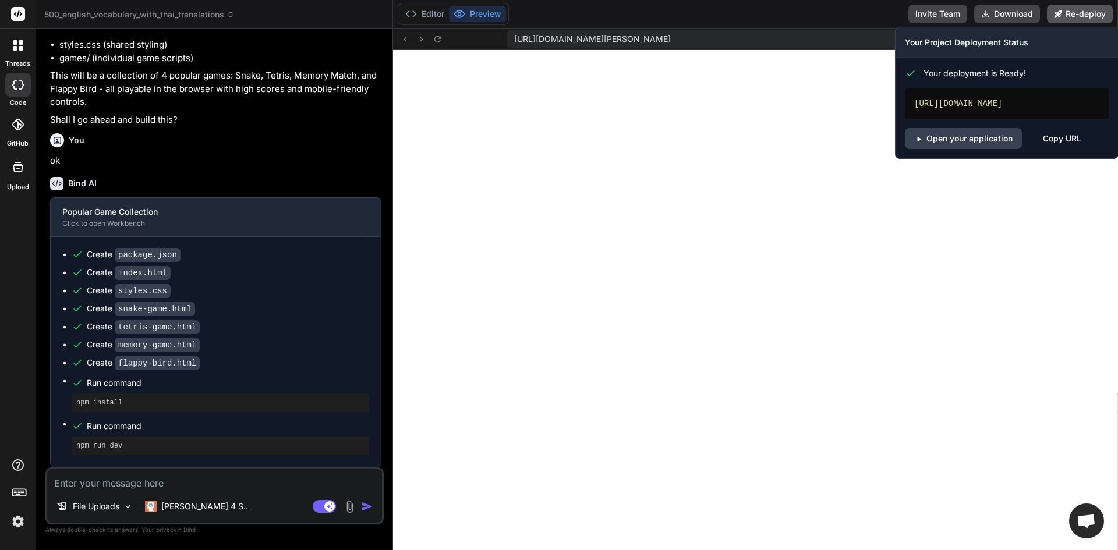
click at [1061, 22] on button "Re-deploy" at bounding box center [1080, 14] width 66 height 19
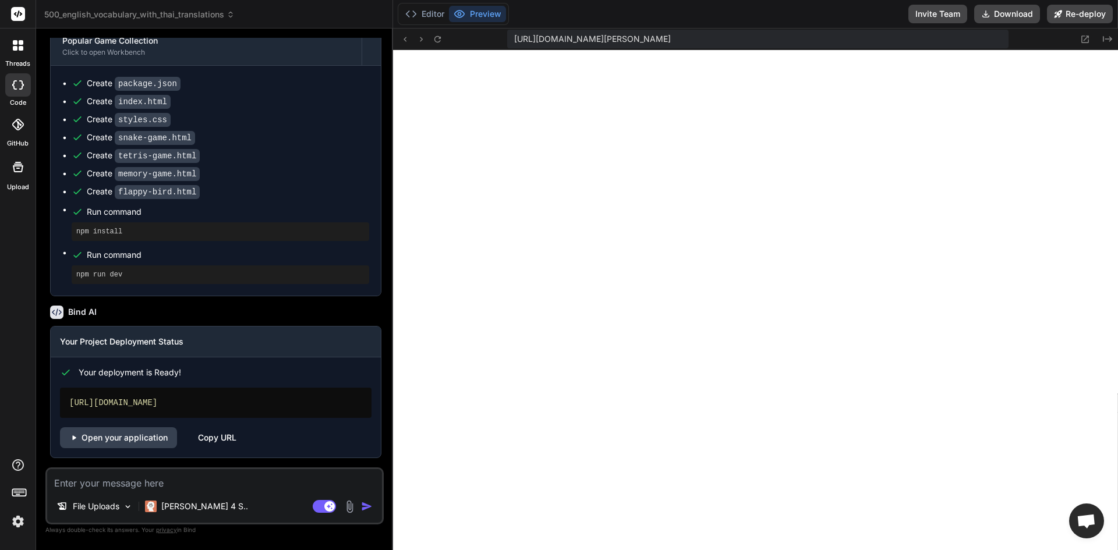
scroll to position [1113, 0]
click at [217, 435] on div "Copy URL" at bounding box center [217, 437] width 38 height 21
click at [438, 8] on button "Editor" at bounding box center [424, 14] width 48 height 16
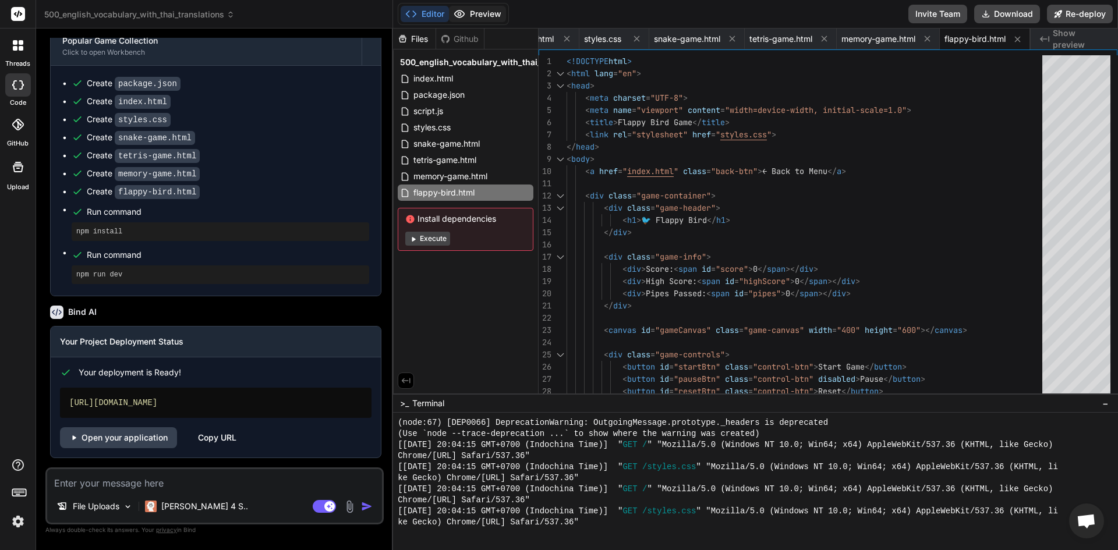
click at [471, 9] on button "Preview" at bounding box center [477, 14] width 57 height 16
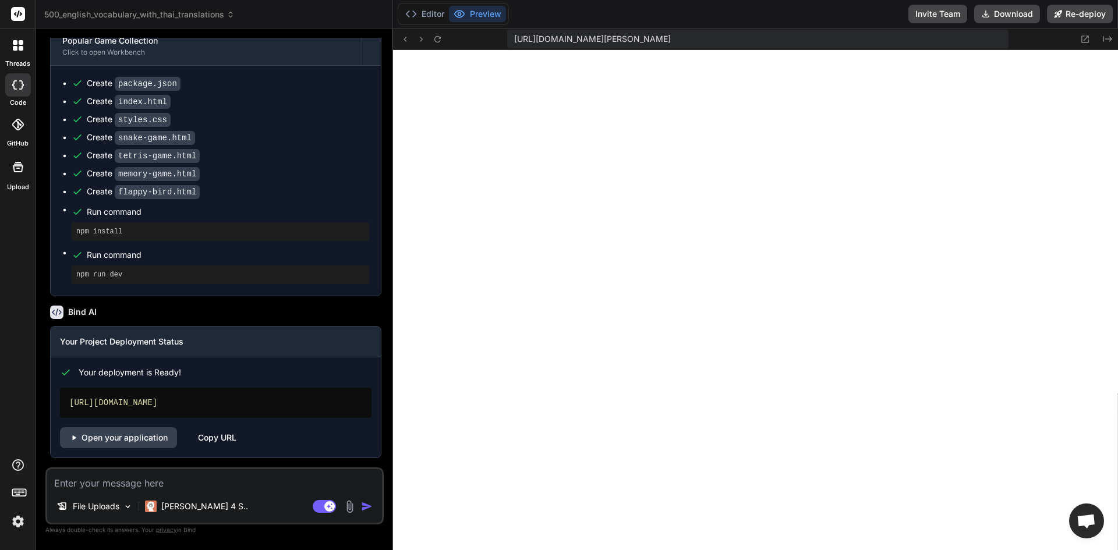
click at [217, 435] on div "Copy URL" at bounding box center [217, 437] width 38 height 21
click at [1008, 8] on button "Download" at bounding box center [1007, 14] width 66 height 19
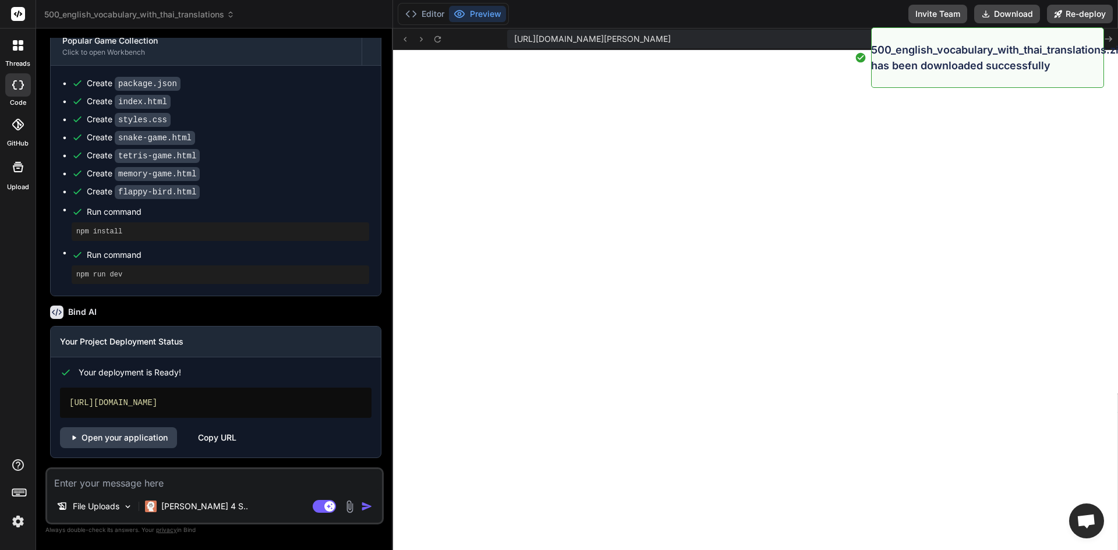
click at [160, 482] on textarea at bounding box center [214, 479] width 335 height 21
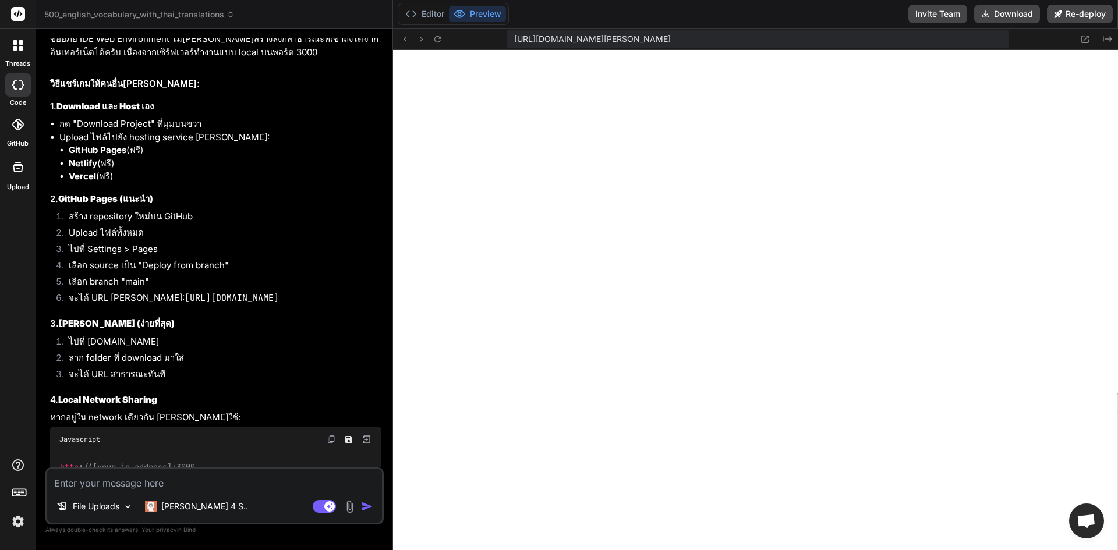
scroll to position [1527, 0]
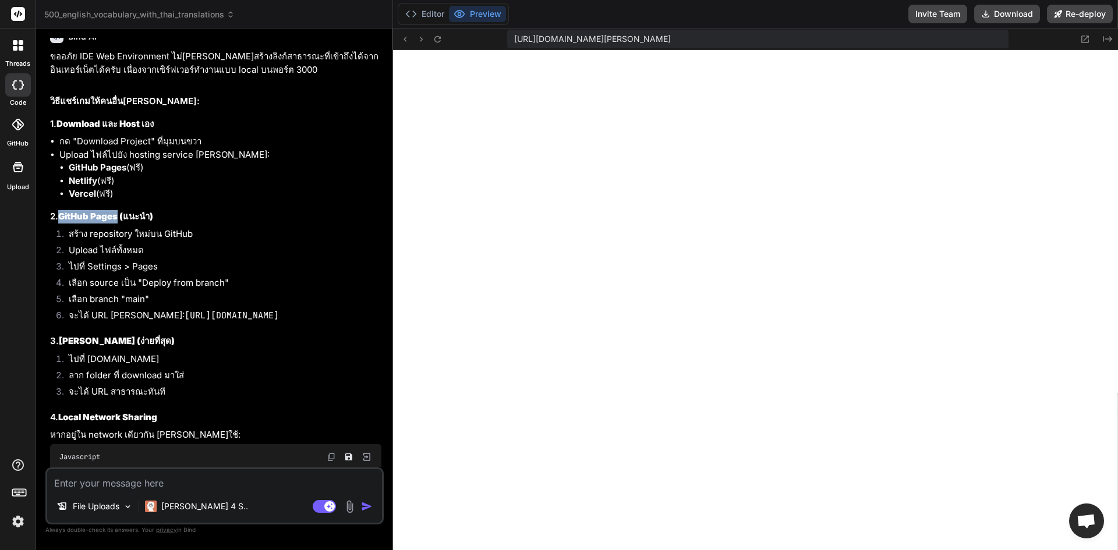
drag, startPoint x: 63, startPoint y: 278, endPoint x: 119, endPoint y: 281, distance: 55.9
click at [119, 222] on strong "GitHub Pages (แนะนำ)" at bounding box center [105, 216] width 95 height 11
copy strong "GitHub Pages"
click at [1006, 19] on button "Download" at bounding box center [1007, 14] width 66 height 19
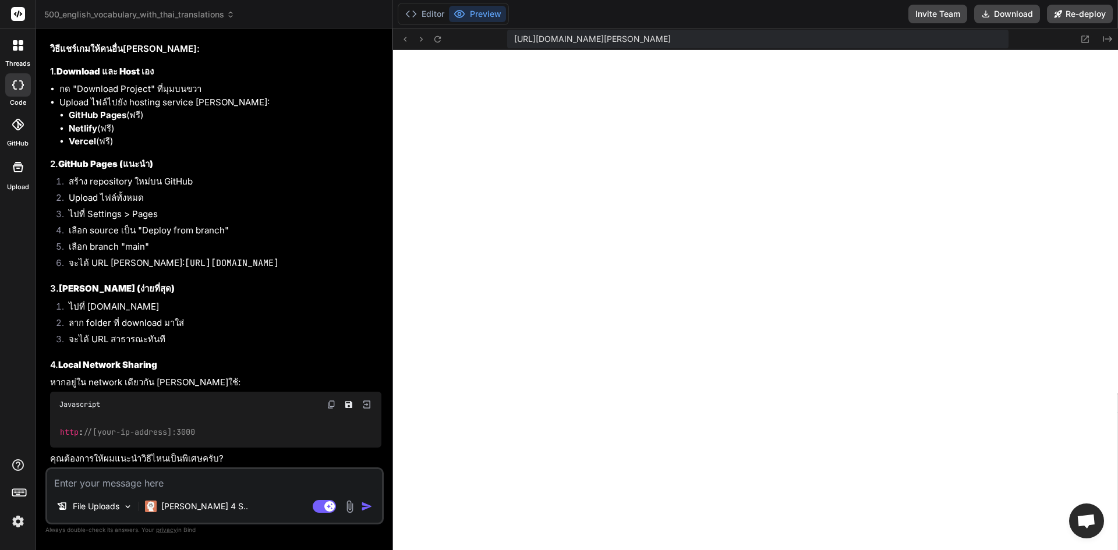
click at [83, 288] on strong "[PERSON_NAME] (ง่ายที่สุด)" at bounding box center [117, 288] width 116 height 11
copy strong "Netlify"
click at [237, 477] on textarea at bounding box center [214, 479] width 335 height 21
paste textarea "EasySite Lifetime Deal Tier 1 ($49): 3 domains, 1 custom domain, hosting includ…"
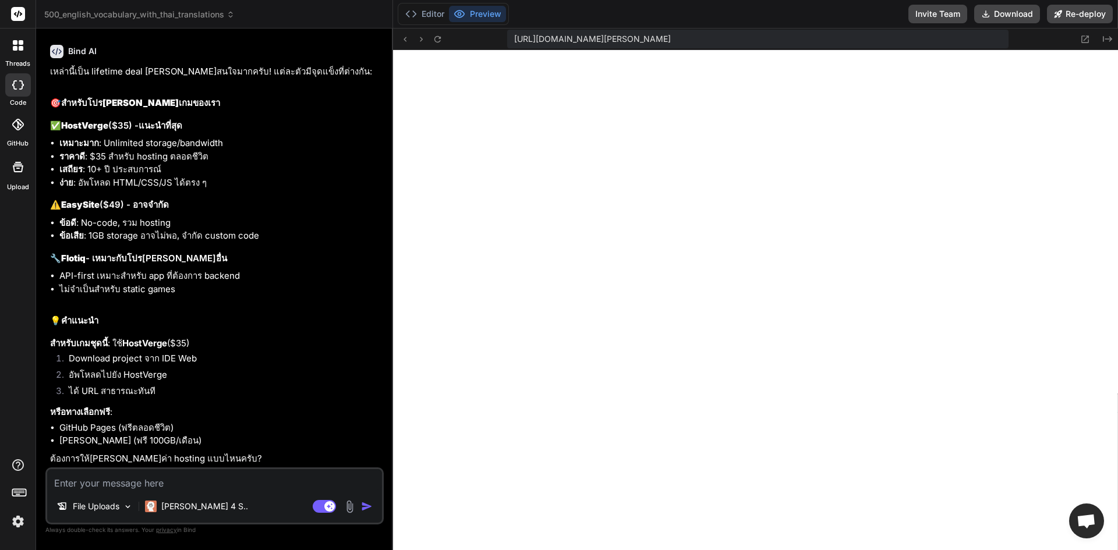
scroll to position [2258, 0]
click at [97, 120] on strong "HostVerge" at bounding box center [84, 125] width 47 height 11
click at [96, 120] on strong "HostVerge" at bounding box center [84, 125] width 47 height 11
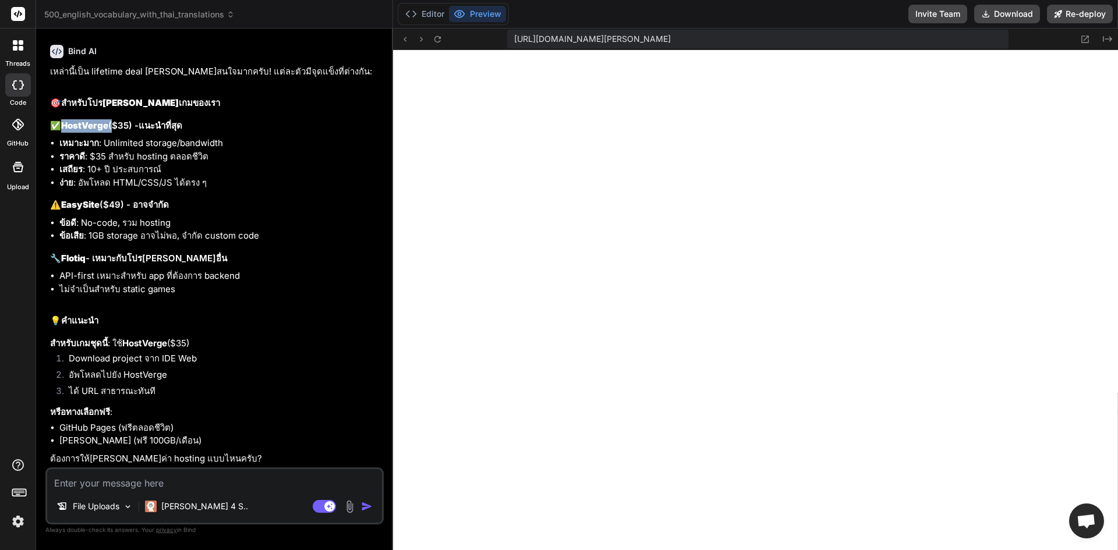
click at [96, 120] on strong "HostVerge" at bounding box center [84, 125] width 47 height 11
click at [180, 473] on textarea at bounding box center [214, 479] width 335 height 21
click at [1012, 17] on button "Download" at bounding box center [1007, 14] width 66 height 19
click at [75, 436] on li "[PERSON_NAME] (ฟรี 100GB/เดือน)" at bounding box center [220, 440] width 322 height 13
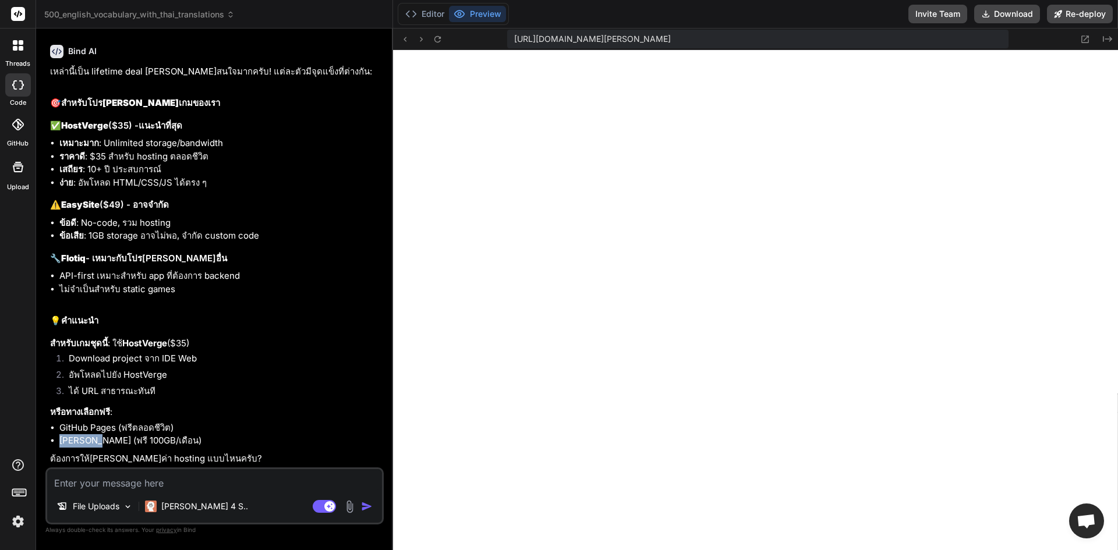
copy li "Netlify"
click at [118, 429] on li "GitHub Pages (ฟรีตลอดชีวิต)" at bounding box center [220, 427] width 322 height 13
click at [84, 427] on li "GitHub Pages (ฟรีตลอดชีวิต)" at bounding box center [220, 427] width 322 height 13
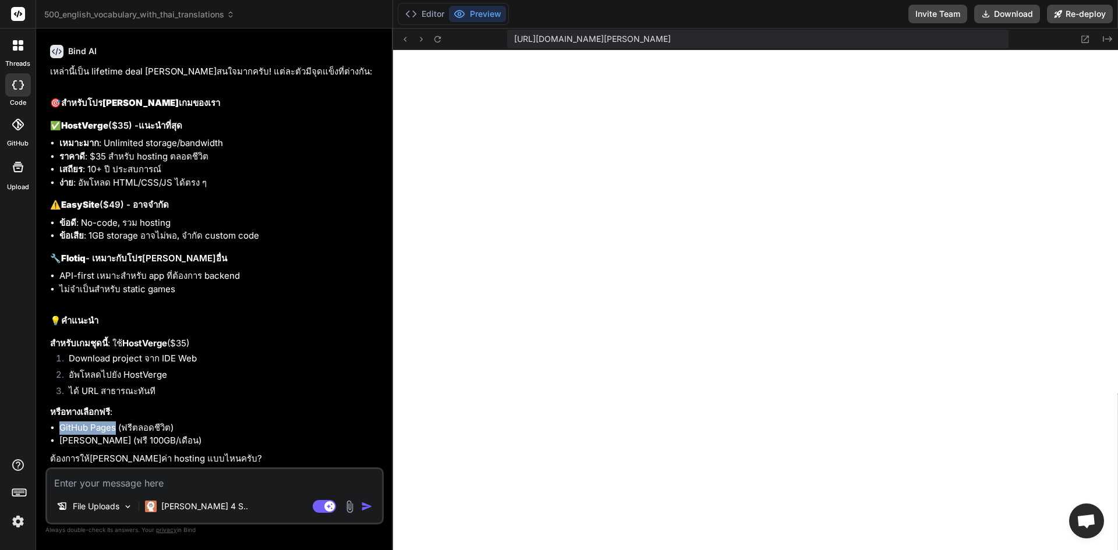
drag, startPoint x: 116, startPoint y: 426, endPoint x: 59, endPoint y: 428, distance: 57.1
click at [59, 428] on ul "GitHub Pages (ฟรีตลอดชีวิต) [PERSON_NAME] (ฟรี 100GB/เดือน)" at bounding box center [215, 434] width 331 height 26
copy li "GitHub Pages"
click at [95, 479] on textarea at bounding box center [214, 479] width 335 height 21
paste textarea "GitHub Pages"
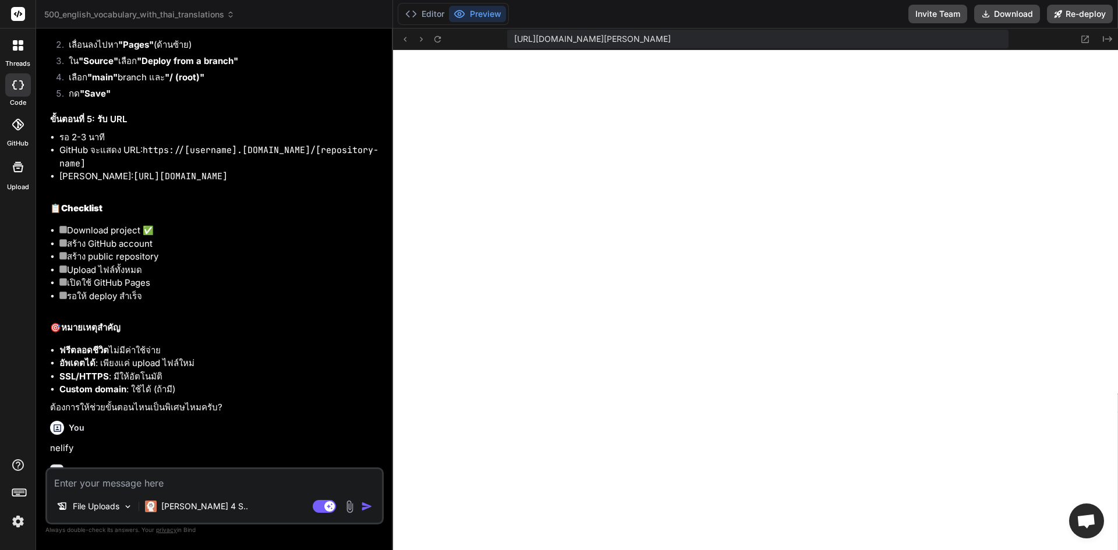
scroll to position [3186, 0]
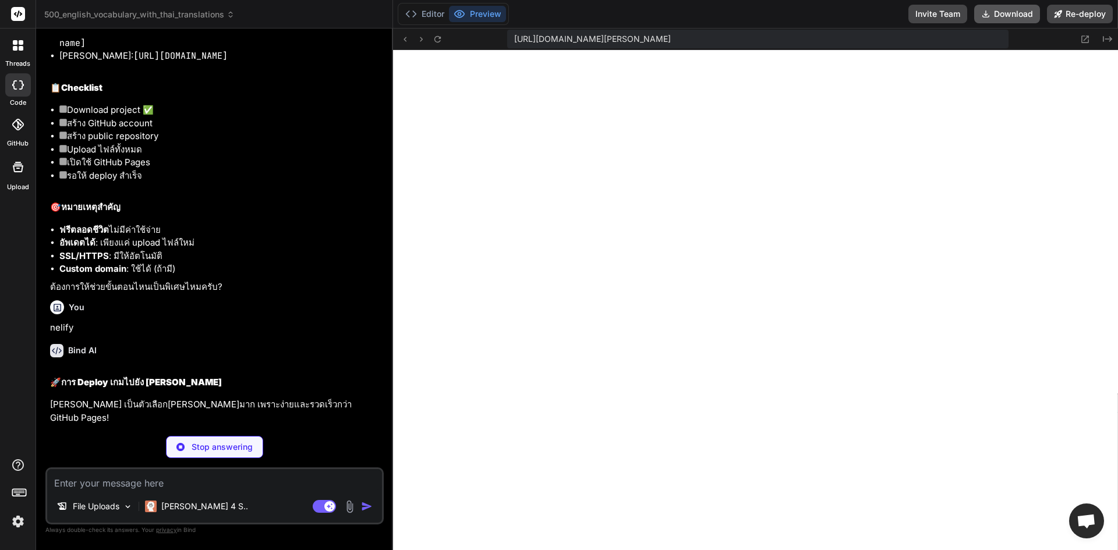
click at [1020, 9] on button "Download" at bounding box center [1007, 14] width 66 height 19
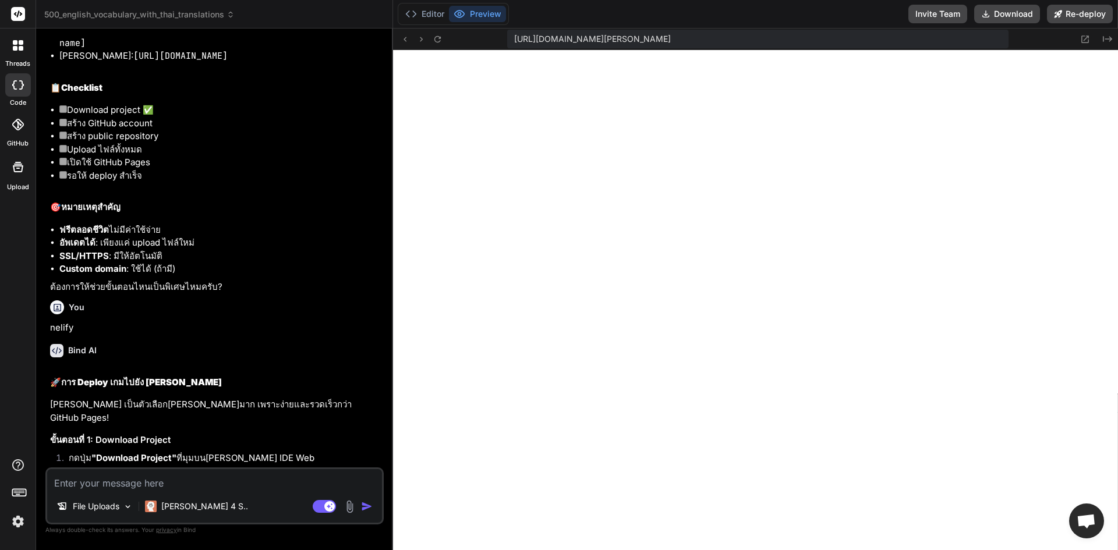
click at [210, 487] on textarea at bounding box center [214, 479] width 335 height 21
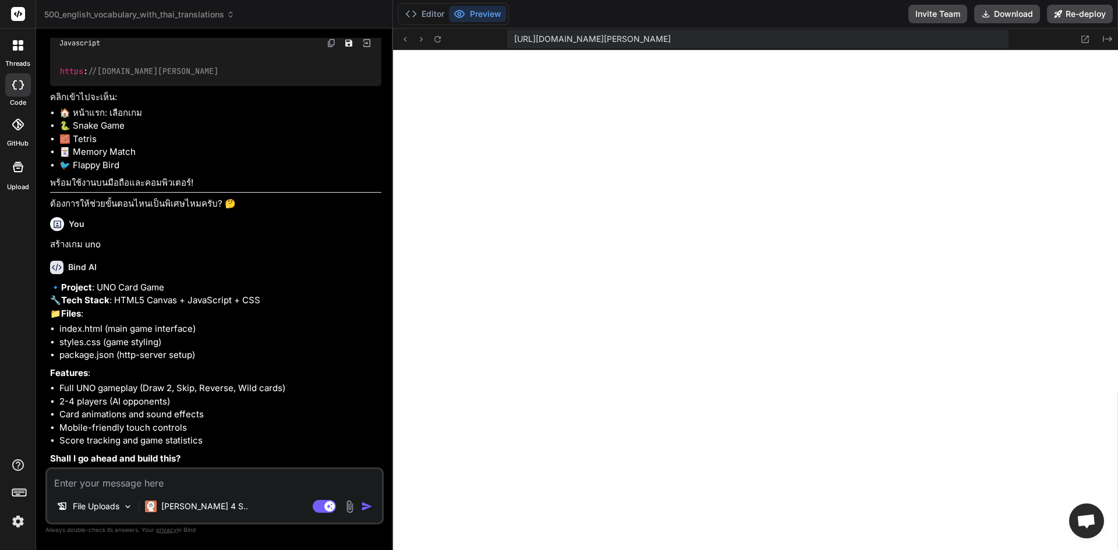
scroll to position [4504, 0]
drag, startPoint x: 187, startPoint y: 490, endPoint x: 189, endPoint y: 484, distance: 6.1
click at [188, 490] on div "File Uploads [PERSON_NAME] 4 S.. Agent Mode. When this toggle is activated, AI …" at bounding box center [214, 495] width 338 height 57
click at [192, 475] on textarea at bounding box center [214, 479] width 335 height 21
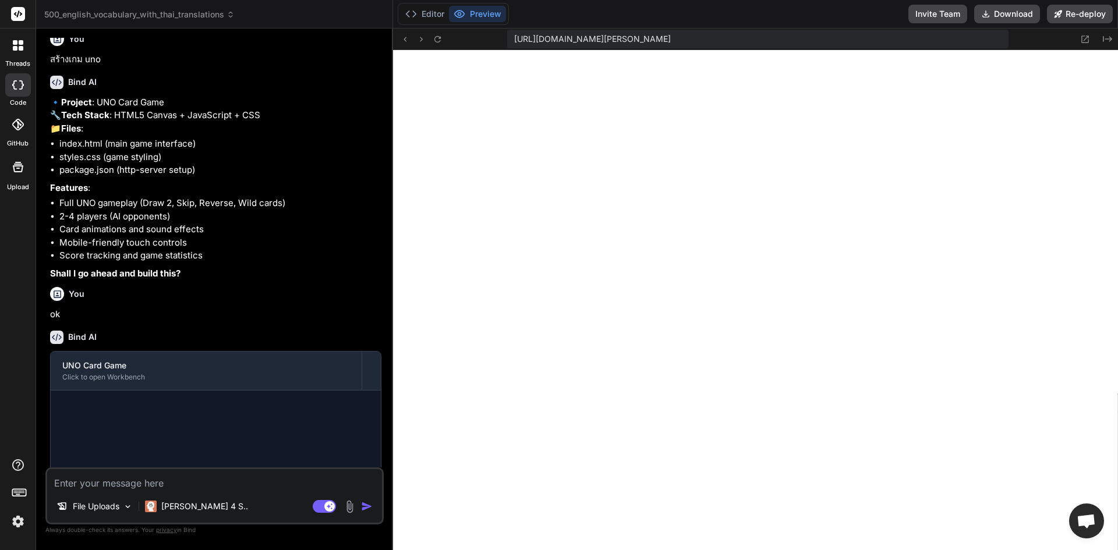
scroll to position [7974, 0]
click at [224, 481] on textarea at bounding box center [214, 479] width 335 height 21
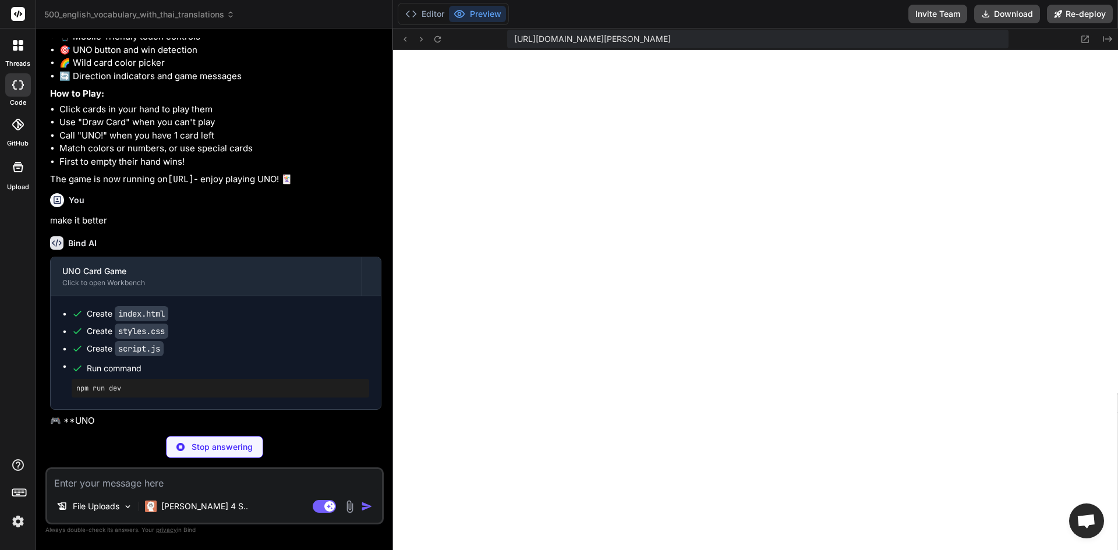
scroll to position [8372, 0]
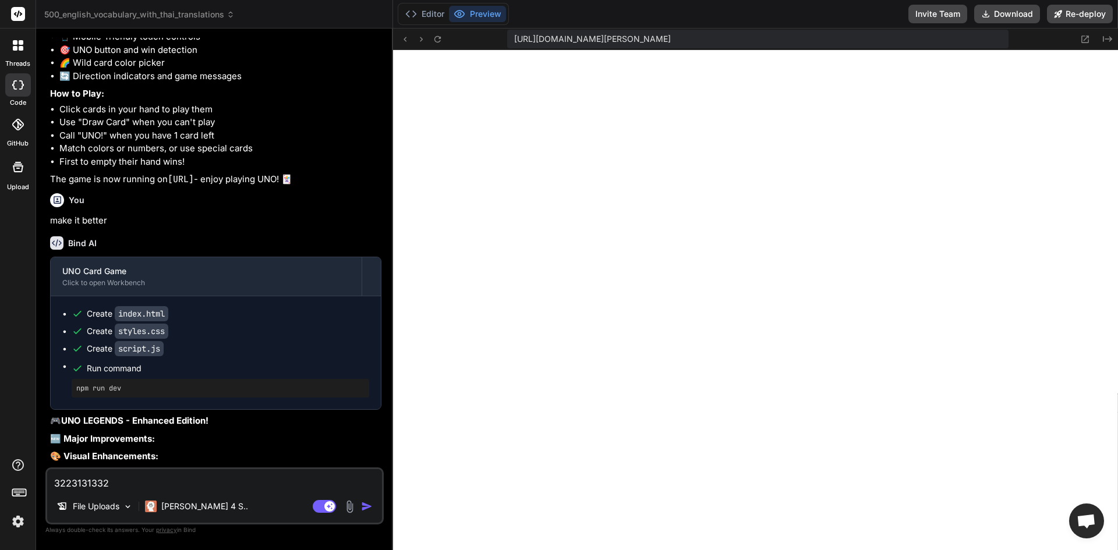
drag, startPoint x: 354, startPoint y: 235, endPoint x: 339, endPoint y: 80, distance: 155.6
click at [340, 80] on ul "✅ Complete UNO rules (Skip, Reverse, Draw 2, Wild cards) 🤖 3 AI opponents with …" at bounding box center [215, 37] width 331 height 92
click at [339, 79] on ul "✅ Complete UNO rules (Skip, Reverse, Draw 2, Wild cards) 🤖 3 AI opponents with …" at bounding box center [215, 37] width 331 height 92
click at [339, 17] on li "🤖 3 AI opponents with smart strategies" at bounding box center [220, 10] width 322 height 13
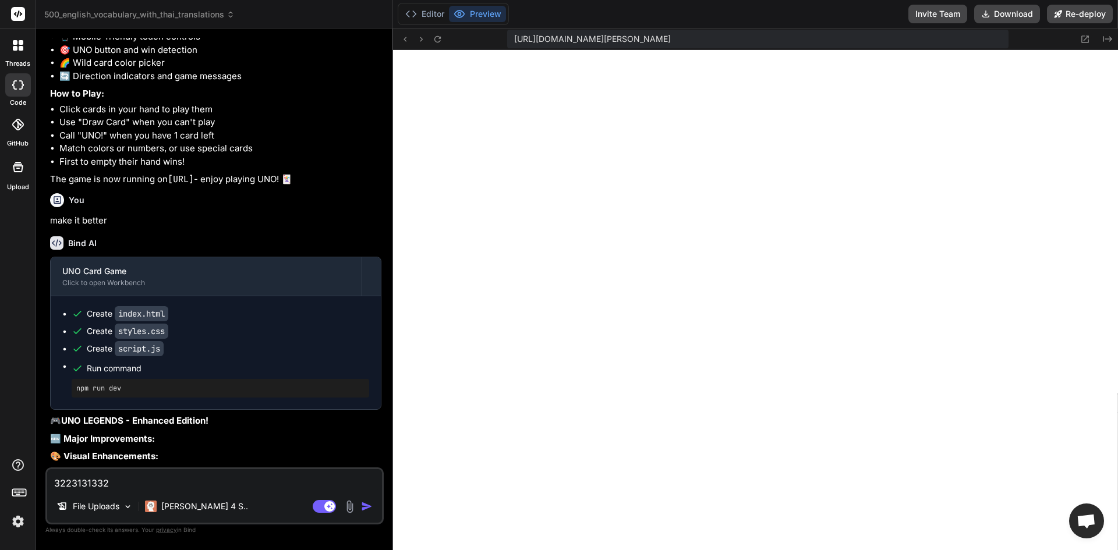
click at [339, 17] on li "🤖 3 AI opponents with smart strategies" at bounding box center [220, 10] width 322 height 13
click at [340, 16] on div "500_english_vocabulary_with_thai_translations" at bounding box center [214, 15] width 340 height 12
click at [205, 478] on textarea "3223131332" at bounding box center [214, 479] width 335 height 21
click at [205, 480] on textarea "3223131332" at bounding box center [214, 479] width 335 height 21
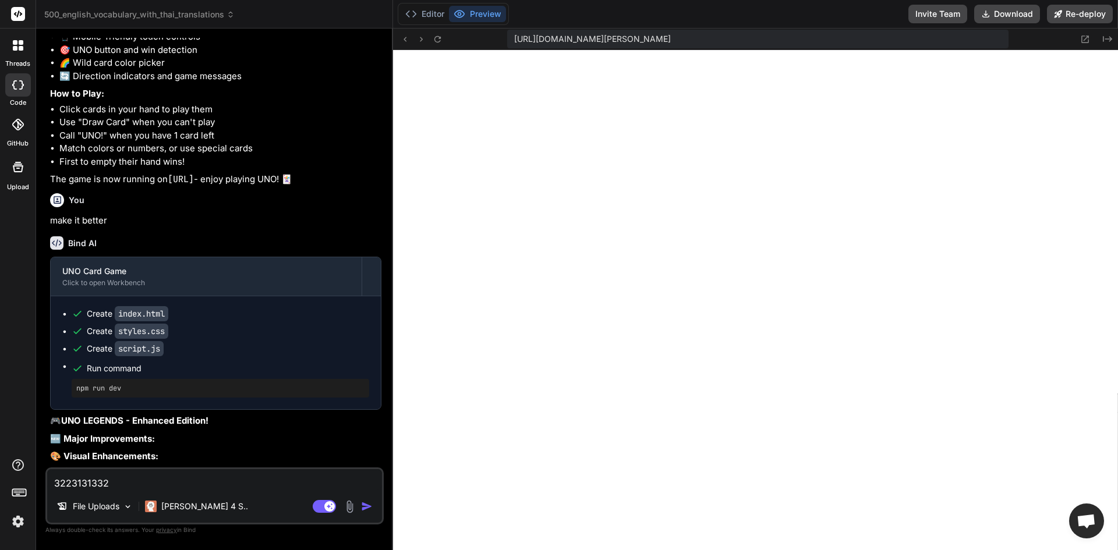
click at [205, 480] on textarea "3223131332" at bounding box center [214, 479] width 335 height 21
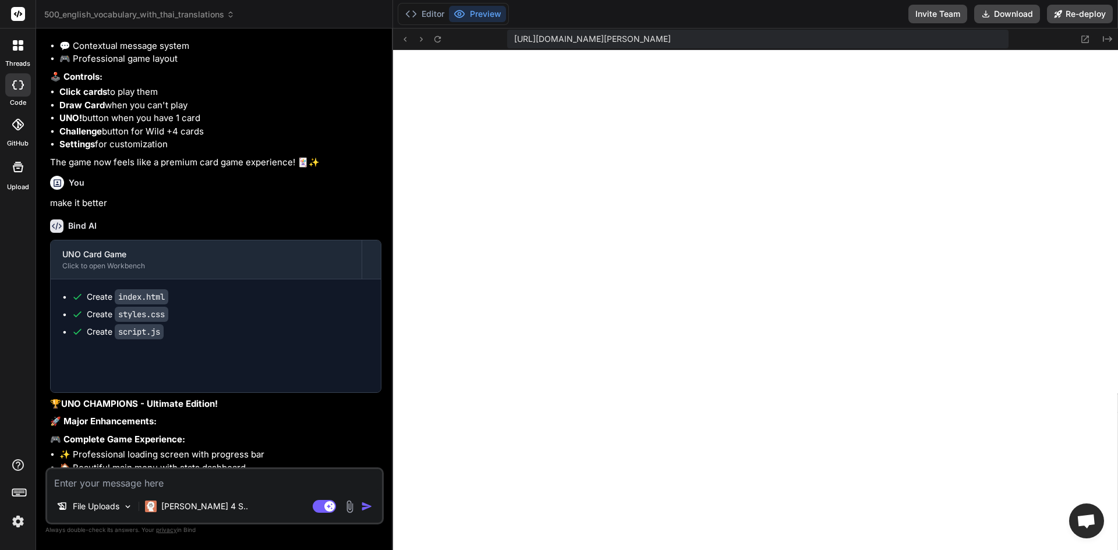
scroll to position [8770, 0]
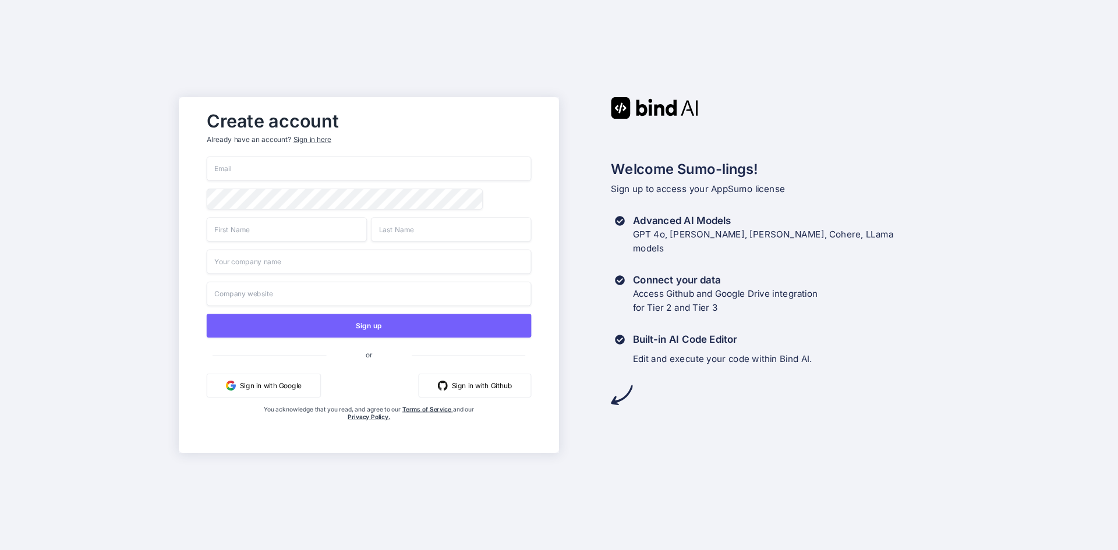
click at [290, 388] on button "Sign in with Google" at bounding box center [264, 386] width 114 height 24
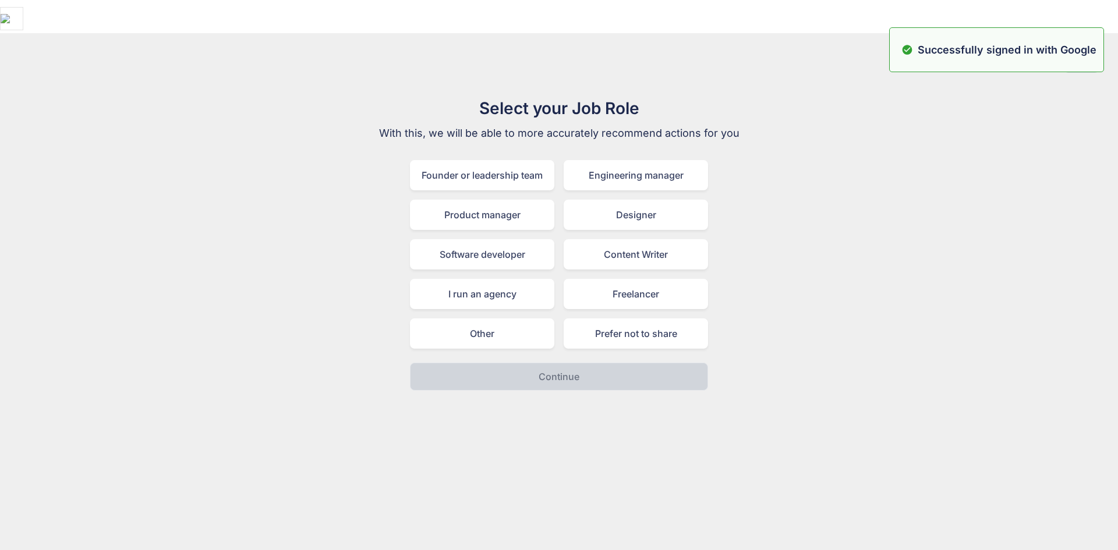
drag, startPoint x: 1005, startPoint y: 506, endPoint x: 1013, endPoint y: 517, distance: 13.7
click at [1013, 517] on div "Skip Select your Job Role With this, we will be able to more accurately recomme…" at bounding box center [559, 308] width 1118 height 550
click at [818, 193] on div "Select your Job Role With this, we will be able to more accurately recommend ac…" at bounding box center [558, 243] width 1099 height 295
click at [1081, 52] on button "Skip" at bounding box center [1081, 62] width 36 height 21
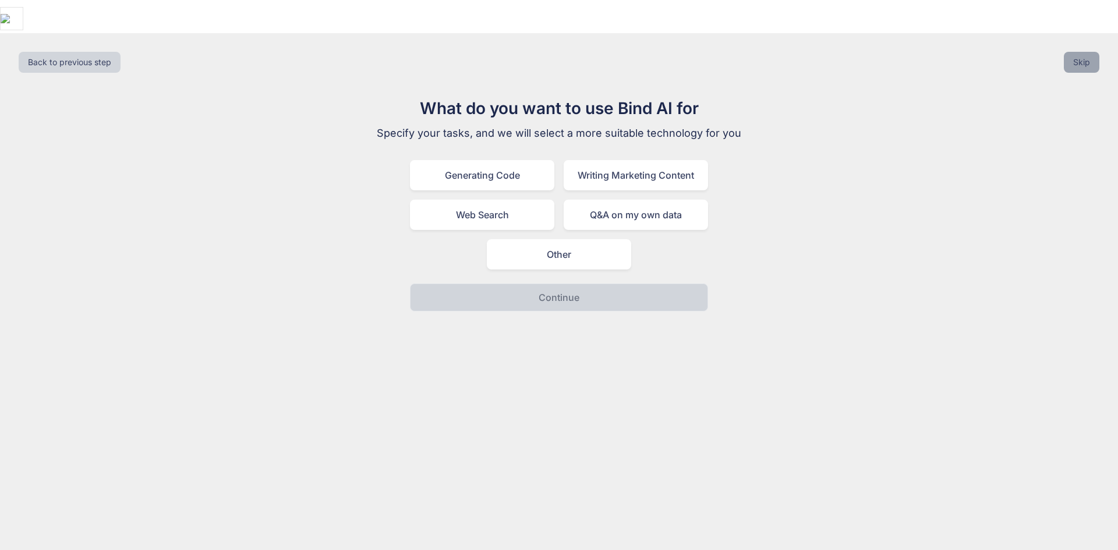
click at [1091, 52] on button "Skip" at bounding box center [1081, 62] width 36 height 21
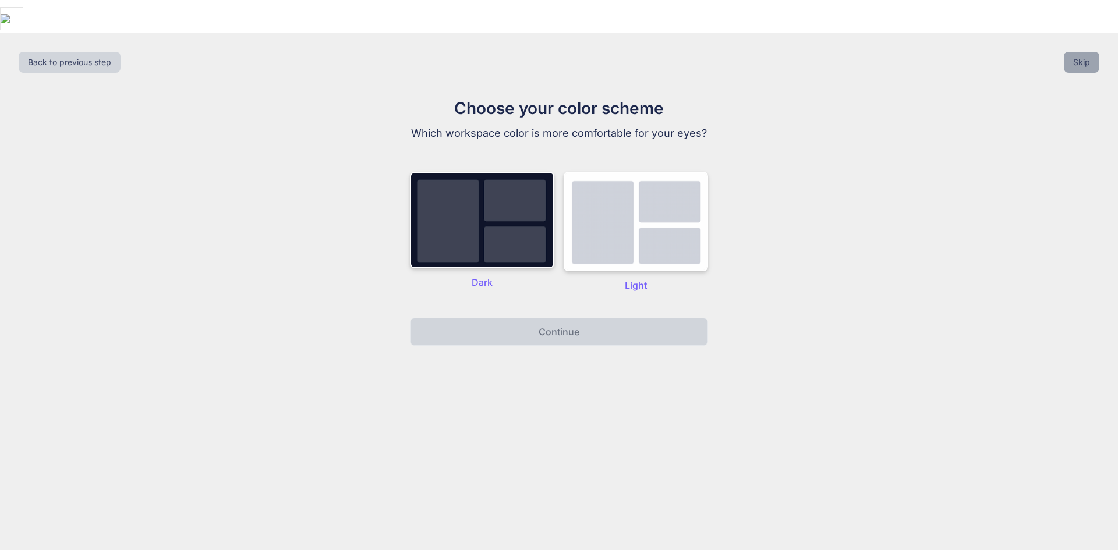
click at [1089, 52] on button "Skip" at bounding box center [1081, 62] width 36 height 21
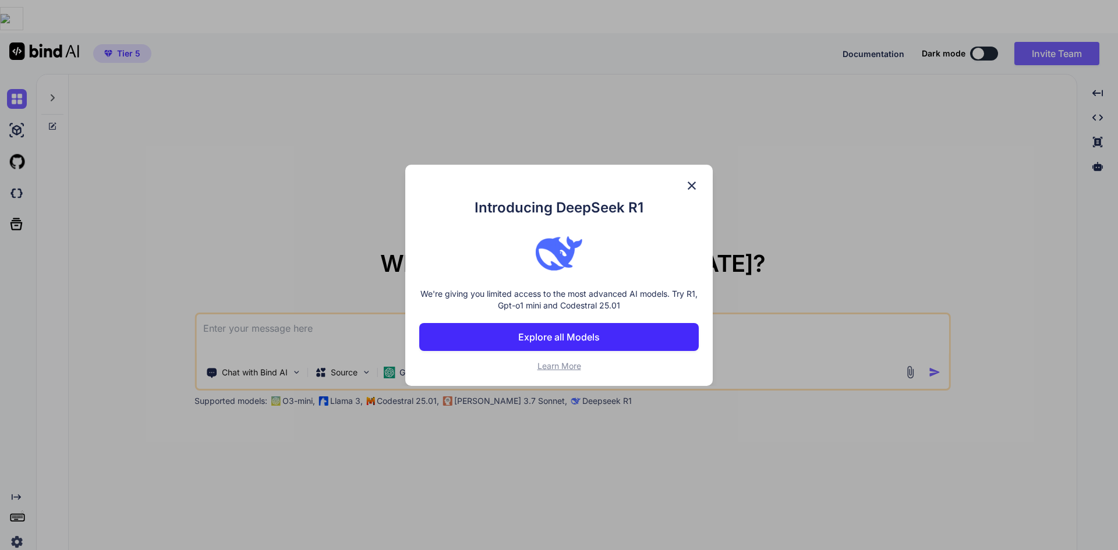
click at [627, 332] on button "Explore all Models" at bounding box center [558, 337] width 279 height 28
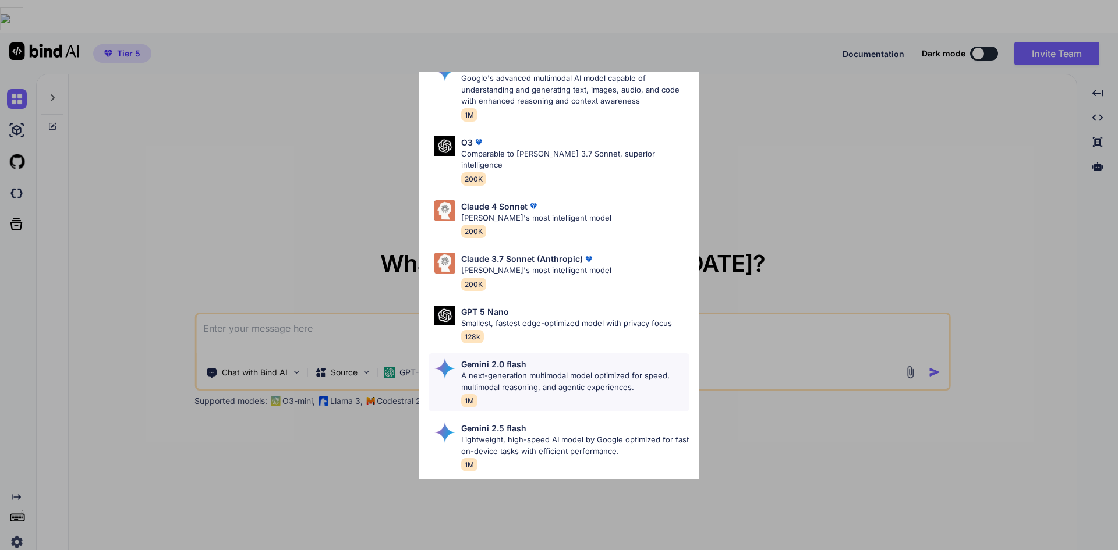
scroll to position [584, 0]
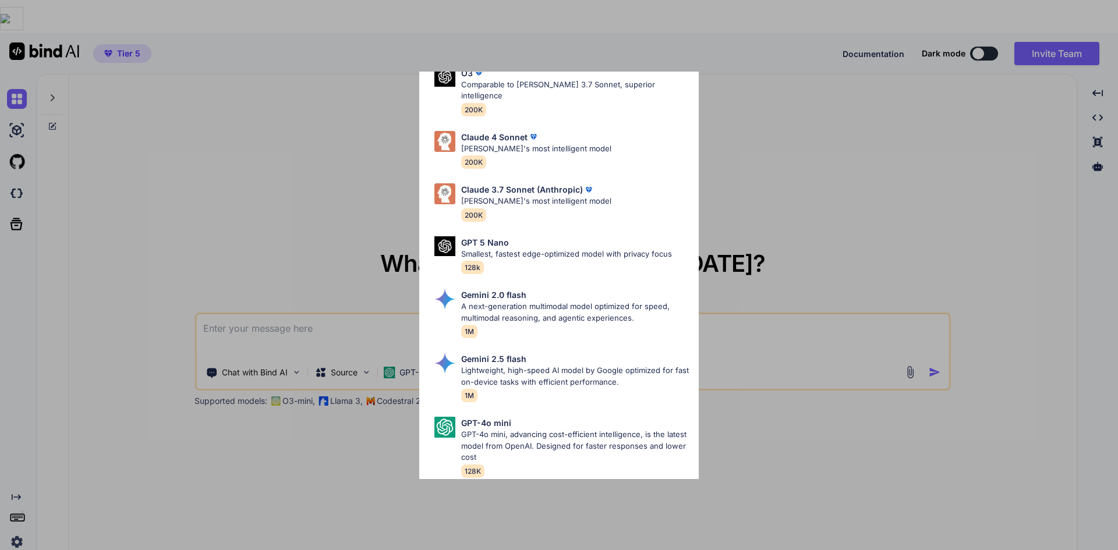
click at [841, 194] on div "All GPT 5 Mini Smaller, fast variant balancing speed and capability for light t…" at bounding box center [559, 275] width 1118 height 550
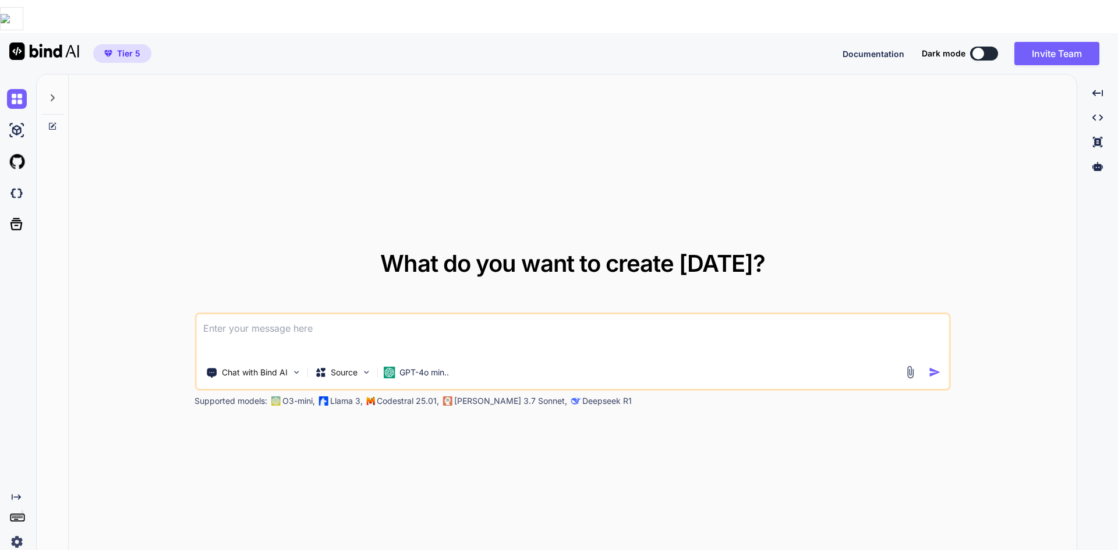
click at [49, 93] on icon at bounding box center [52, 97] width 9 height 9
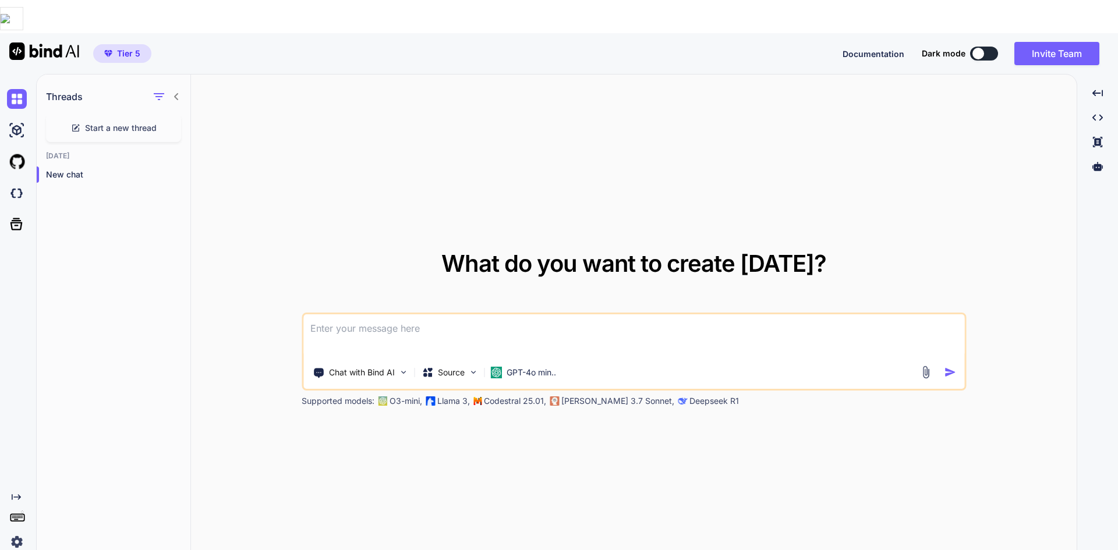
click at [29, 89] on div at bounding box center [19, 99] width 24 height 20
click at [22, 89] on img at bounding box center [17, 99] width 20 height 20
click at [16, 42] on img at bounding box center [44, 50] width 70 height 17
click at [24, 492] on div "Created with Pixso." at bounding box center [19, 496] width 24 height 9
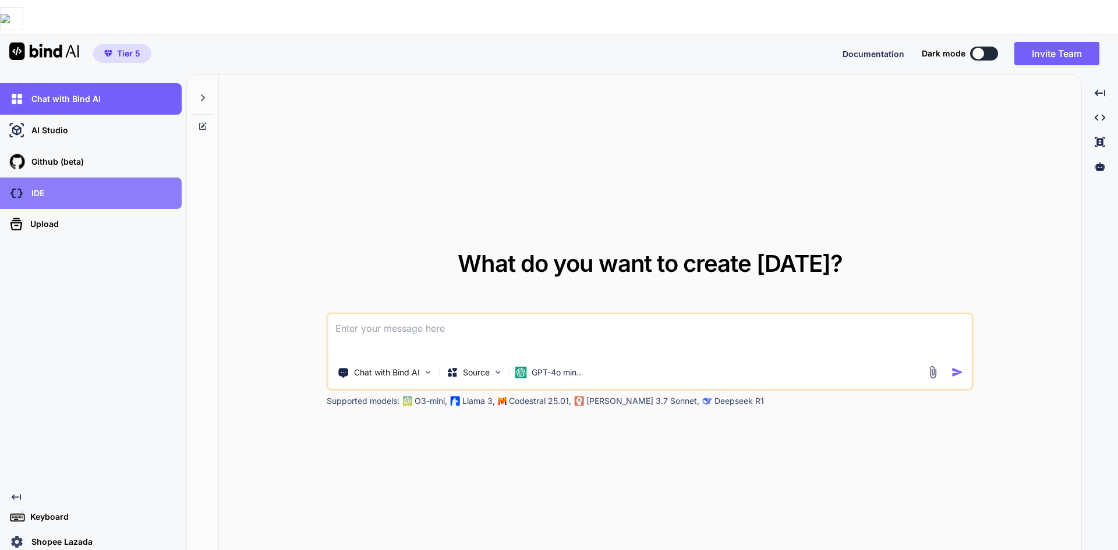
click at [42, 183] on div "IDE" at bounding box center [94, 193] width 175 height 20
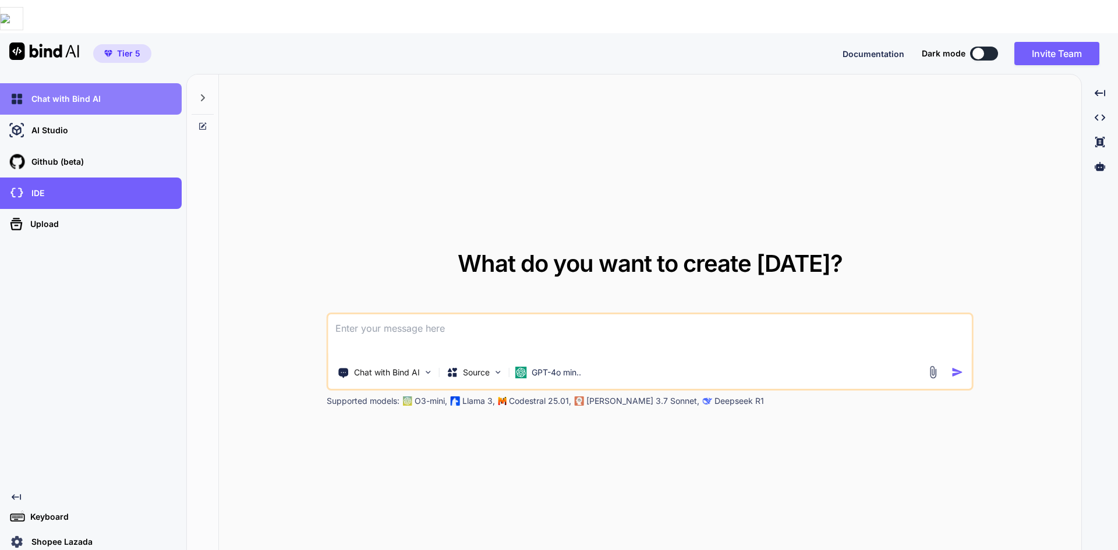
click at [79, 93] on p "Chat with Bind AI" at bounding box center [64, 99] width 74 height 12
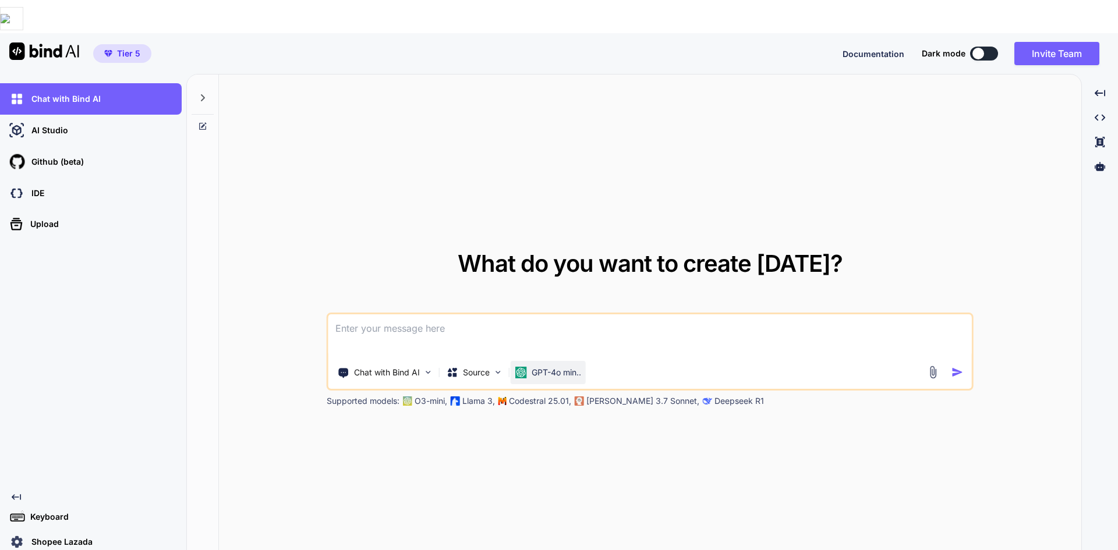
click at [548, 367] on p "GPT-4o min.." at bounding box center [555, 373] width 49 height 12
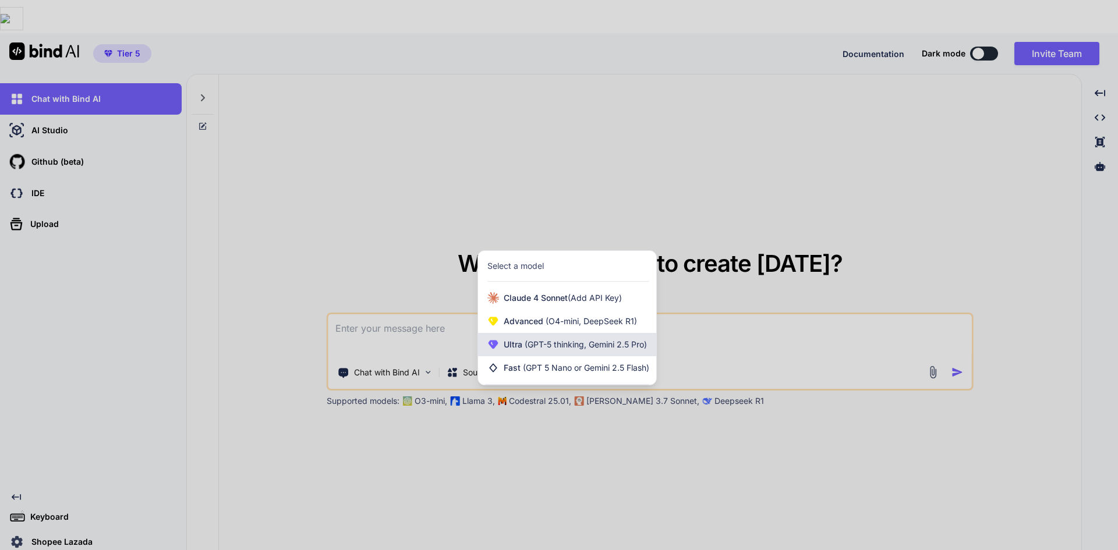
click at [593, 339] on span "(GPT-5 thinking, Gemini 2.5 Pro)" at bounding box center [584, 344] width 125 height 10
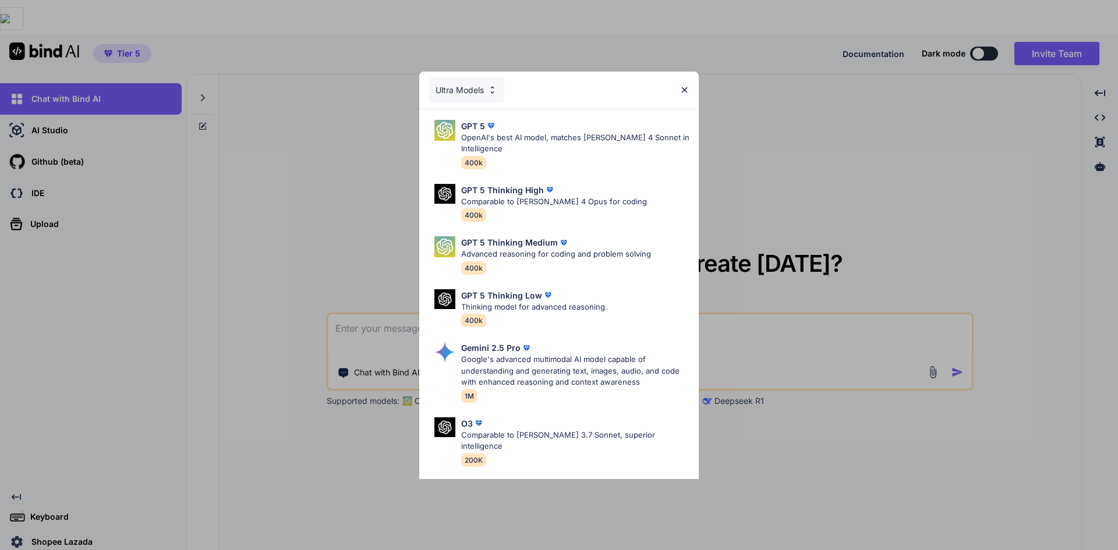
drag, startPoint x: 506, startPoint y: 317, endPoint x: 816, endPoint y: 327, distance: 309.2
click at [816, 327] on div "Ultra Models GPT 5 OpenAI's best AI model, matches Claude 4 Sonnet in Intellige…" at bounding box center [559, 275] width 1118 height 550
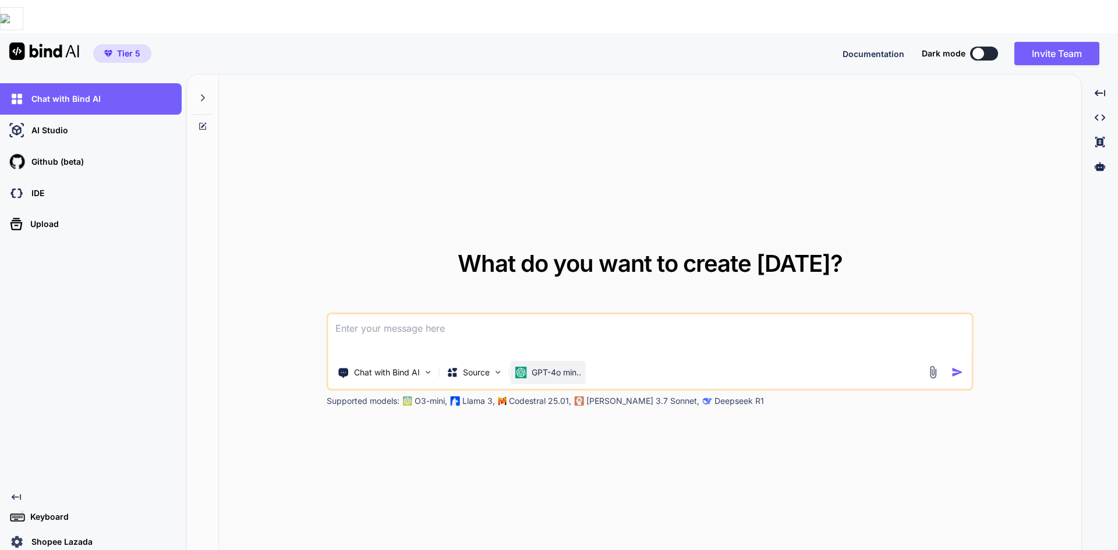
click at [559, 367] on p "GPT-4o min.." at bounding box center [555, 373] width 49 height 12
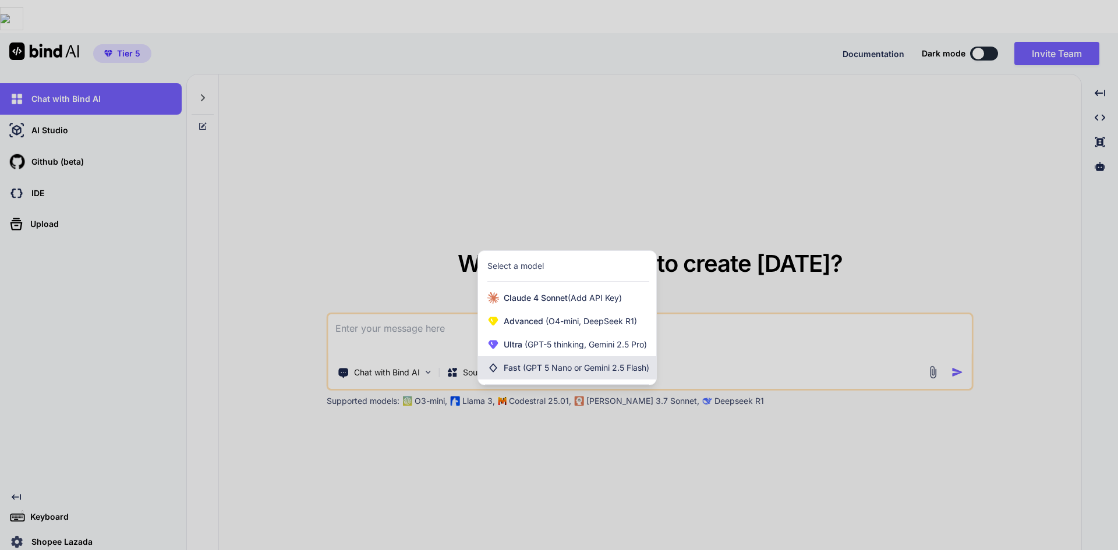
click at [649, 363] on span "(GPT 5 Nano or Gemini 2.5 Flash)" at bounding box center [586, 368] width 126 height 10
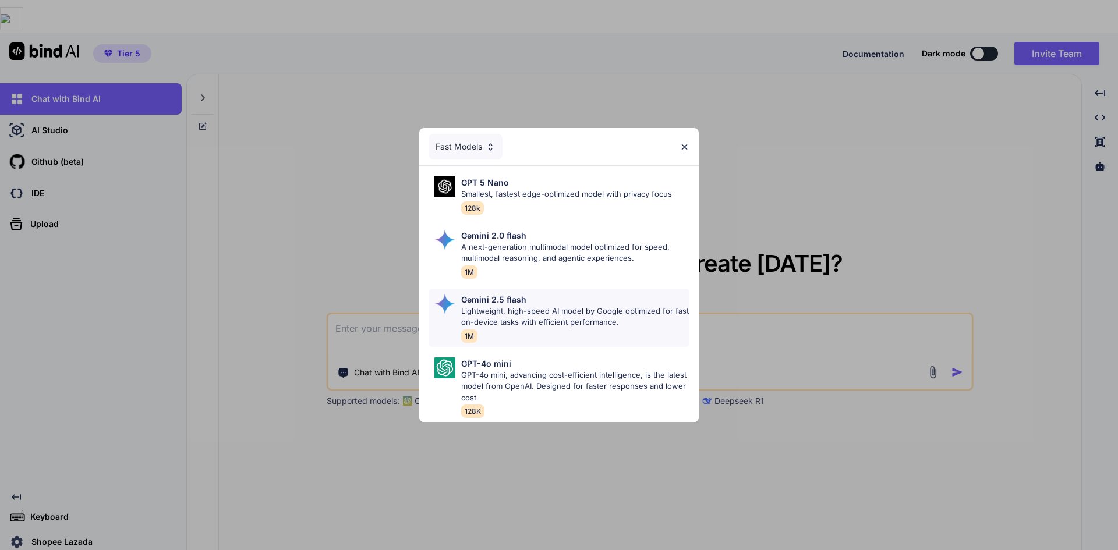
click at [538, 310] on p "Lightweight, high-speed AI model by Google optimized for fast on-device tasks w…" at bounding box center [575, 317] width 228 height 23
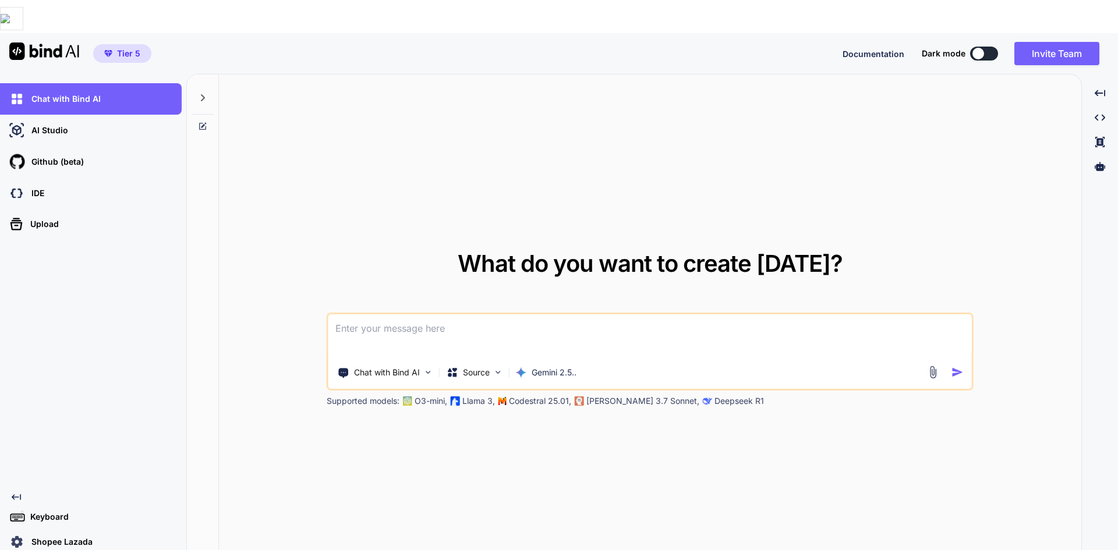
click at [491, 314] on textarea at bounding box center [649, 335] width 643 height 43
type textarea "king"
click at [954, 366] on img "button" at bounding box center [957, 372] width 12 height 12
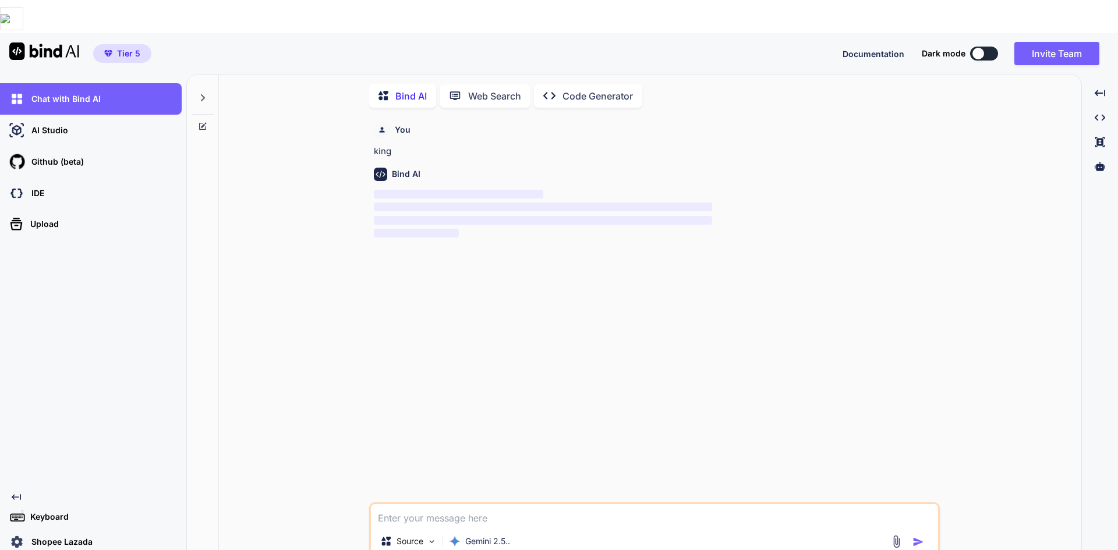
scroll to position [5, 0]
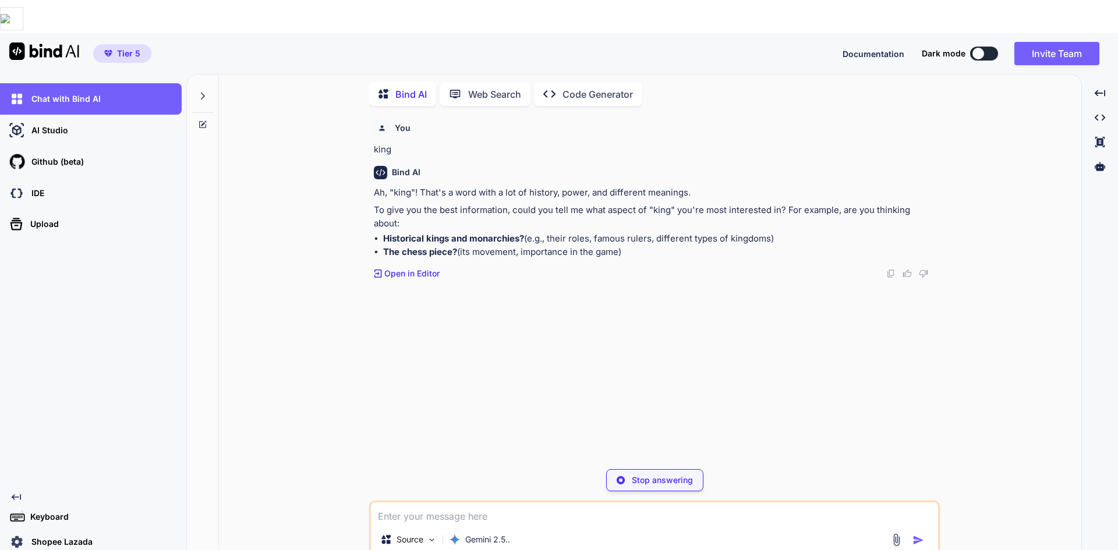
click at [124, 48] on span "Tier 5" at bounding box center [128, 54] width 23 height 12
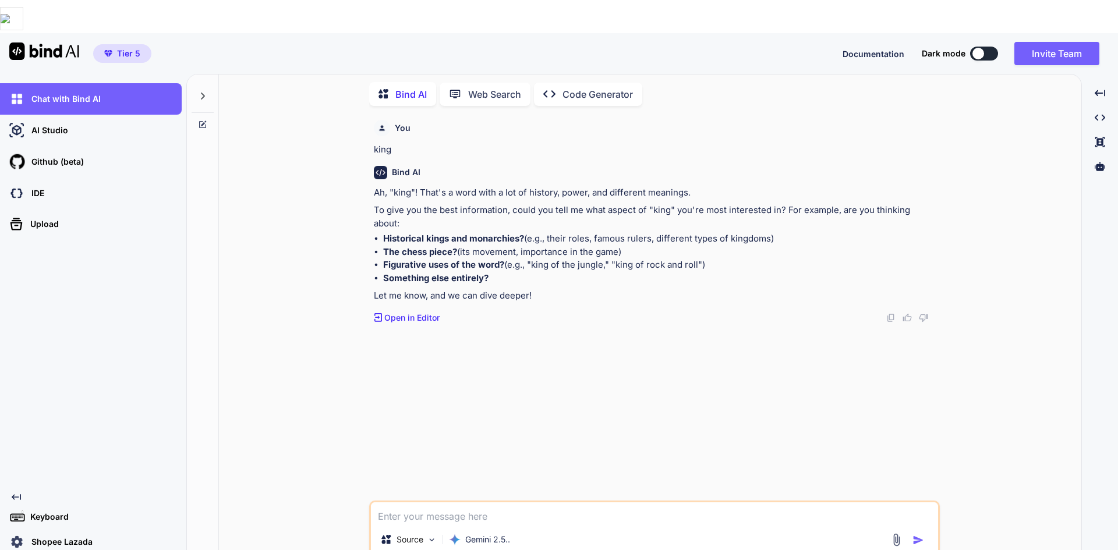
click at [452, 465] on div "You king Bind AI Ah, "king"! That's a word with a lot of history, power, and di…" at bounding box center [655, 307] width 568 height 385
click at [455, 501] on div "Source Gemini 2.5.." at bounding box center [654, 529] width 570 height 57
click at [458, 502] on textarea at bounding box center [654, 512] width 567 height 21
type textarea "1000 vocabulary แปลไทย"
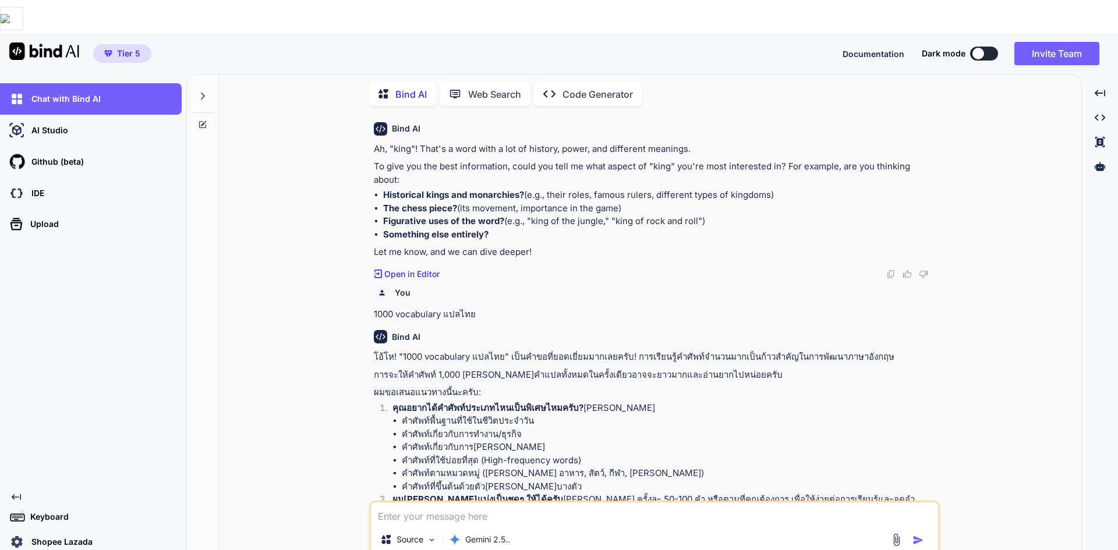
scroll to position [96, 0]
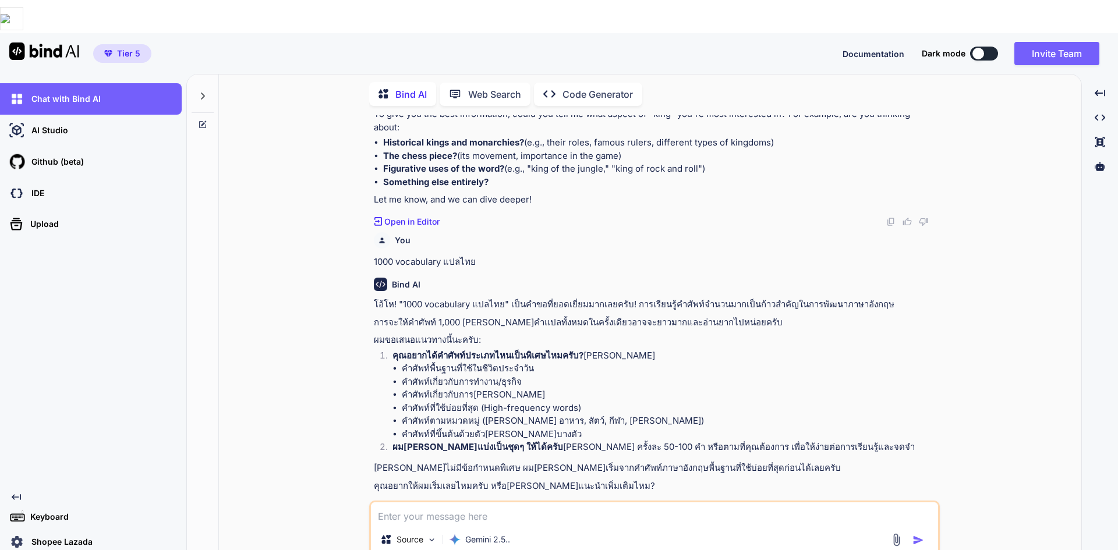
click at [540, 502] on textarea at bounding box center [654, 512] width 567 height 21
type textarea "คิดมาเลย 1000 คำครั้งเดียว"
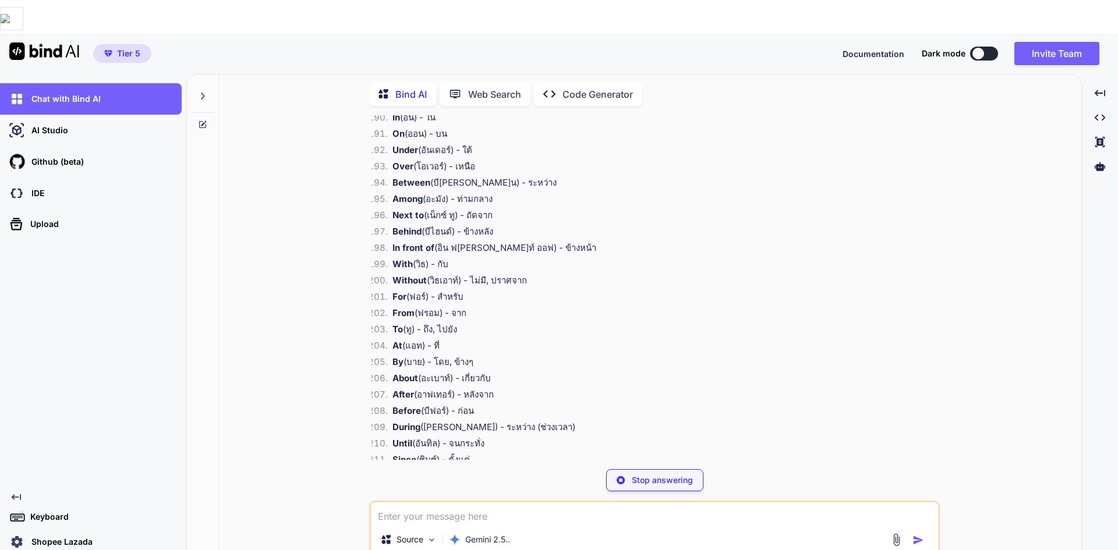
scroll to position [3736, 0]
drag, startPoint x: 406, startPoint y: 291, endPoint x: 322, endPoint y: 281, distance: 84.5
click at [313, 279] on div "You king Bind AI Ah, "king"! That's a word with a lot of history, power, and di…" at bounding box center [654, 348] width 853 height 467
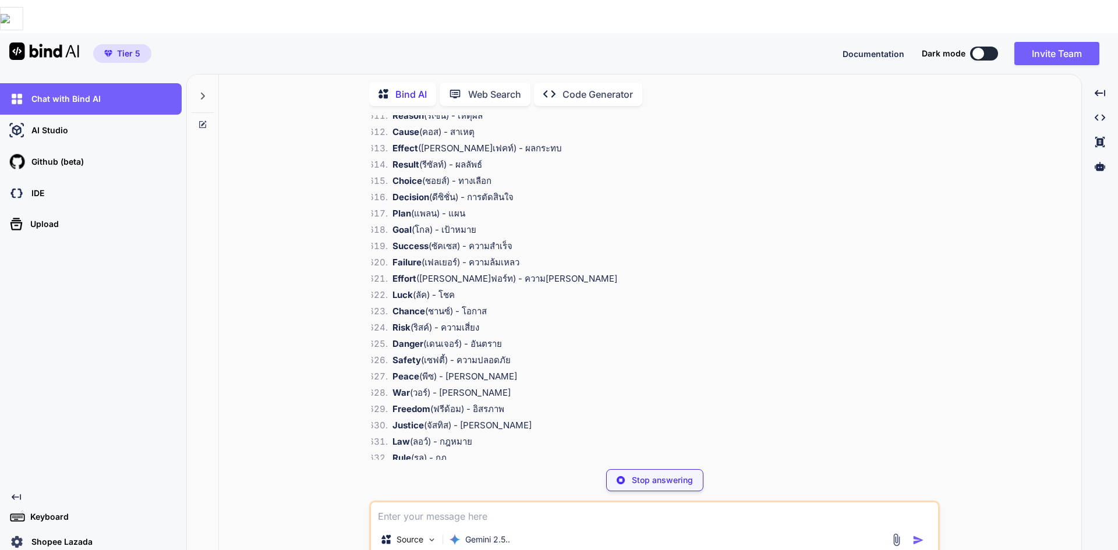
scroll to position [10807, 0]
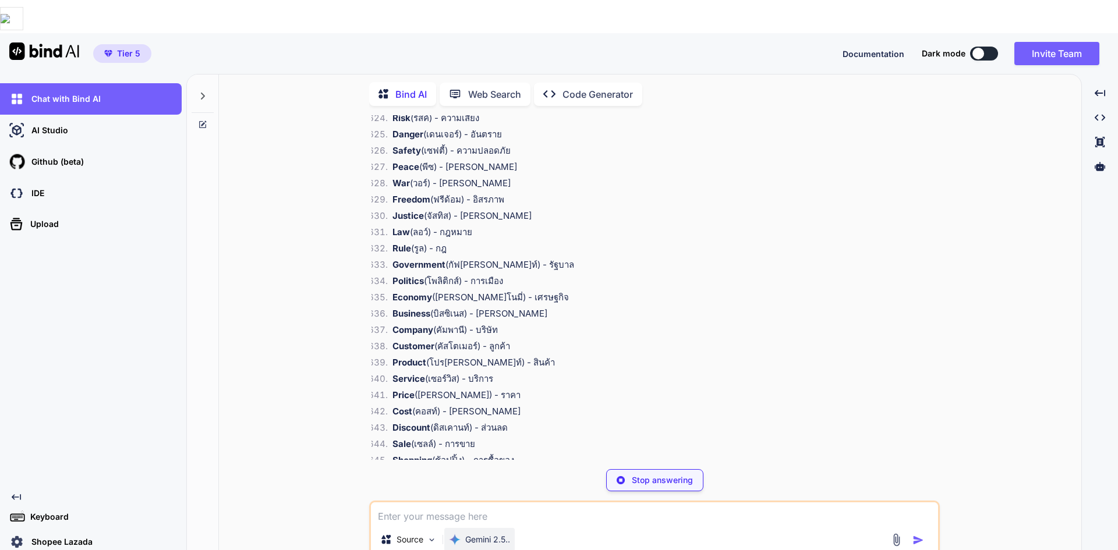
click at [462, 528] on div "Gemini 2.5.." at bounding box center [479, 539] width 70 height 23
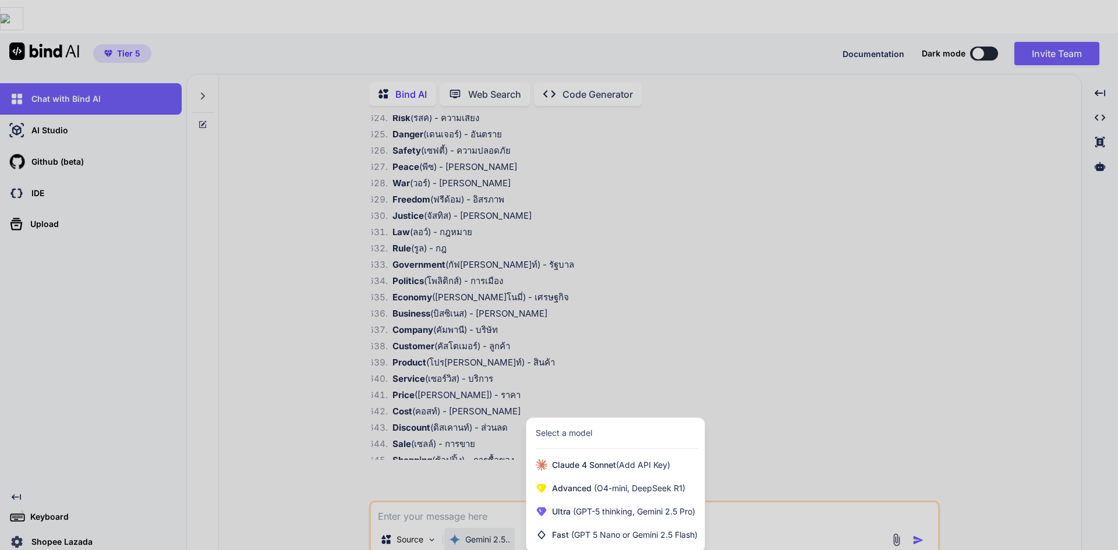
drag, startPoint x: 639, startPoint y: 241, endPoint x: 747, endPoint y: 224, distance: 109.7
click at [719, 207] on div at bounding box center [559, 275] width 1118 height 550
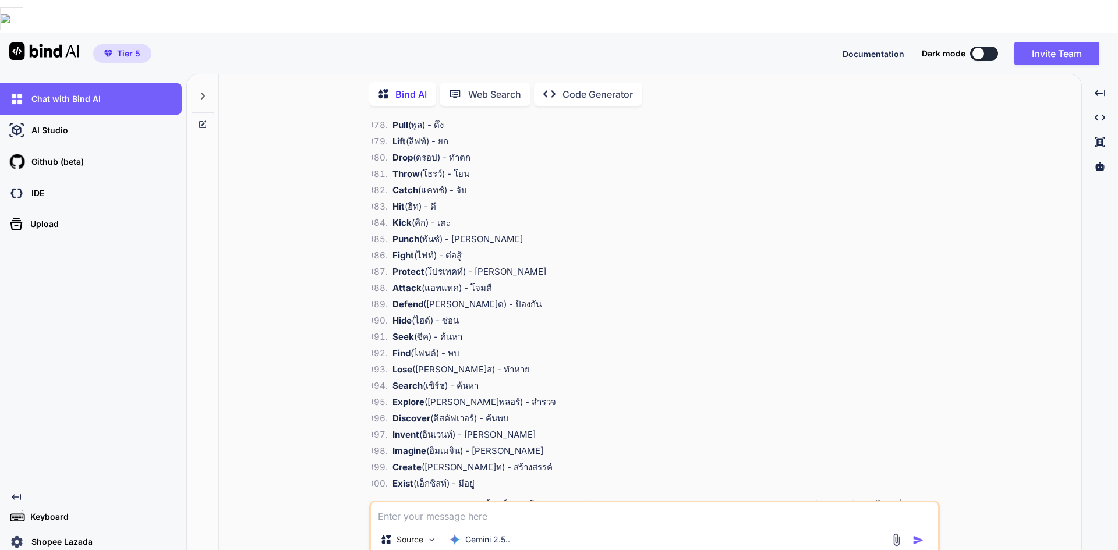
scroll to position [16602, 0]
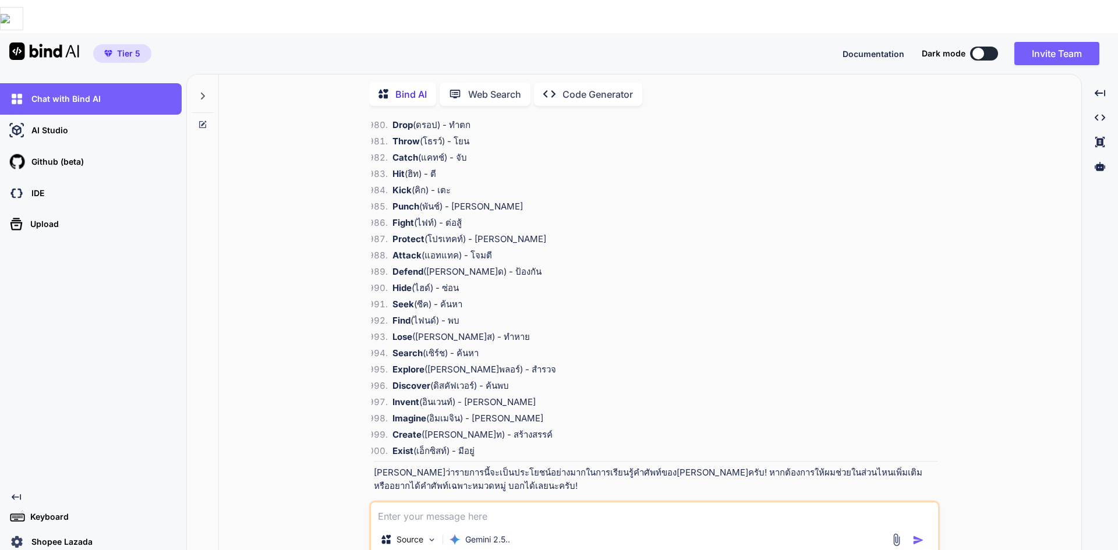
click at [491, 502] on textarea at bounding box center [654, 512] width 567 height 21
type textarea "ด"
click at [386, 502] on textarea at bounding box center [654, 512] width 567 height 21
type textarea "คำศัพท์แพทย์"
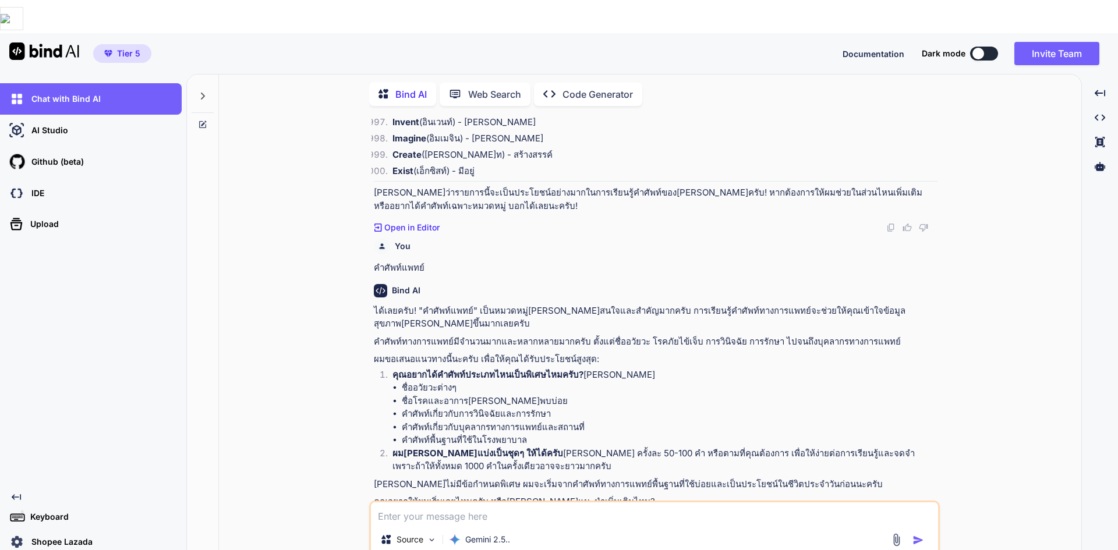
scroll to position [16885, 0]
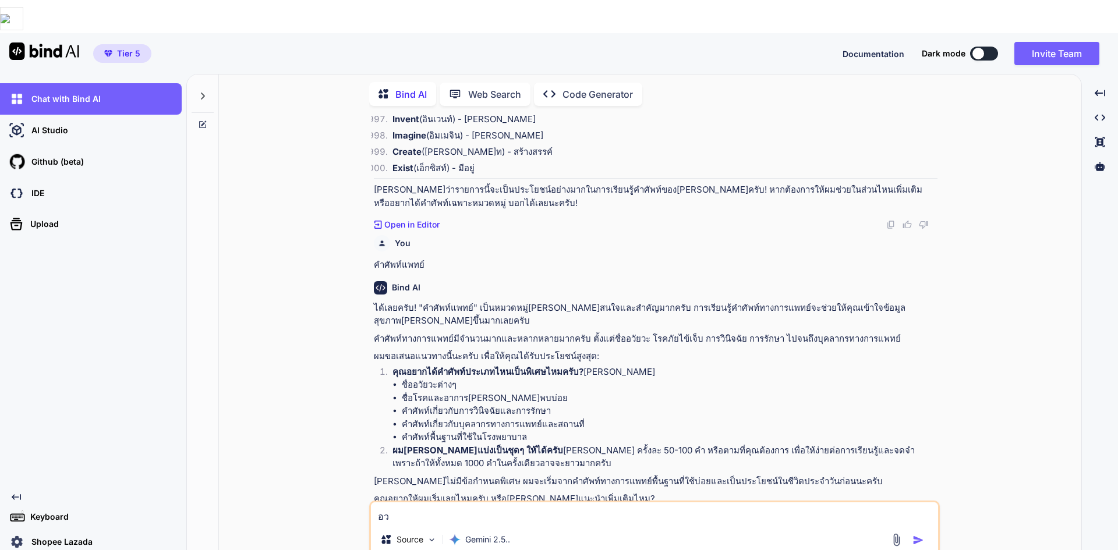
type textarea "อ"
type textarea "วินิจฉัย 10 คำ"
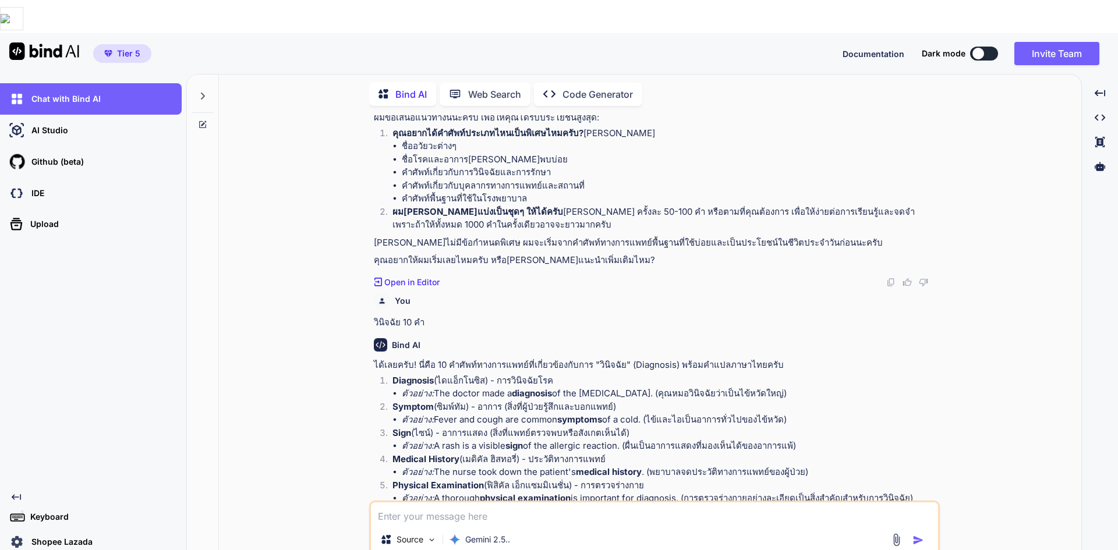
scroll to position [17124, 0]
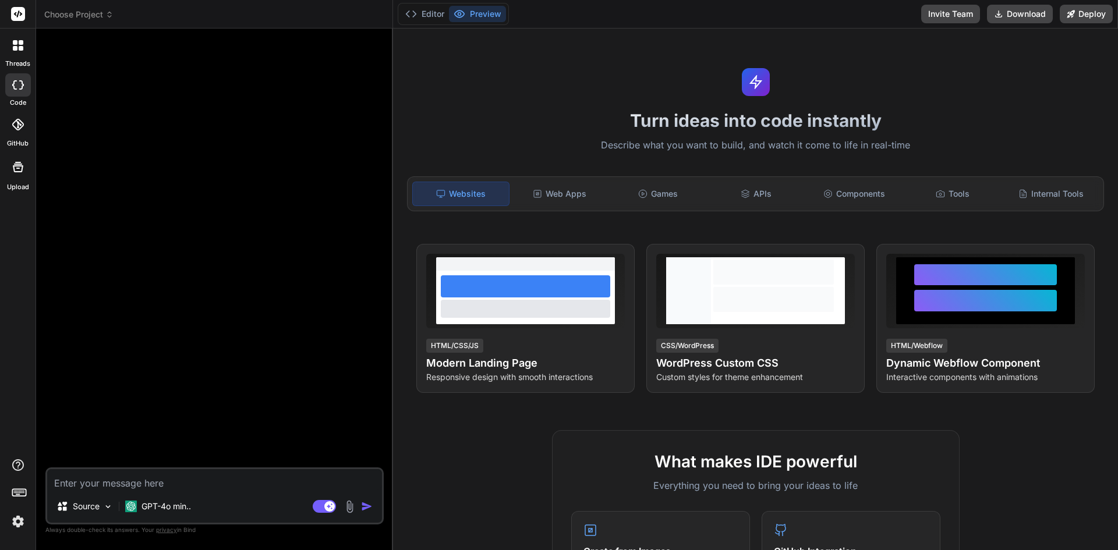
type textarea "x"
